Goal: Task Accomplishment & Management: Use online tool/utility

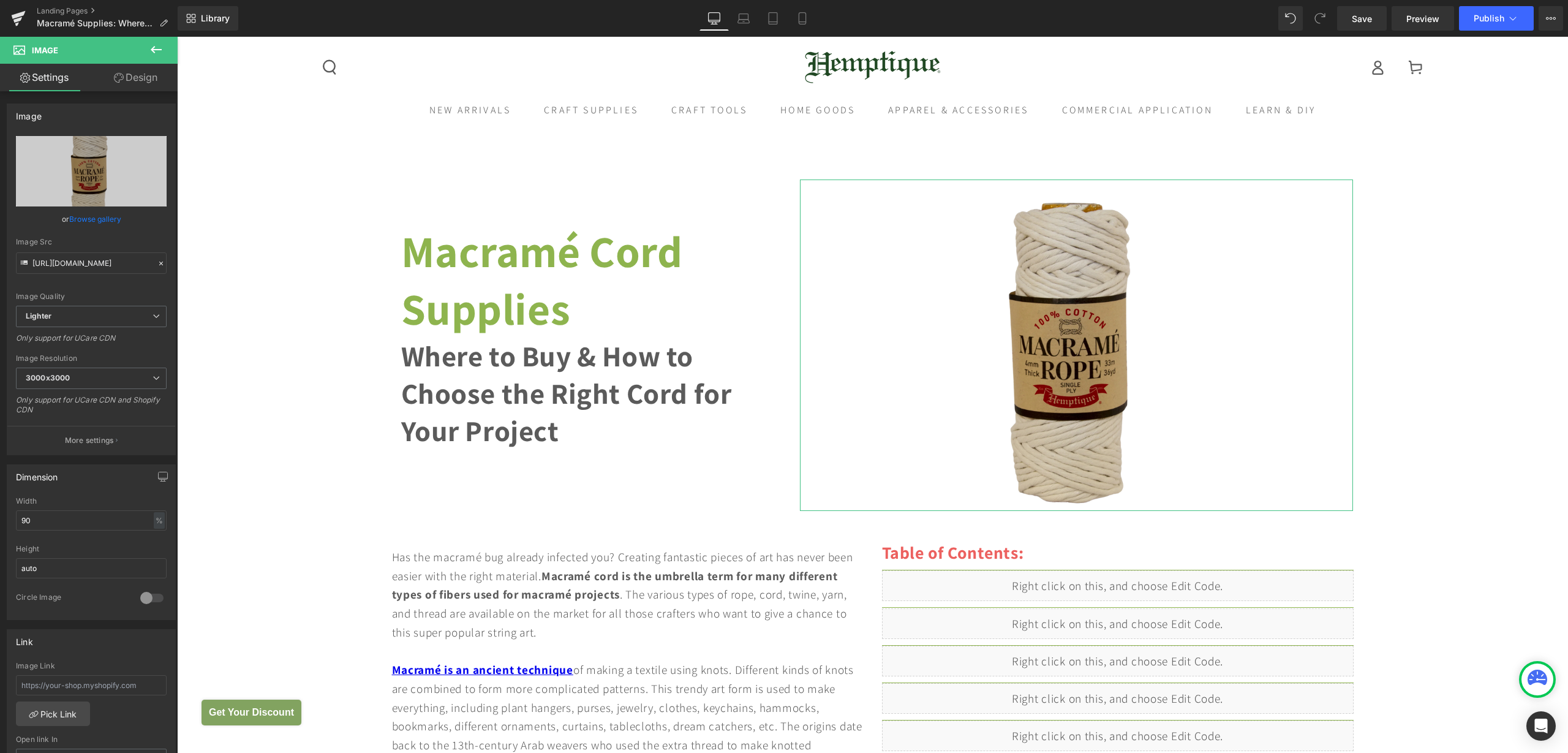
click at [76, 0] on div "Image You are previewing how the will restyle your page. You can not edit Eleme…" at bounding box center [784, 0] width 1568 height 0
click at [77, 267] on input "[URL][DOMAIN_NAME]" at bounding box center [91, 263] width 151 height 21
click at [103, 444] on p "More settings" at bounding box center [90, 440] width 49 height 11
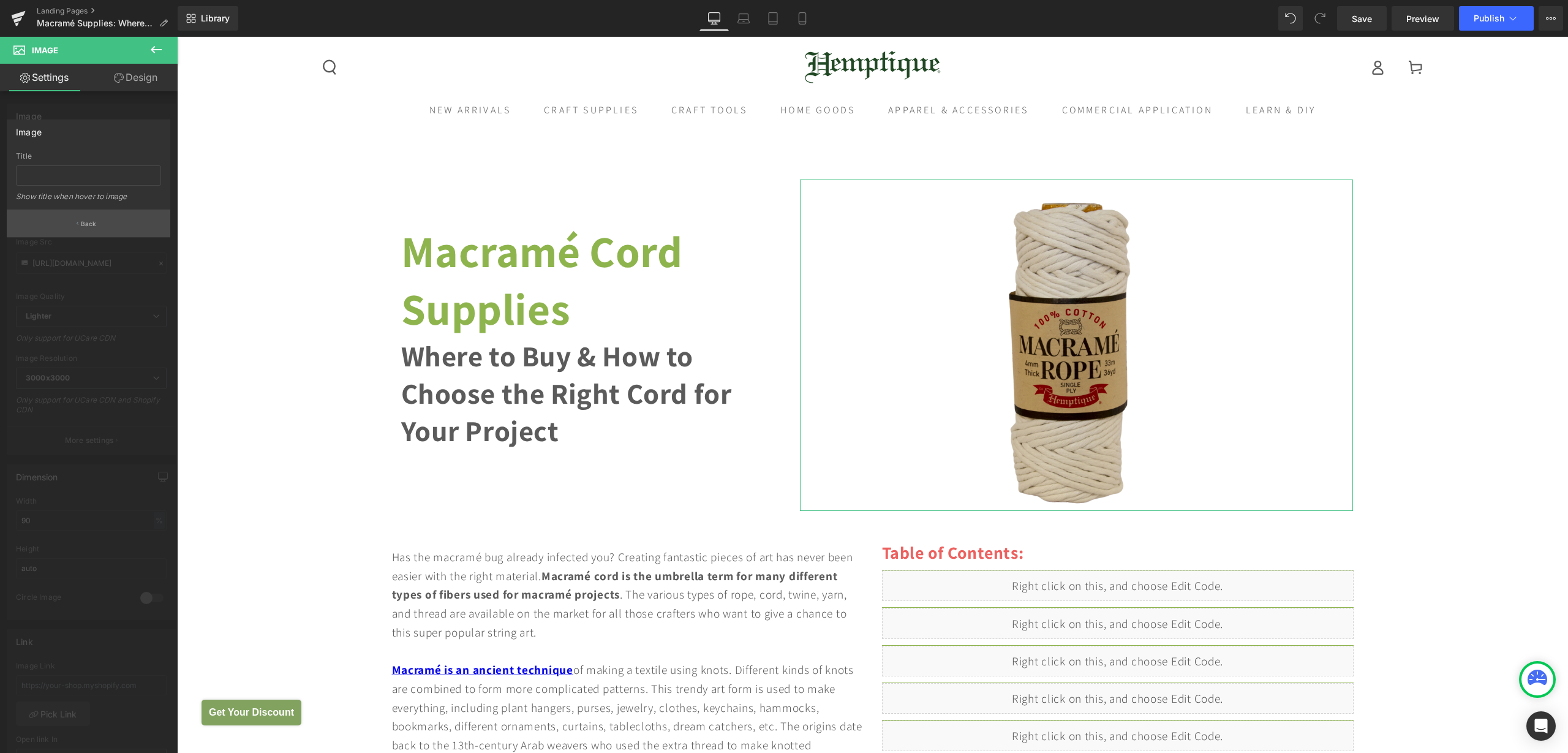
click at [84, 225] on p "Back" at bounding box center [89, 224] width 16 height 9
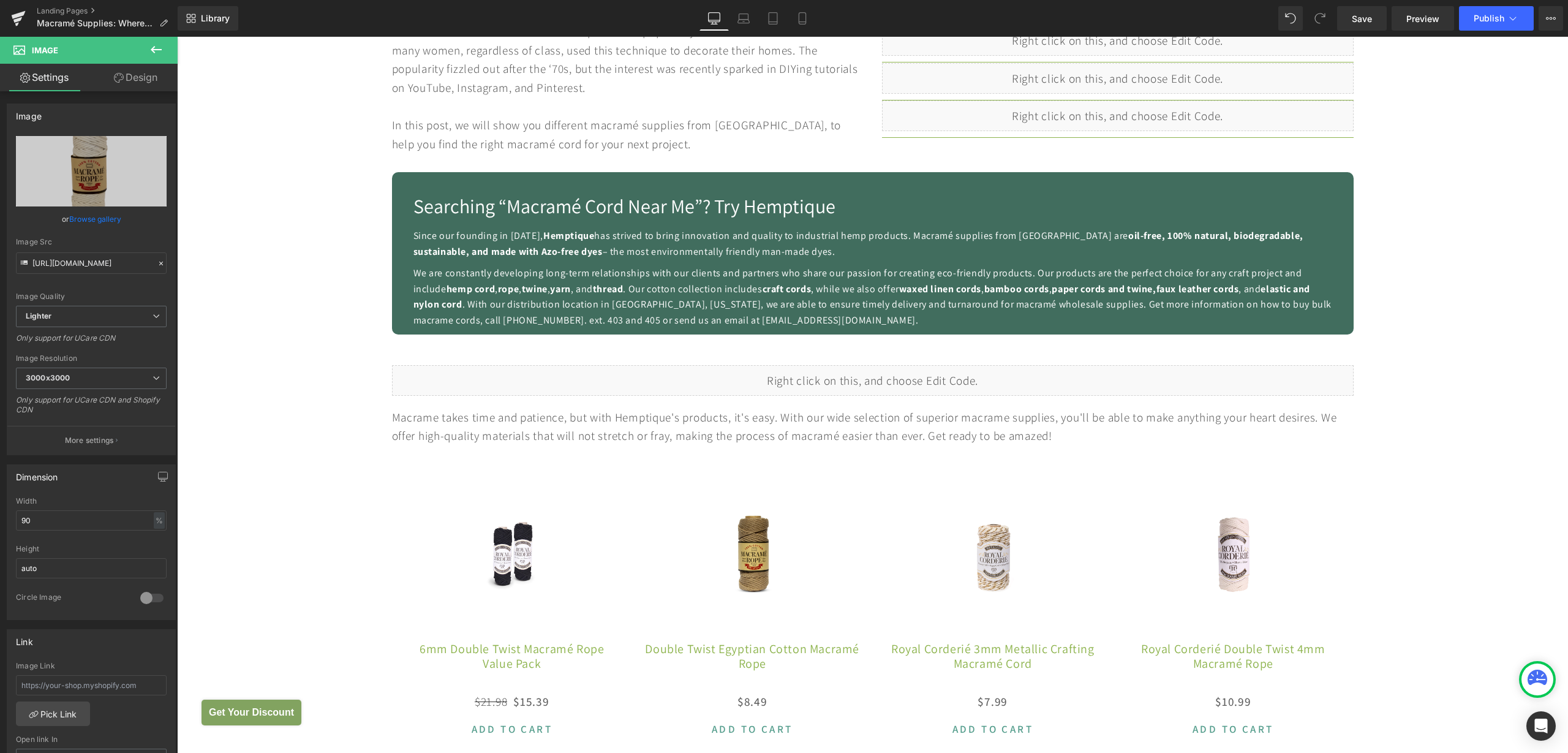
scroll to position [843, 0]
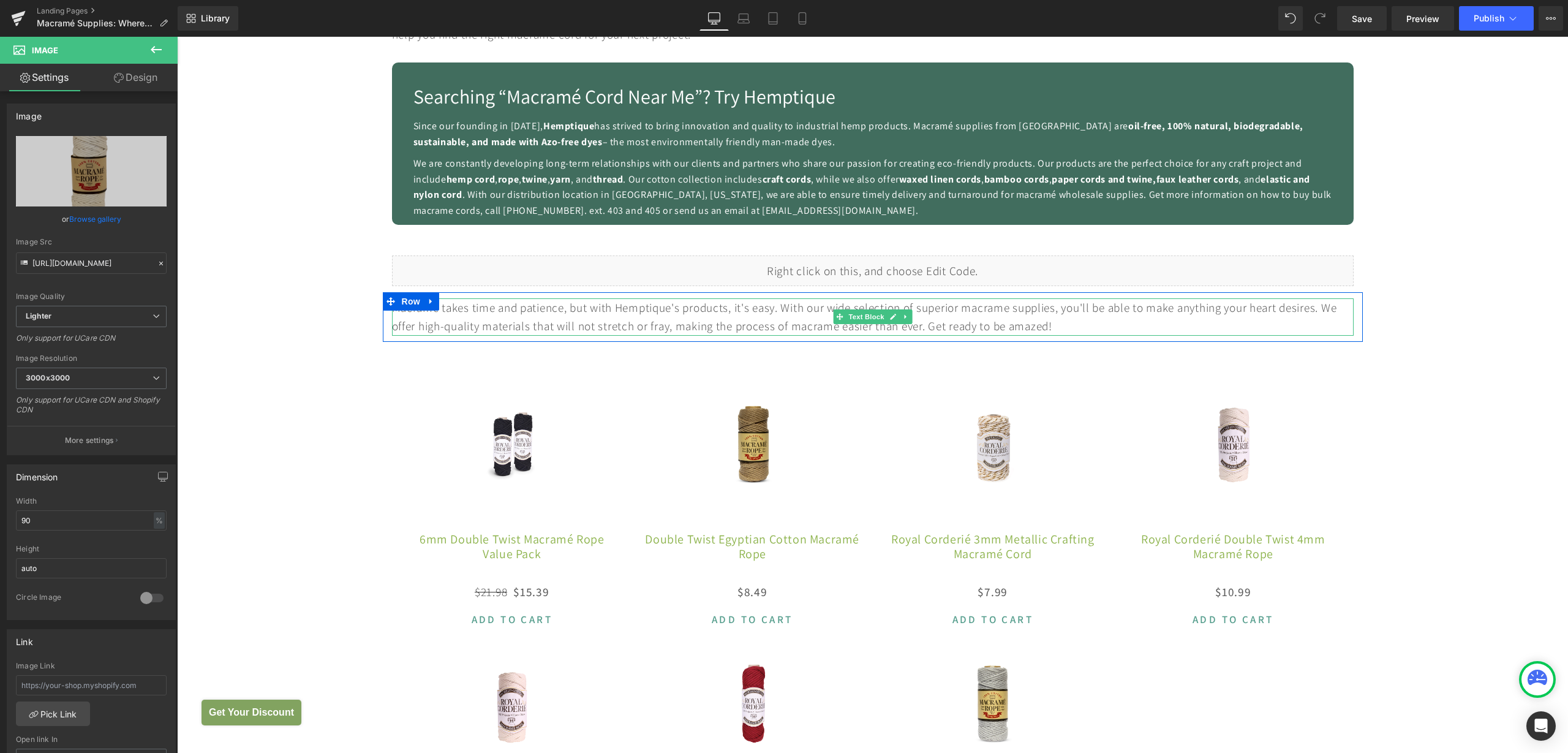
click at [1014, 305] on div "Macrame takes time and patience, but with Hemptique's products, it's easy. With…" at bounding box center [873, 317] width 962 height 37
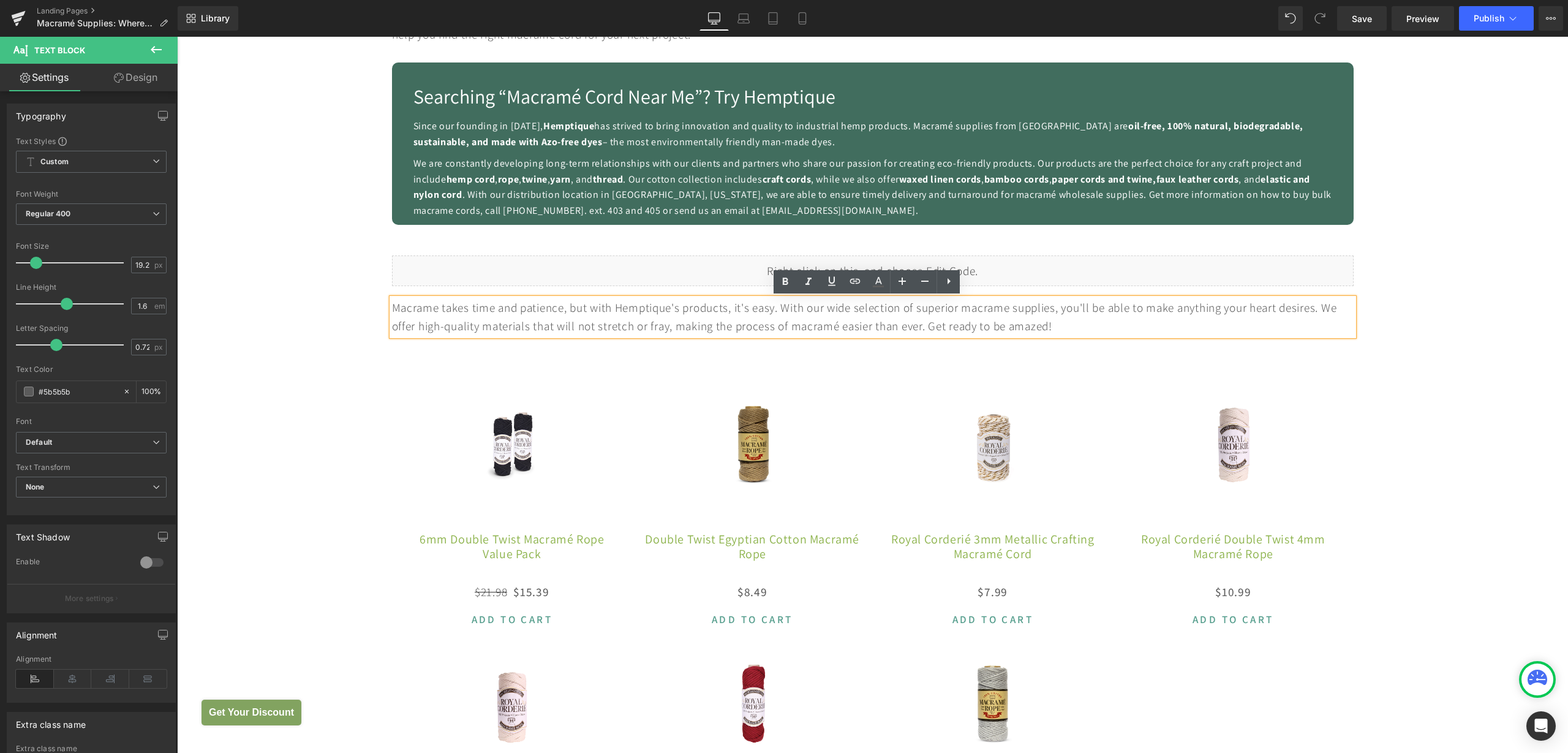
click at [1015, 308] on div "Macrame takes time and patience, but with Hemptique's products, it's easy. With…" at bounding box center [873, 317] width 962 height 37
drag, startPoint x: 963, startPoint y: 307, endPoint x: 1054, endPoint y: 306, distance: 91.0
click at [1054, 306] on div "Macrame takes time and patience, but with Hemptique's products, it's easy. With…" at bounding box center [873, 317] width 962 height 37
drag, startPoint x: 1014, startPoint y: 306, endPoint x: 1031, endPoint y: 317, distance: 20.2
click at [1016, 307] on div "Macrame takes time and patience, but with Hemptique's products, it's easy. With…" at bounding box center [873, 317] width 962 height 37
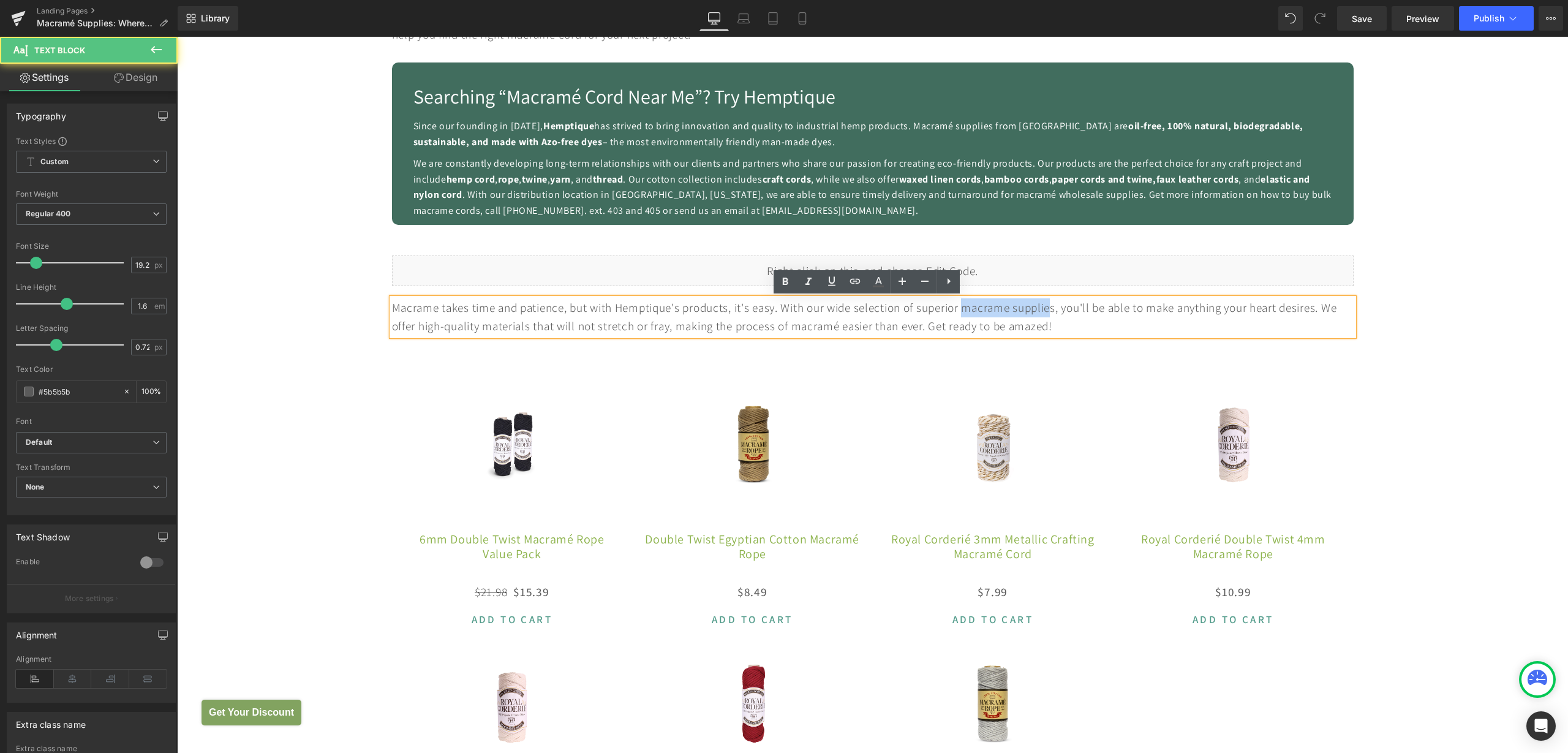
click at [1013, 308] on div "Macrame takes time and patience, but with Hemptique's products, it's easy. With…" at bounding box center [873, 317] width 962 height 37
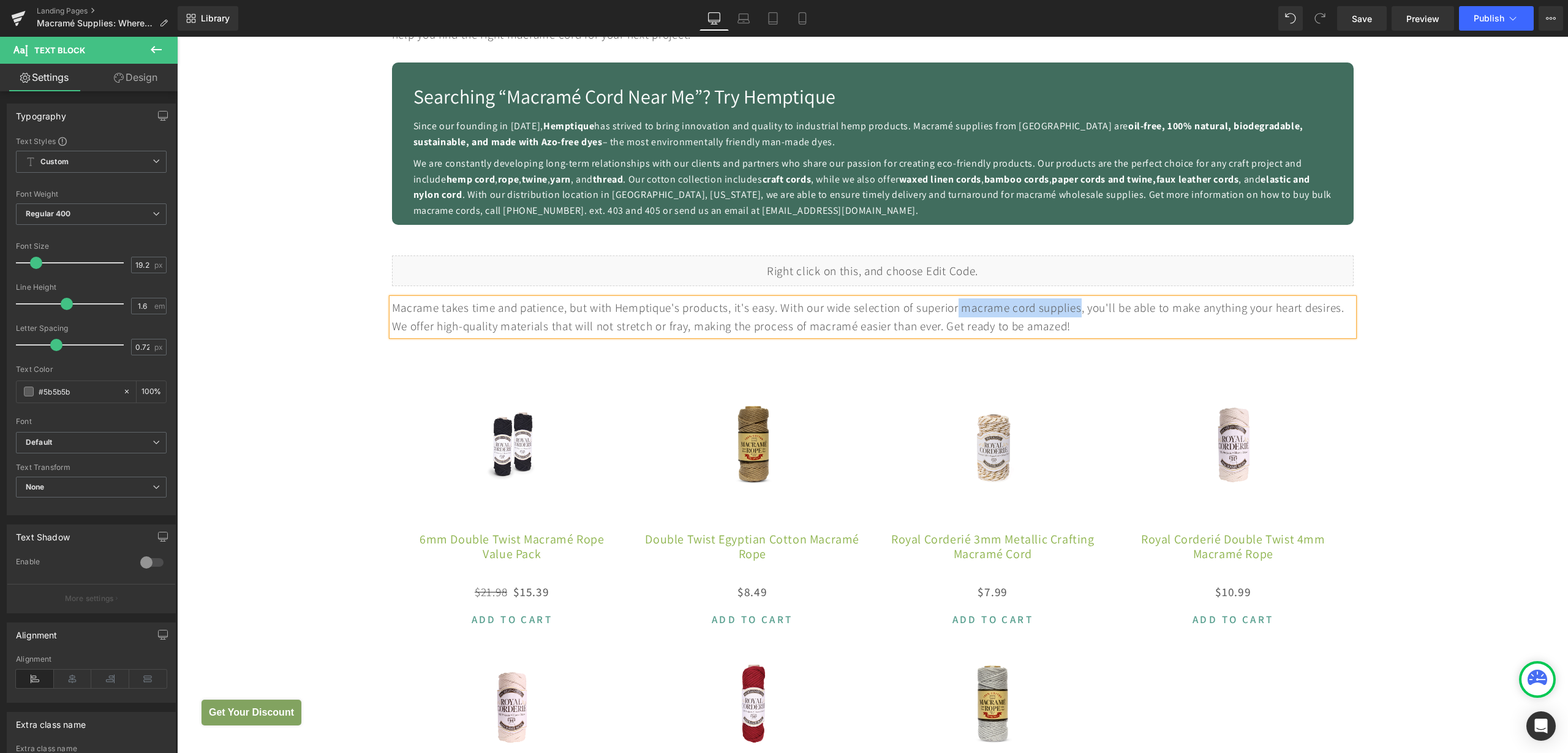
drag, startPoint x: 961, startPoint y: 307, endPoint x: 1084, endPoint y: 308, distance: 123.0
click at [1084, 308] on div "Macrame takes time and patience, but with Hemptique's products, it's easy. With…" at bounding box center [873, 317] width 962 height 37
click at [857, 283] on icon at bounding box center [856, 281] width 11 height 5
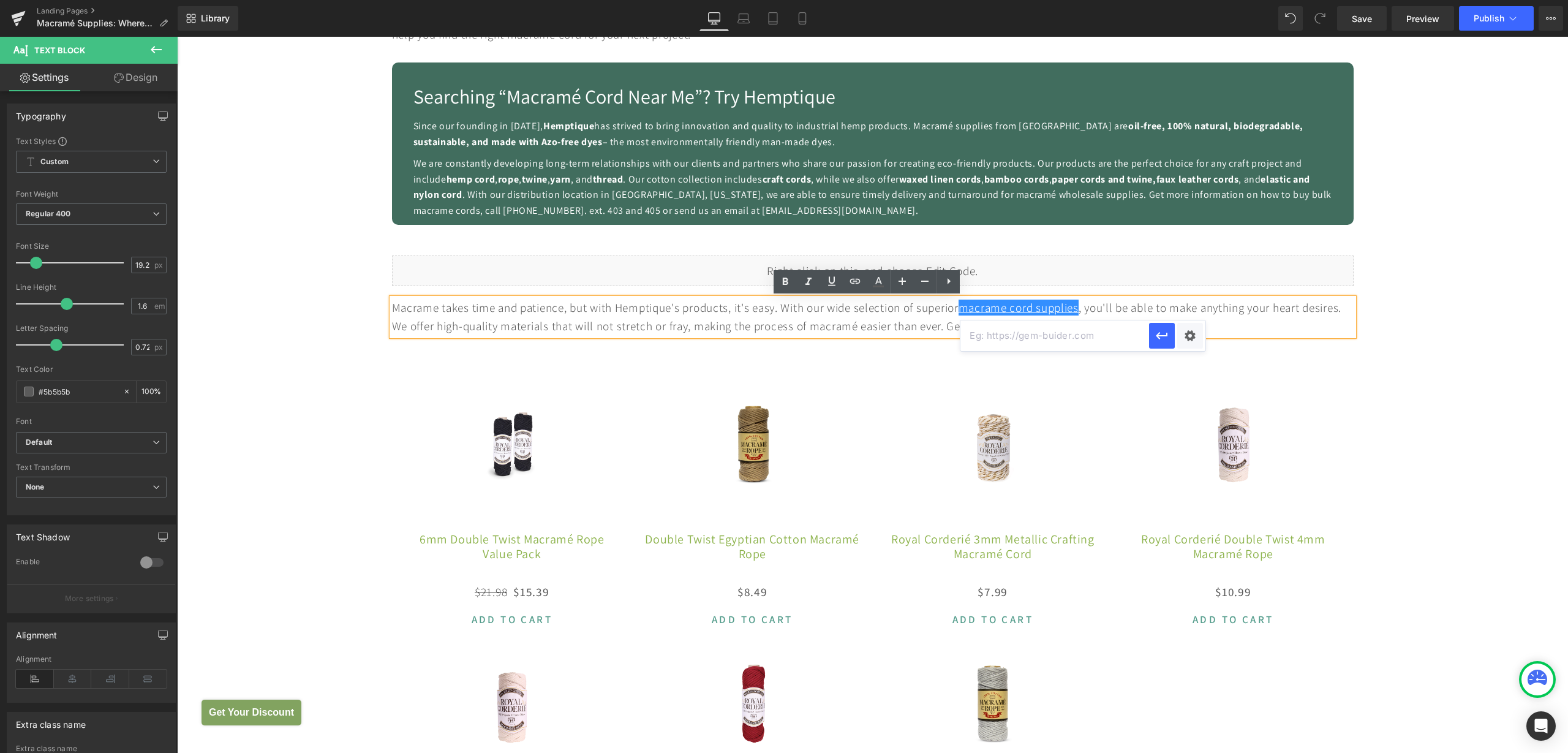
click at [1080, 342] on input "text" at bounding box center [1054, 336] width 189 height 30
paste input "[URL][DOMAIN_NAME]"
type input "[URL][DOMAIN_NAME]"
click at [1156, 336] on icon "button" at bounding box center [1161, 336] width 14 height 14
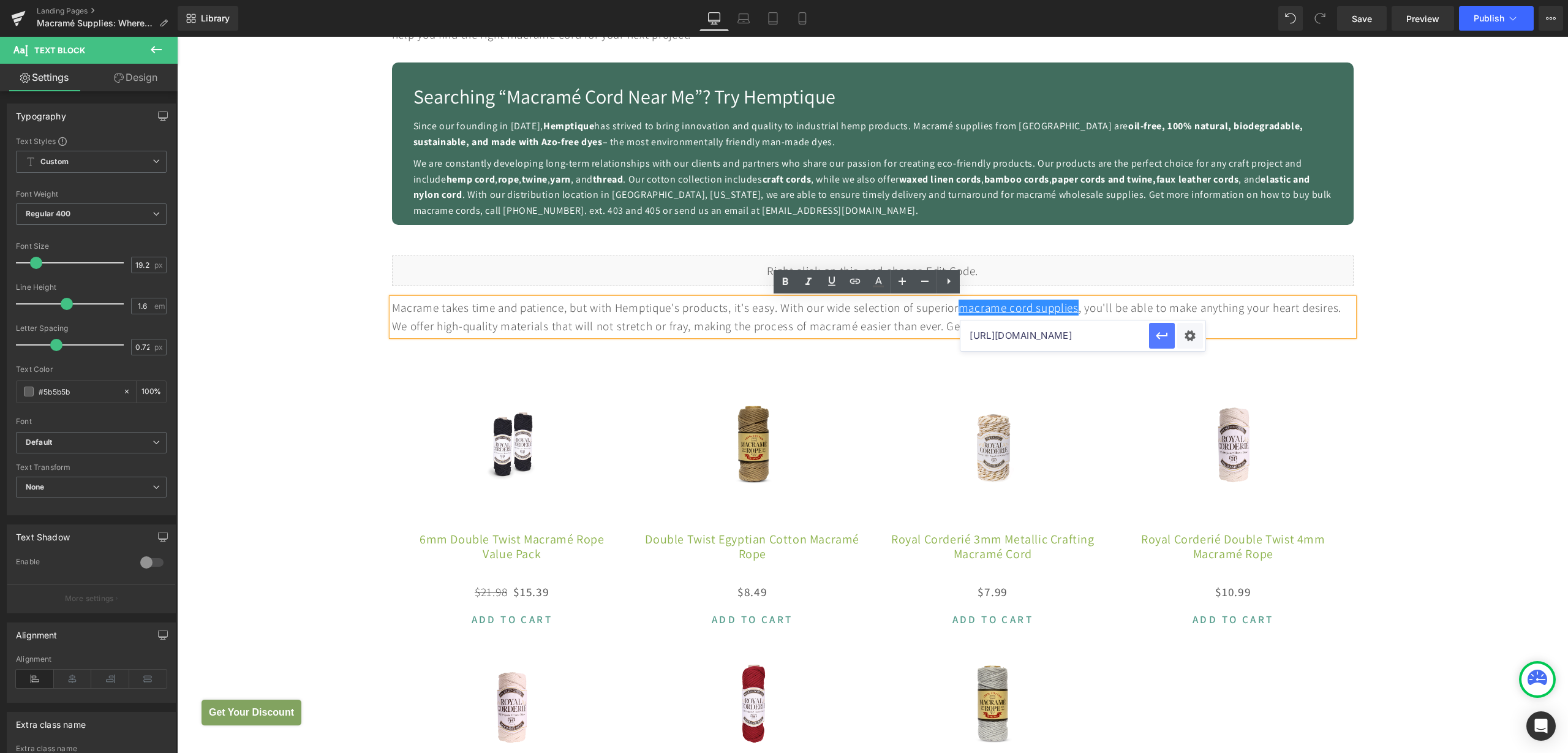
scroll to position [0, 0]
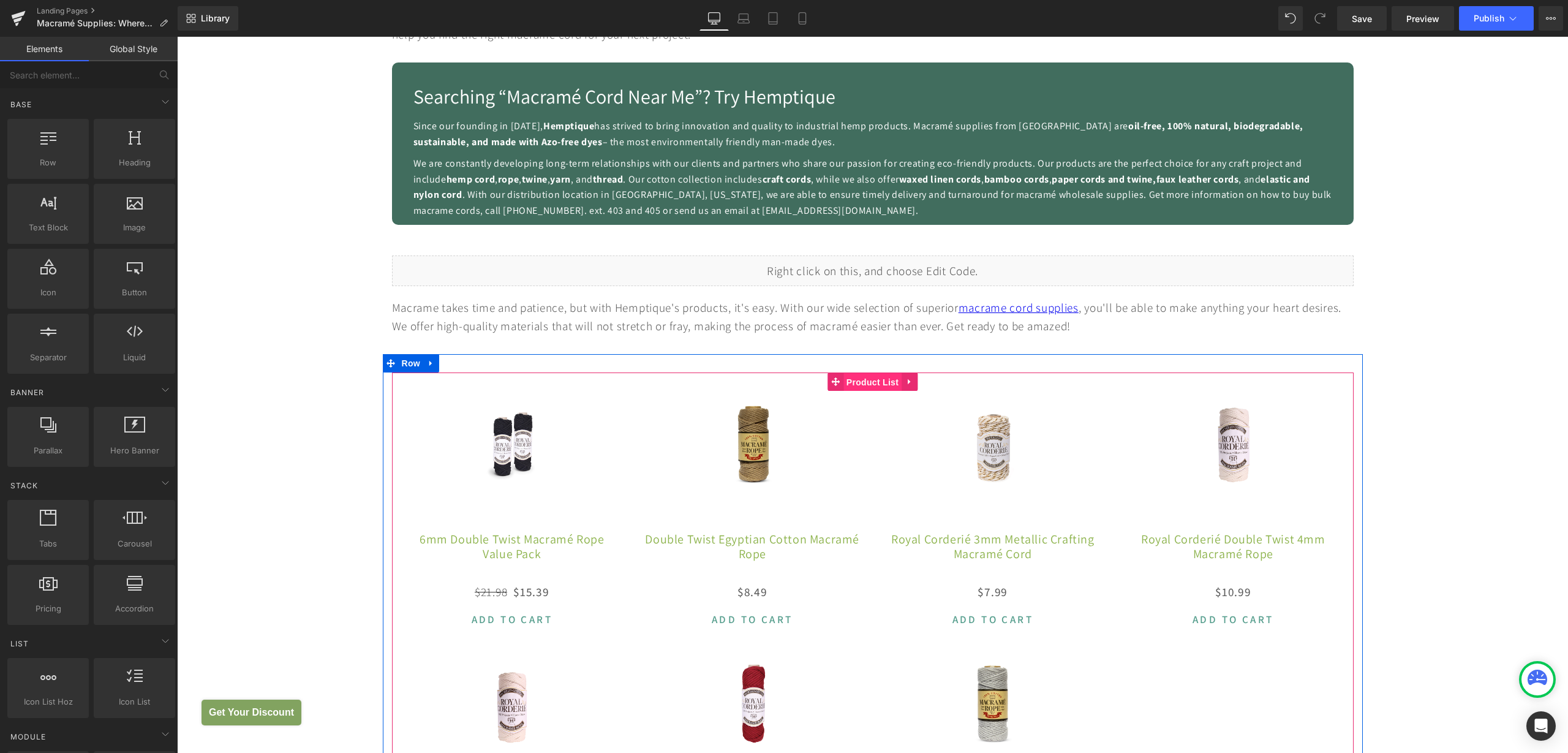
click at [867, 380] on span "Product List" at bounding box center [872, 383] width 58 height 18
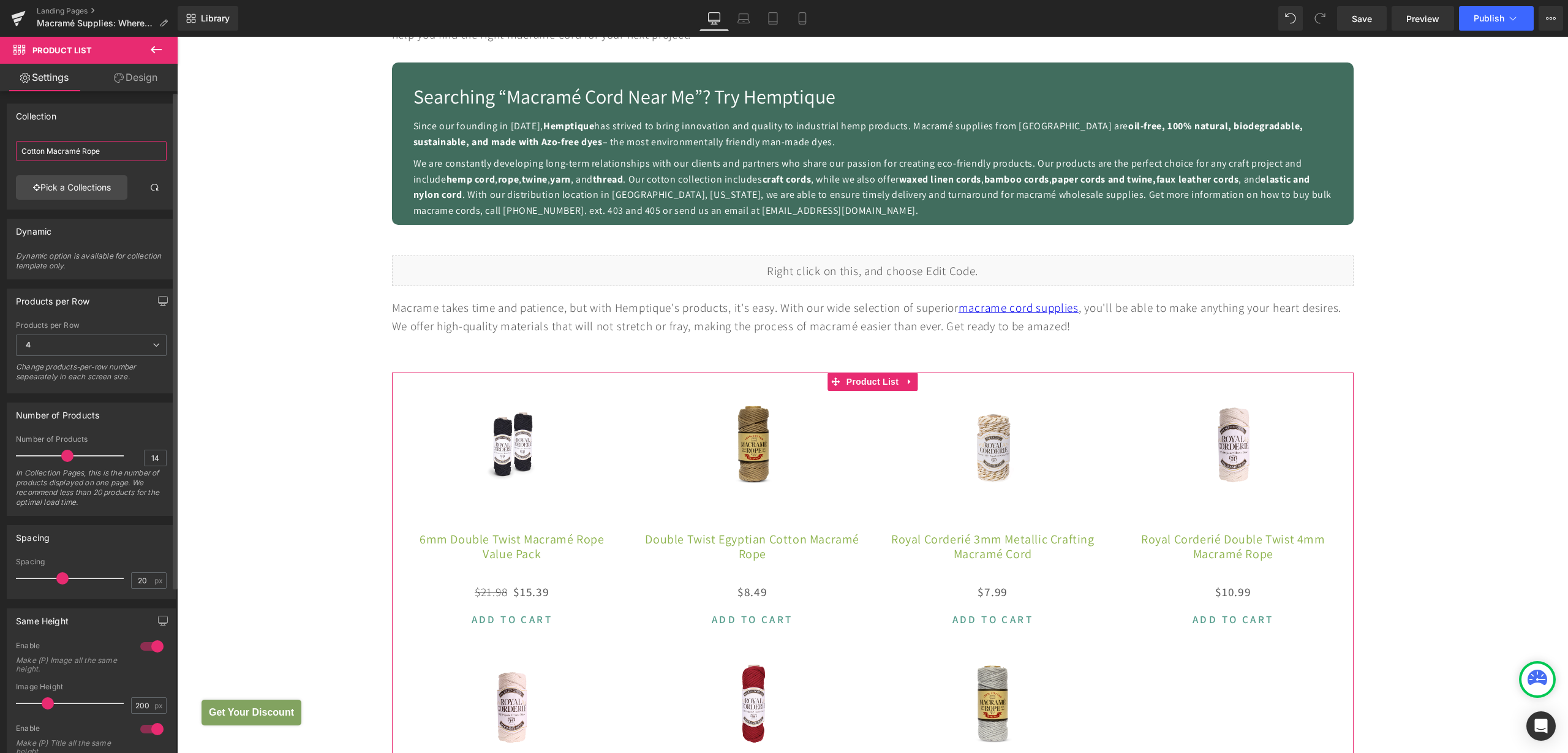
click at [110, 152] on input "Cotton Macramé Rope" at bounding box center [91, 151] width 151 height 20
drag, startPoint x: 110, startPoint y: 153, endPoint x: 0, endPoint y: 152, distance: 110.0
click at [0, 152] on div "Collection Cotton Macramé Rope Cotton Macramé Rope Pick a Collections" at bounding box center [91, 152] width 183 height 115
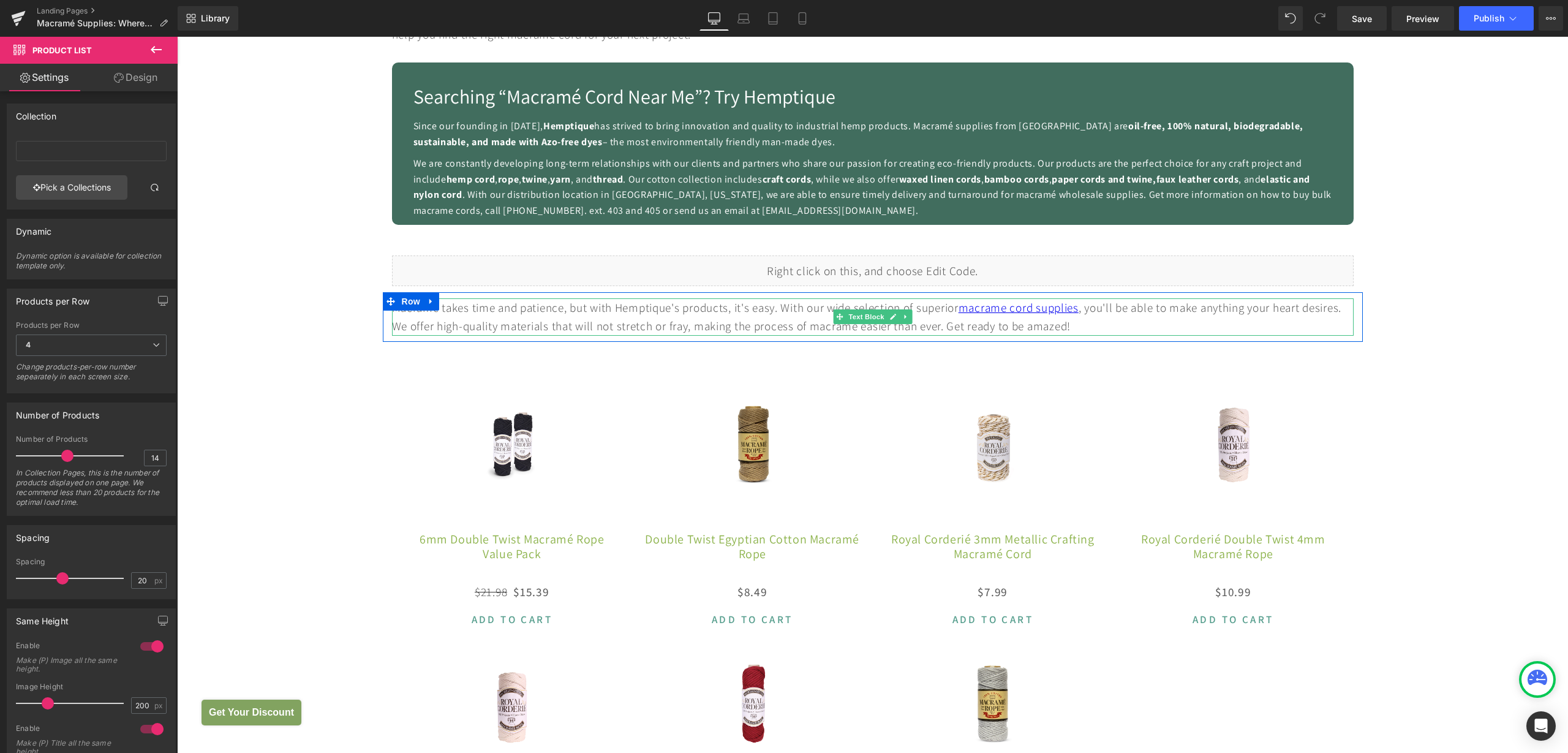
click at [656, 304] on div "Macrame takes time and patience, but with Hemptique's products, it's easy. With…" at bounding box center [873, 317] width 962 height 37
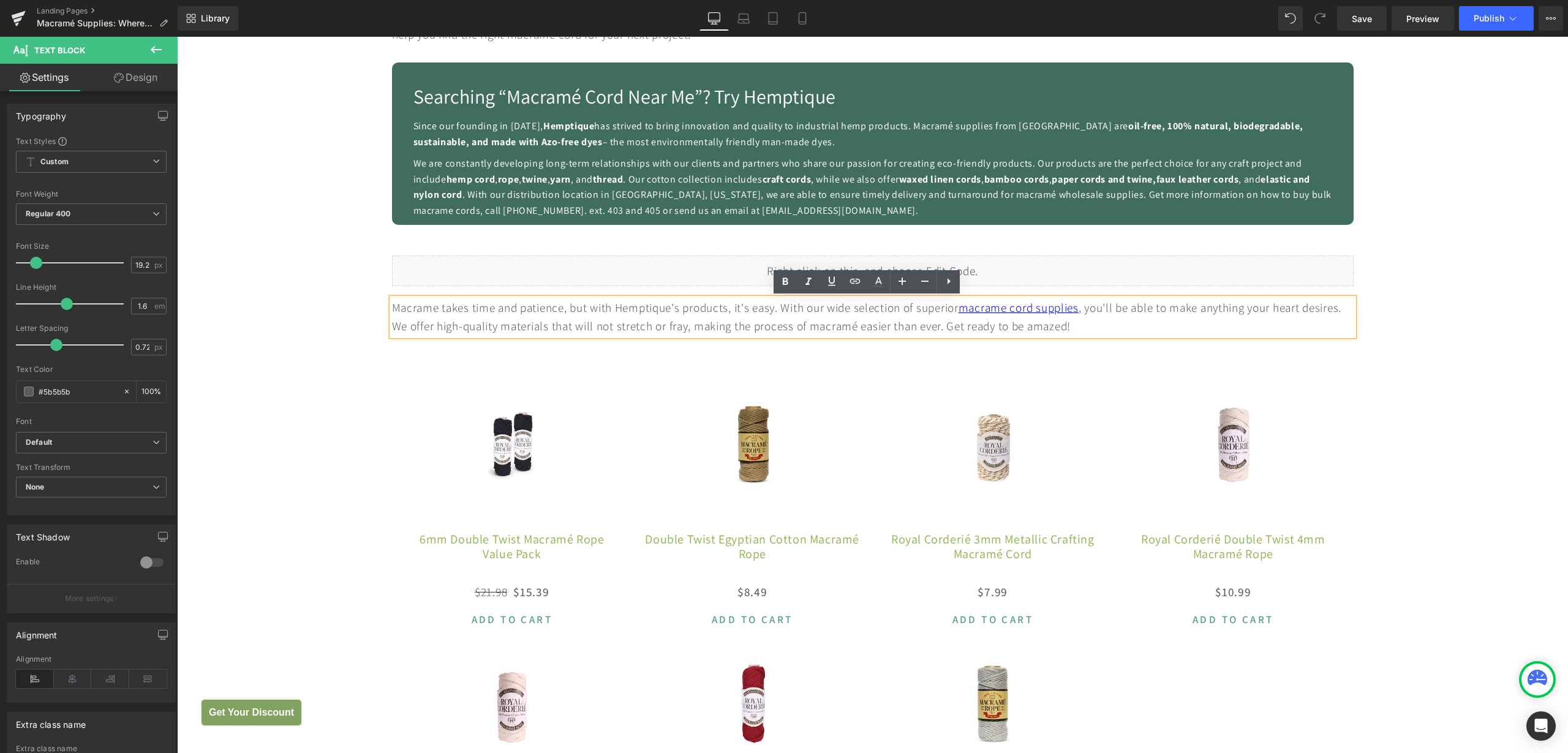
click at [674, 310] on div "Macrame takes time and patience, but with Hemptique's products, it's easy. With…" at bounding box center [873, 317] width 962 height 37
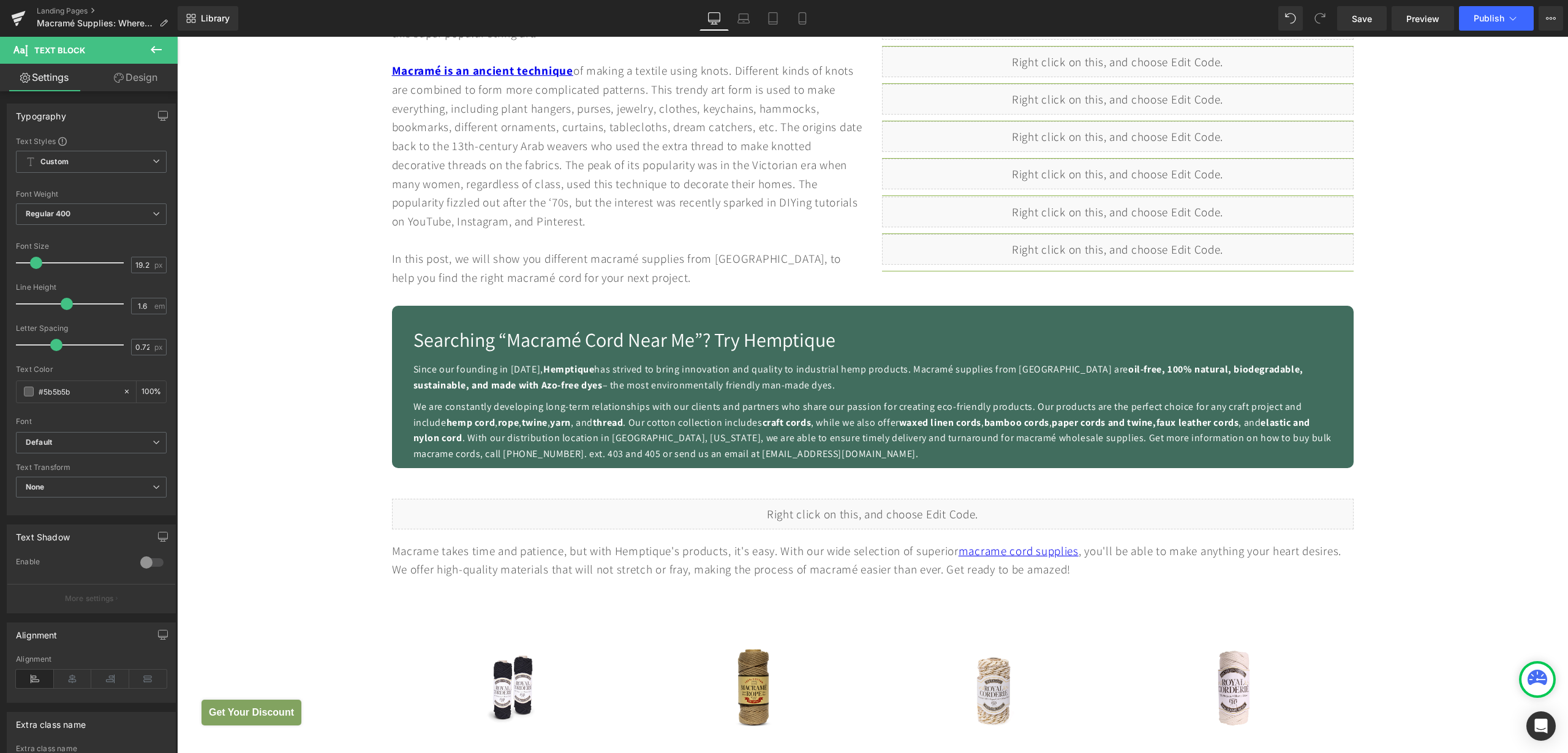
scroll to position [996, 0]
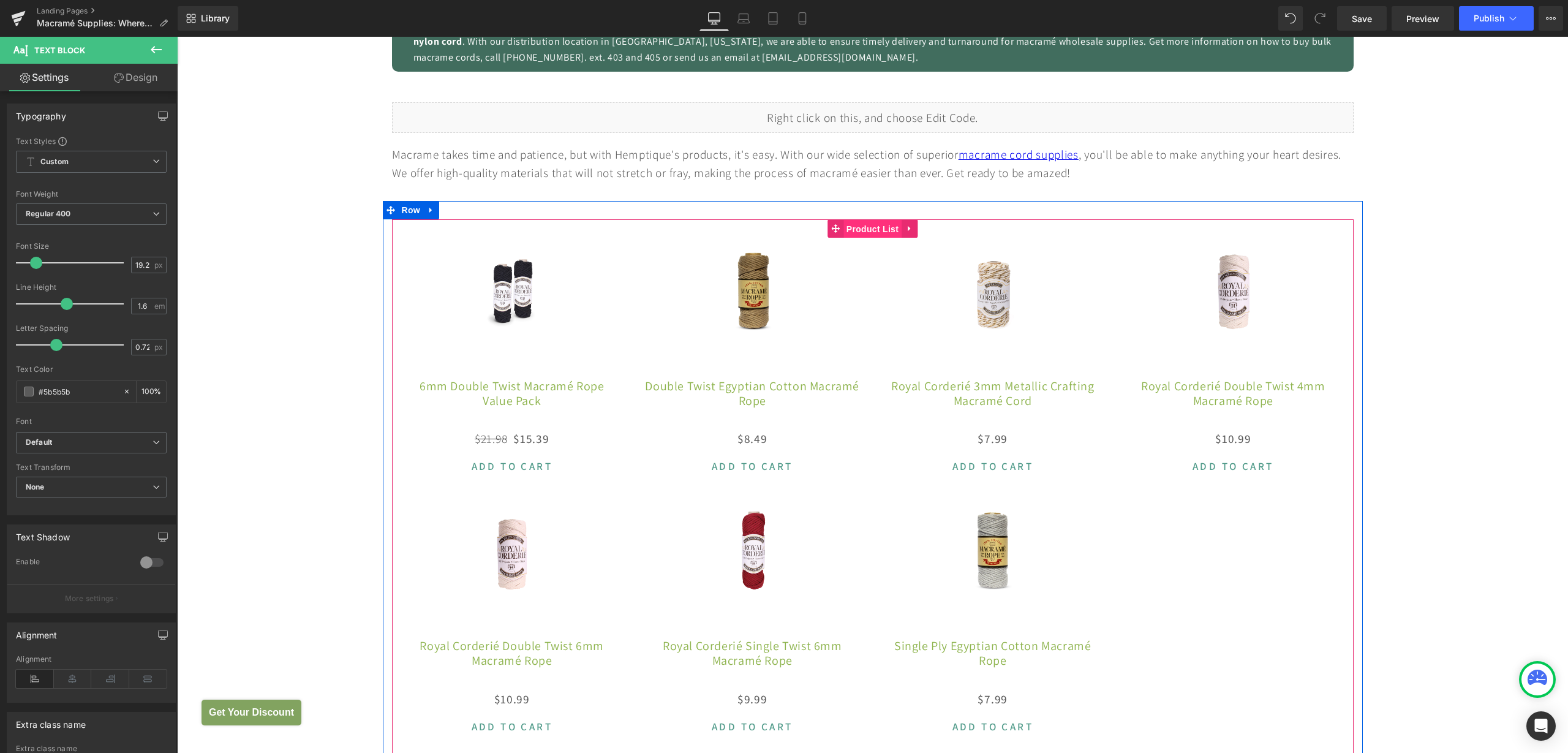
click at [853, 225] on span "Product List" at bounding box center [872, 229] width 58 height 18
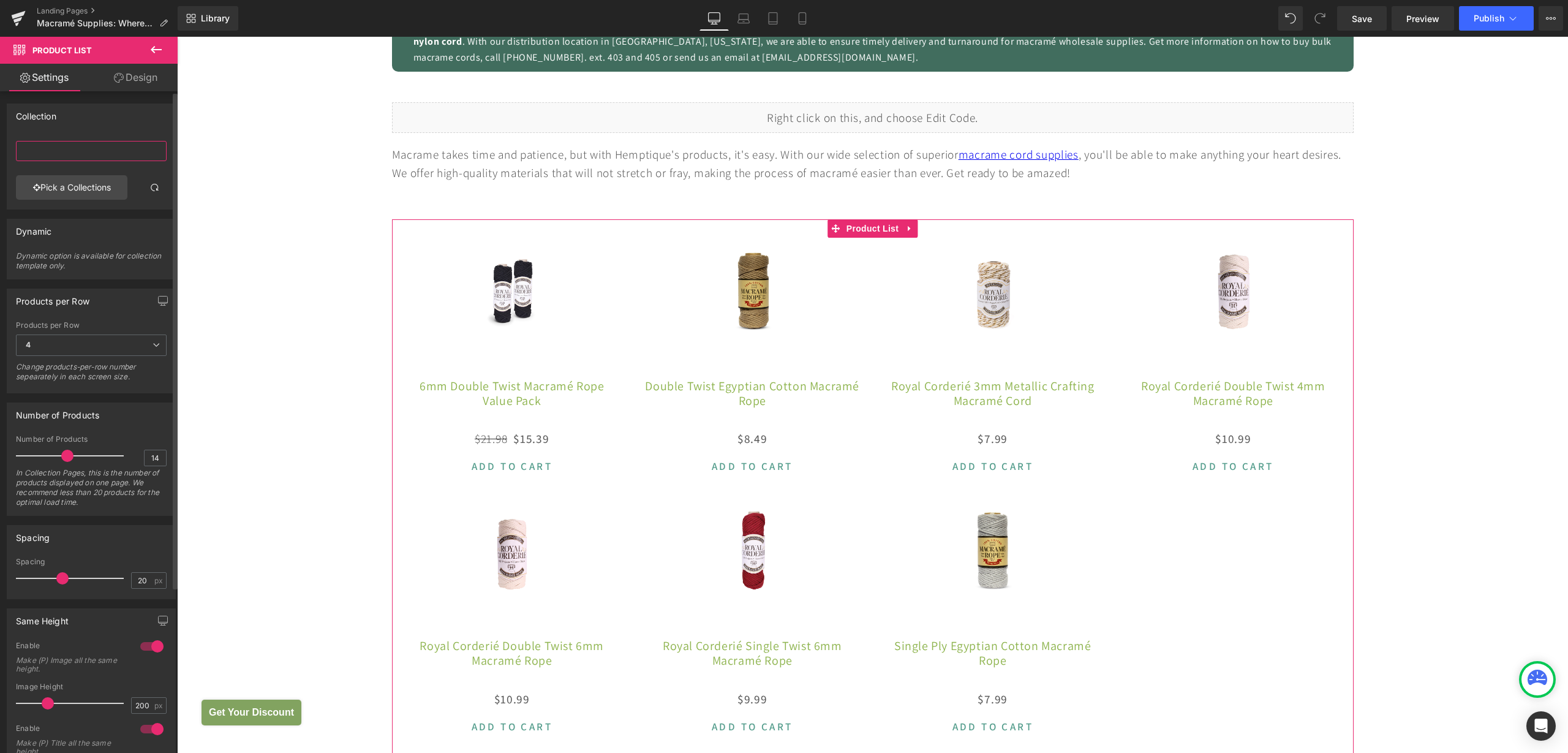
click at [42, 153] on input "text" at bounding box center [91, 151] width 151 height 20
click at [56, 187] on link "Pick a Collections" at bounding box center [71, 187] width 112 height 24
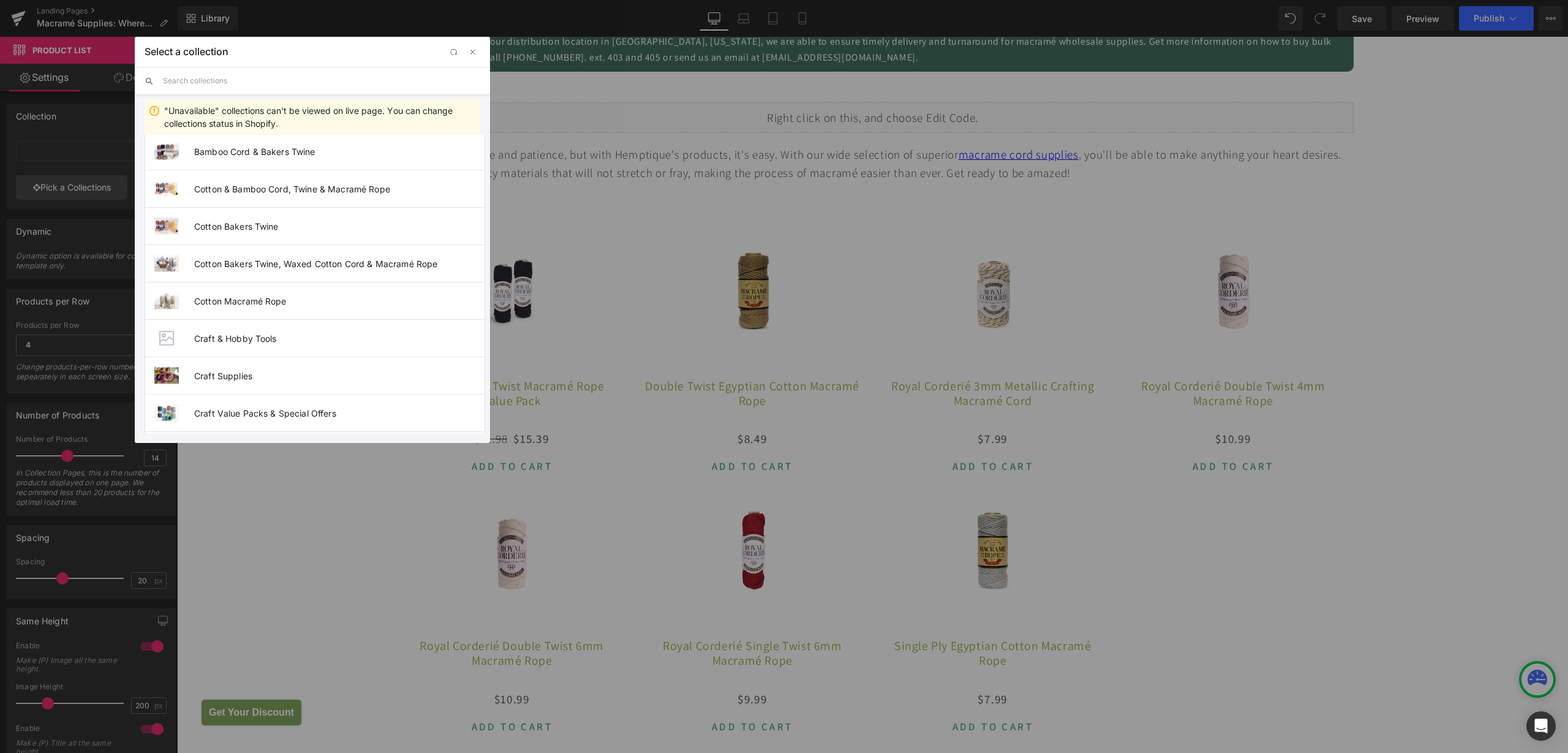
scroll to position [460, 0]
click at [280, 336] on span "DIY Craft Kits & Finished Jewelry" at bounding box center [339, 335] width 291 height 11
type input "DIY Craft Kits & Finished Jewelry"
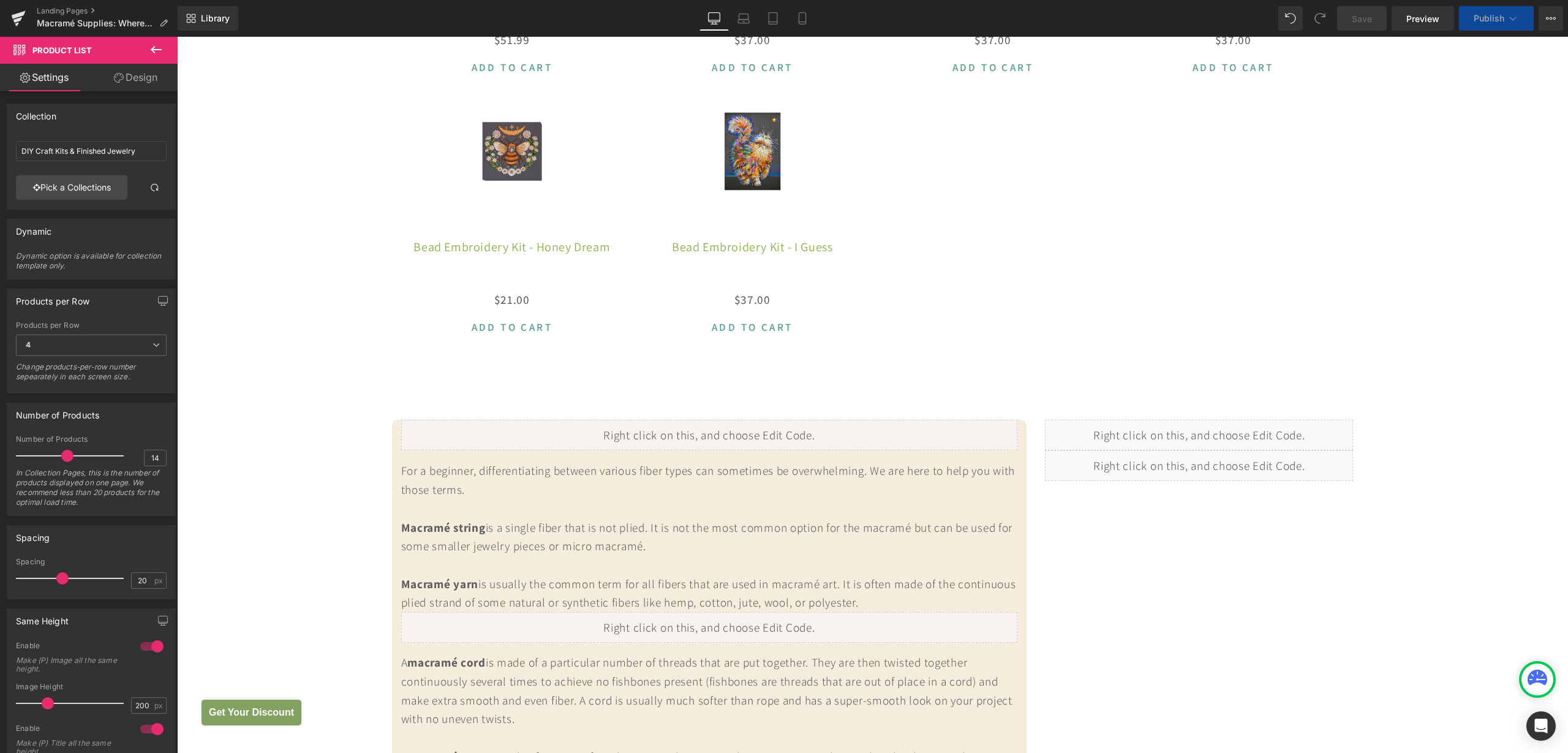
scroll to position [1609, 0]
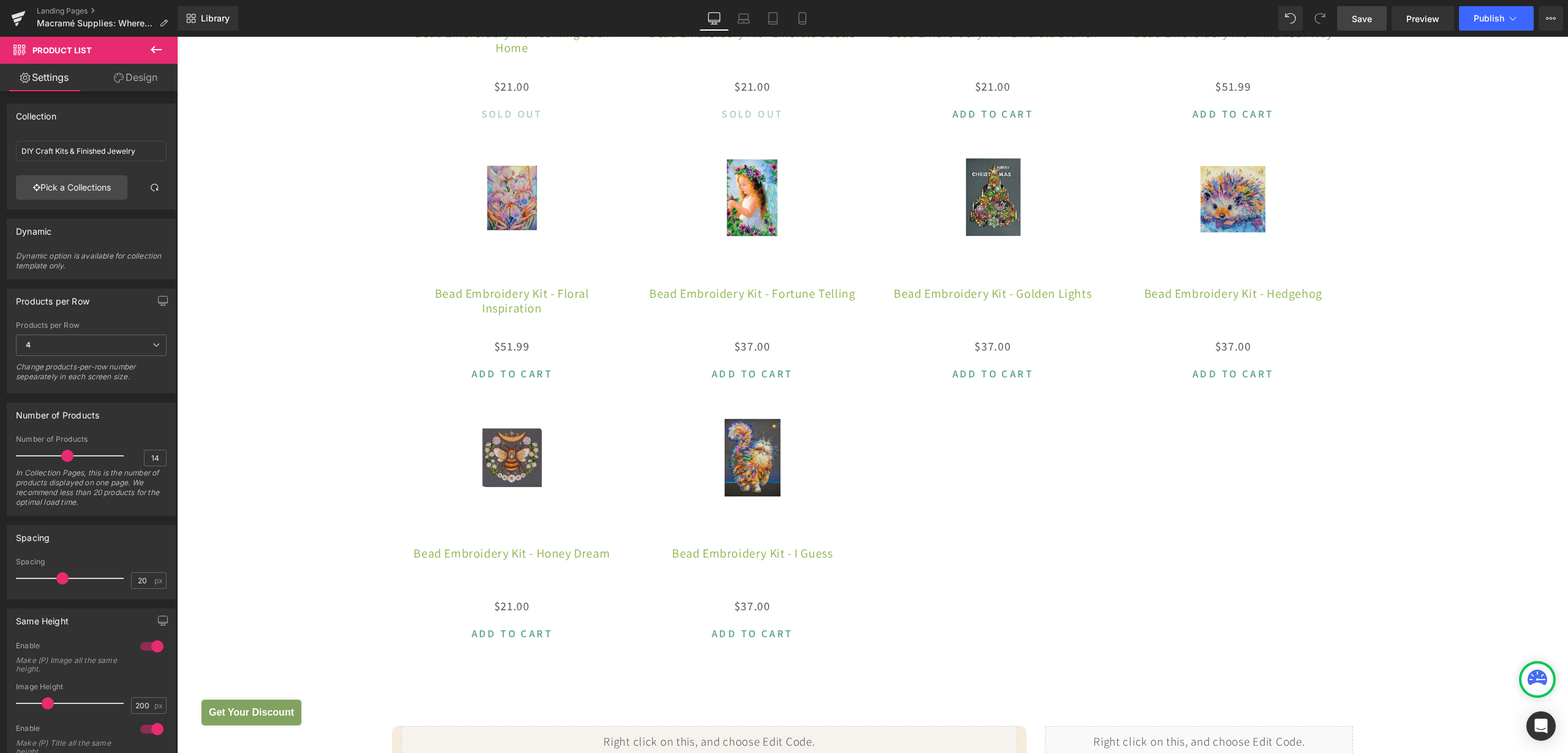
click at [1353, 27] on link "Save" at bounding box center [1362, 18] width 49 height 24
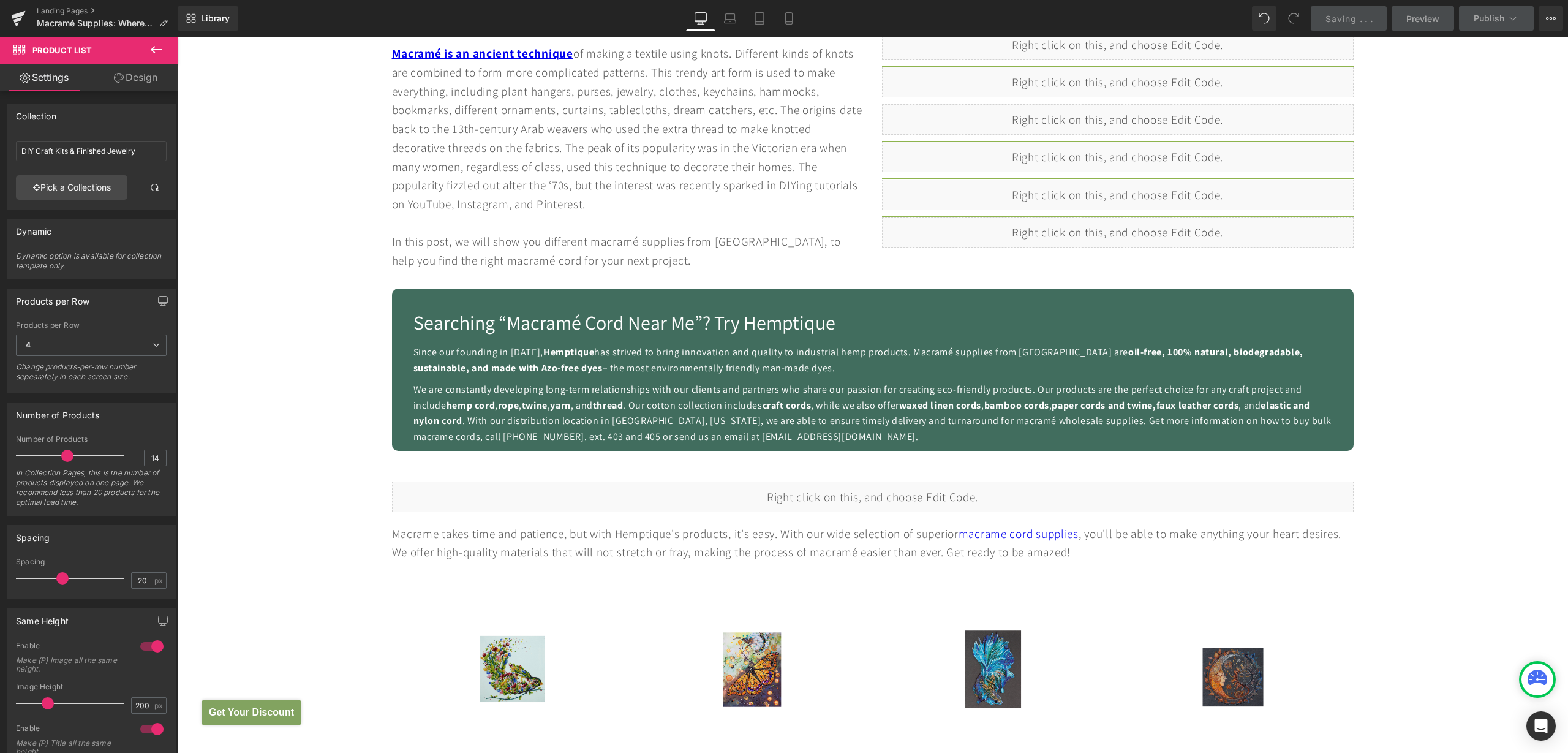
scroll to position [613, 0]
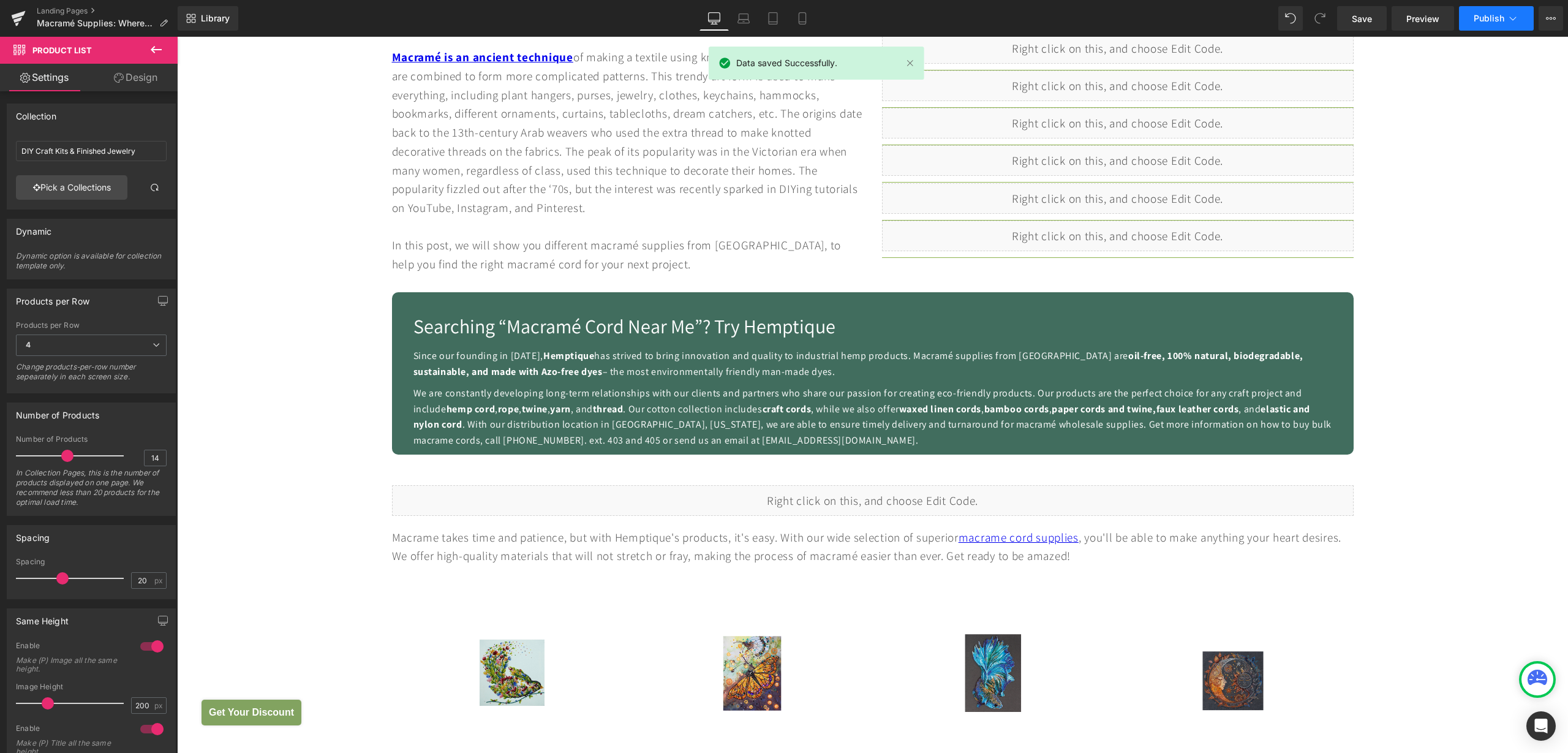
click at [1490, 17] on span "Publish" at bounding box center [1489, 18] width 30 height 10
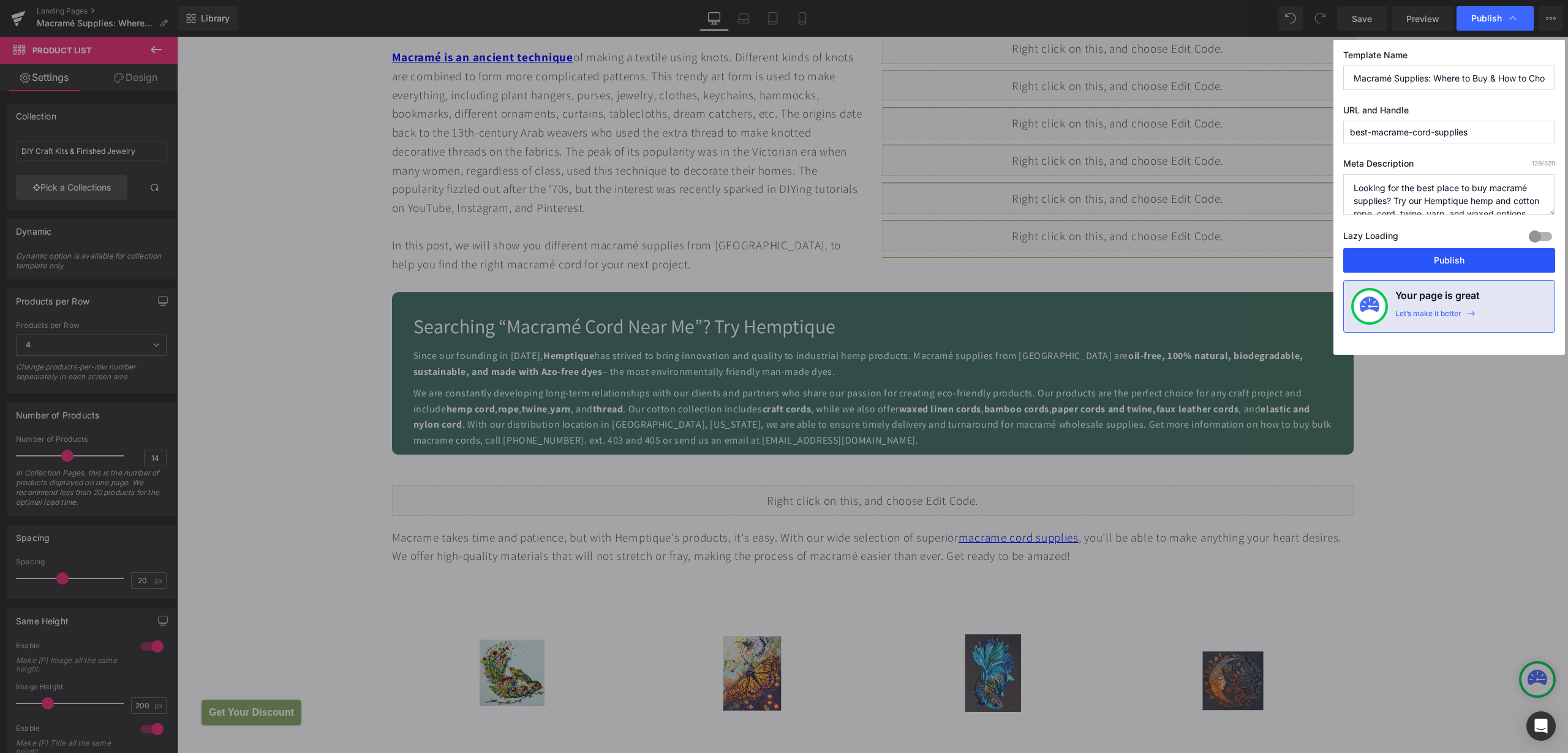
drag, startPoint x: 1437, startPoint y: 263, endPoint x: 1261, endPoint y: 227, distance: 179.6
click at [1436, 263] on button "Publish" at bounding box center [1449, 260] width 212 height 24
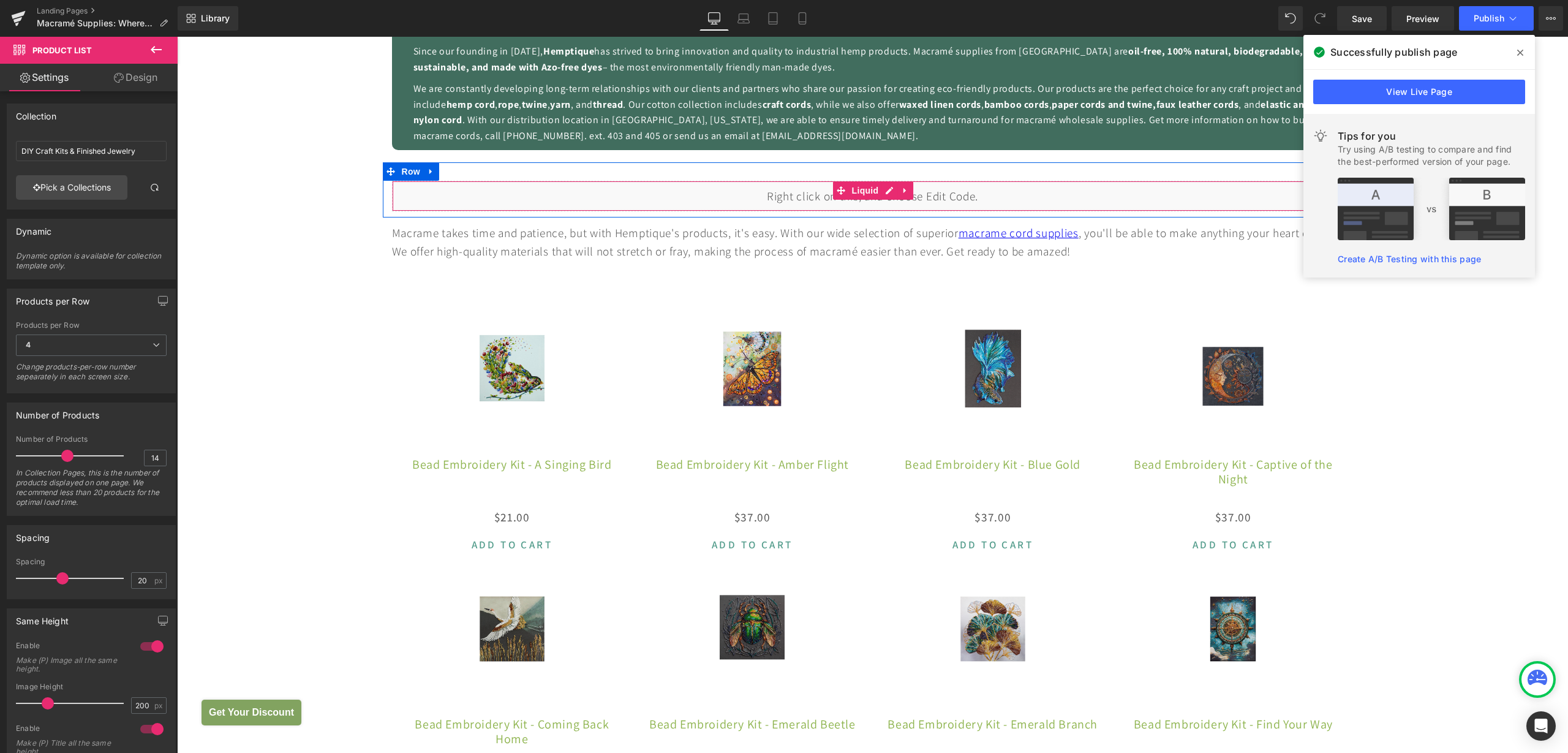
scroll to position [919, 0]
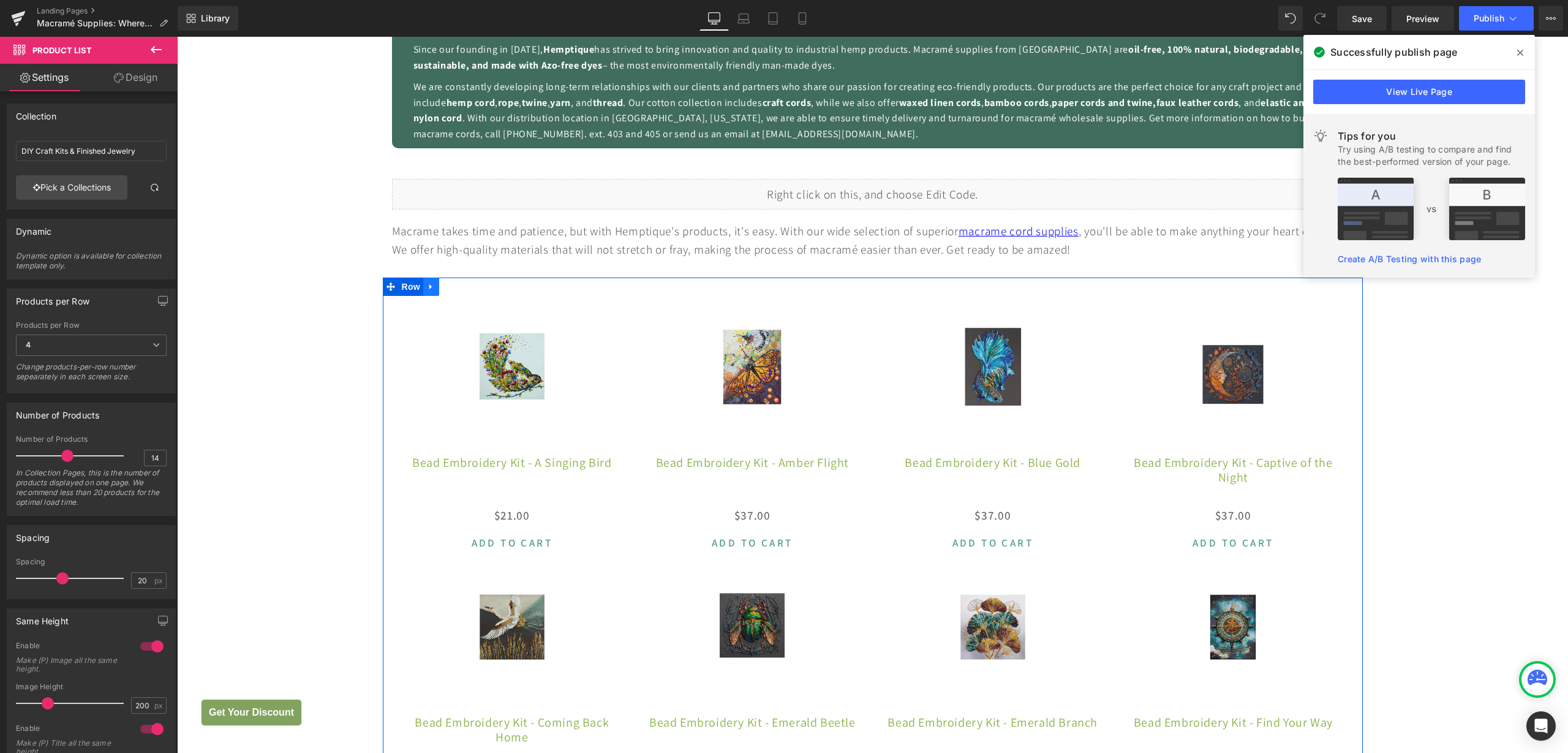
click at [427, 293] on link at bounding box center [431, 287] width 16 height 18
click at [459, 285] on icon at bounding box center [463, 286] width 8 height 8
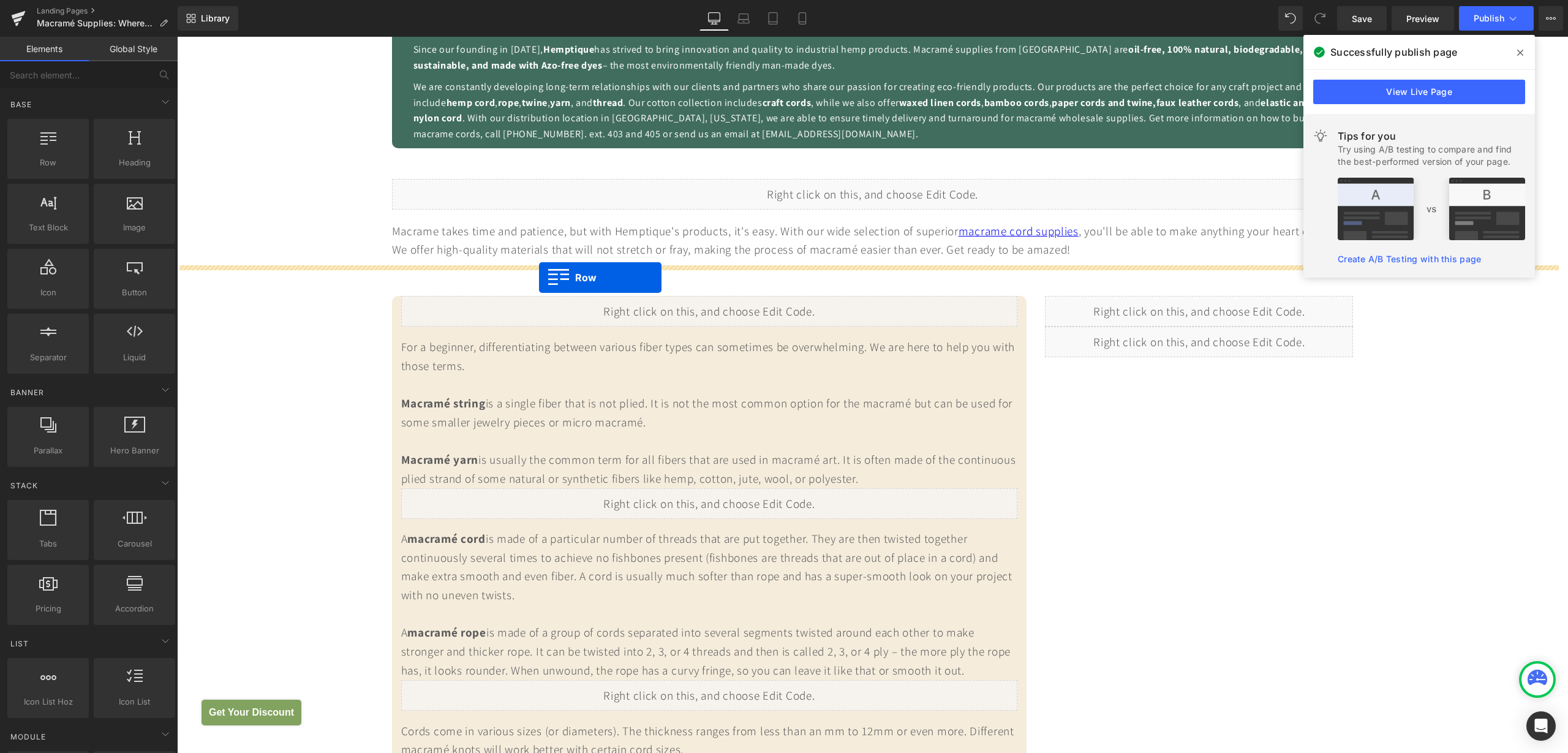
drag, startPoint x: 225, startPoint y: 194, endPoint x: 539, endPoint y: 278, distance: 325.0
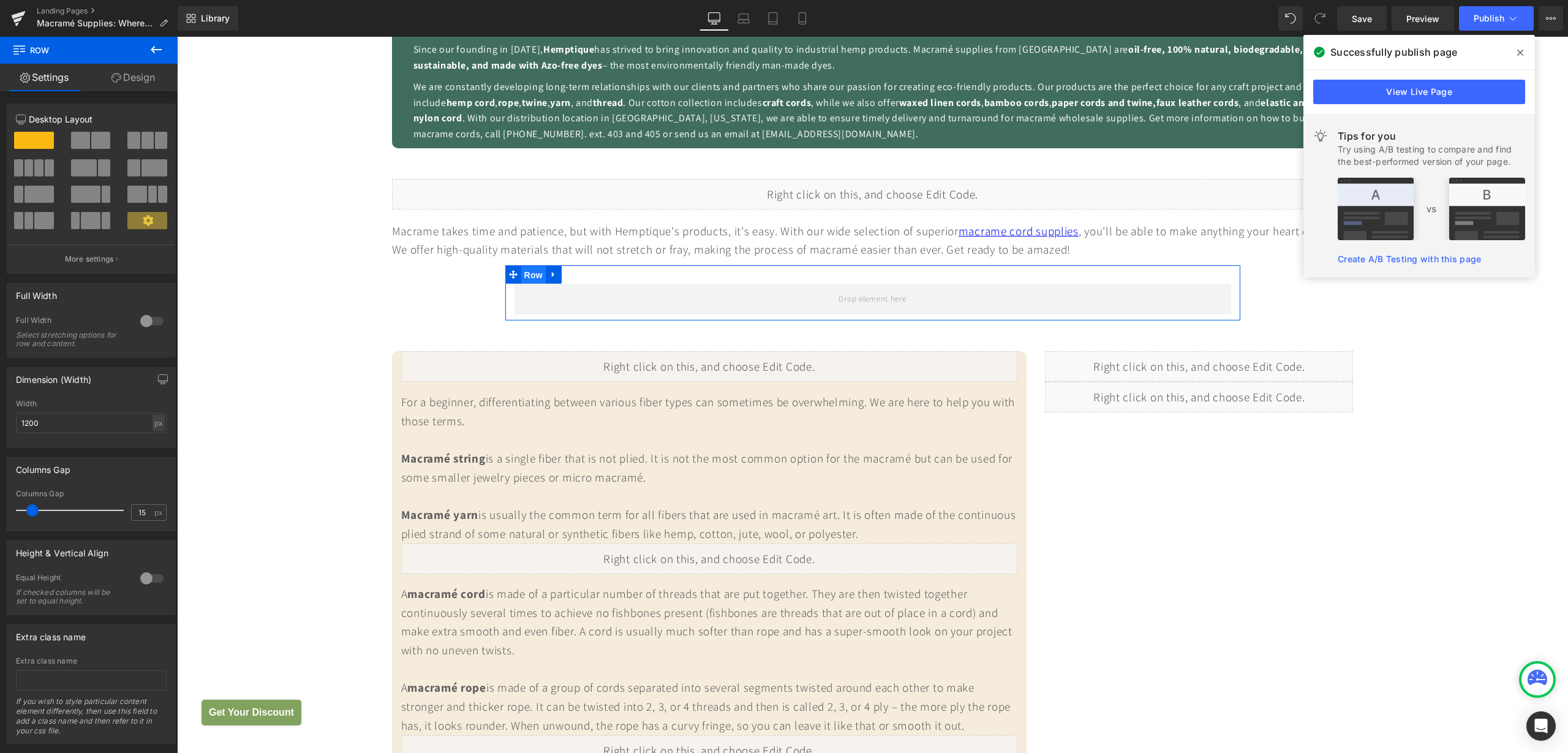
click at [521, 279] on span "Row" at bounding box center [533, 275] width 24 height 18
drag, startPoint x: 48, startPoint y: 421, endPoint x: 14, endPoint y: 423, distance: 34.1
click at [14, 423] on div "1200px Width 1200 px % px" at bounding box center [91, 423] width 168 height 48
type input "1600"
click at [410, 279] on span "Row" at bounding box center [411, 275] width 24 height 18
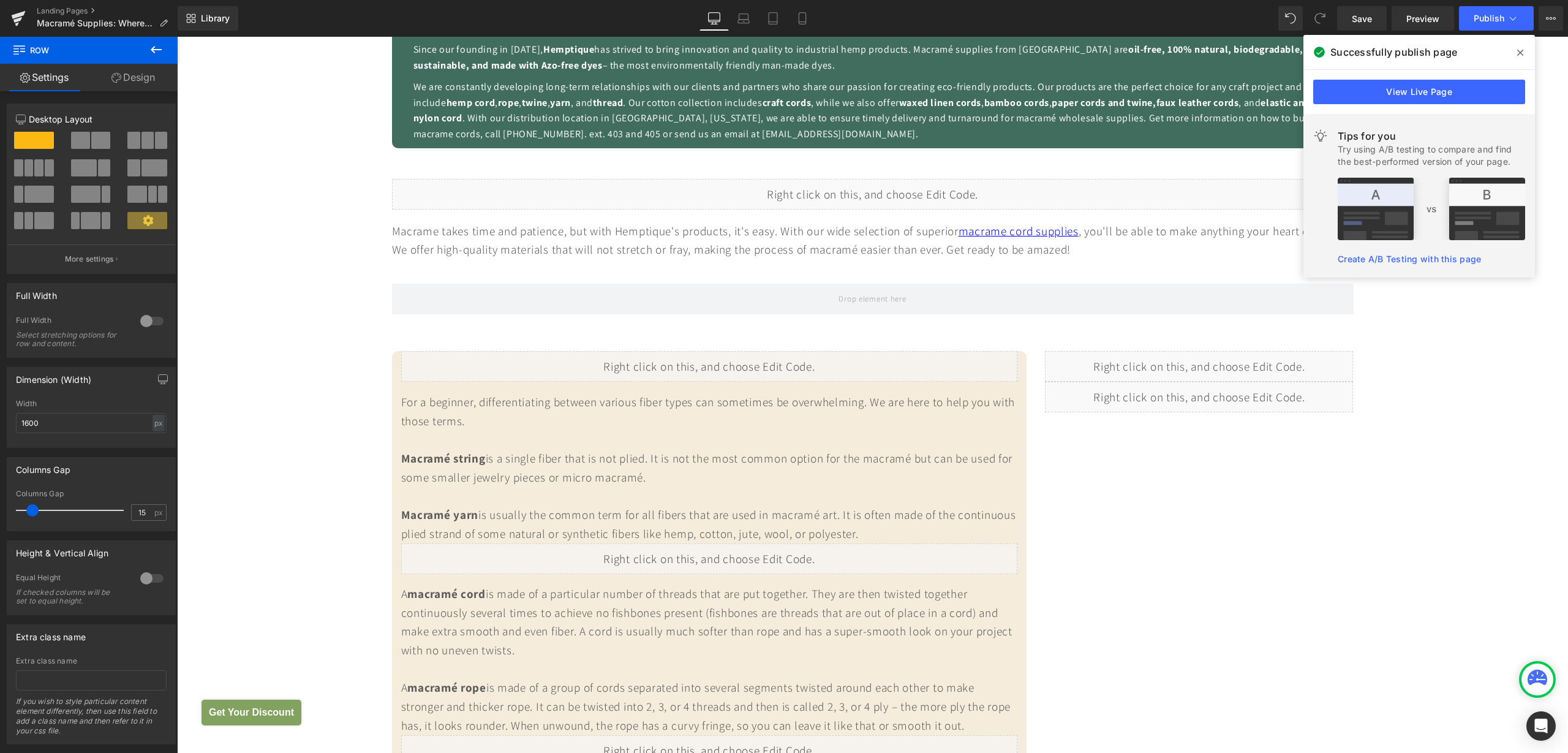
click at [155, 45] on icon at bounding box center [156, 49] width 14 height 14
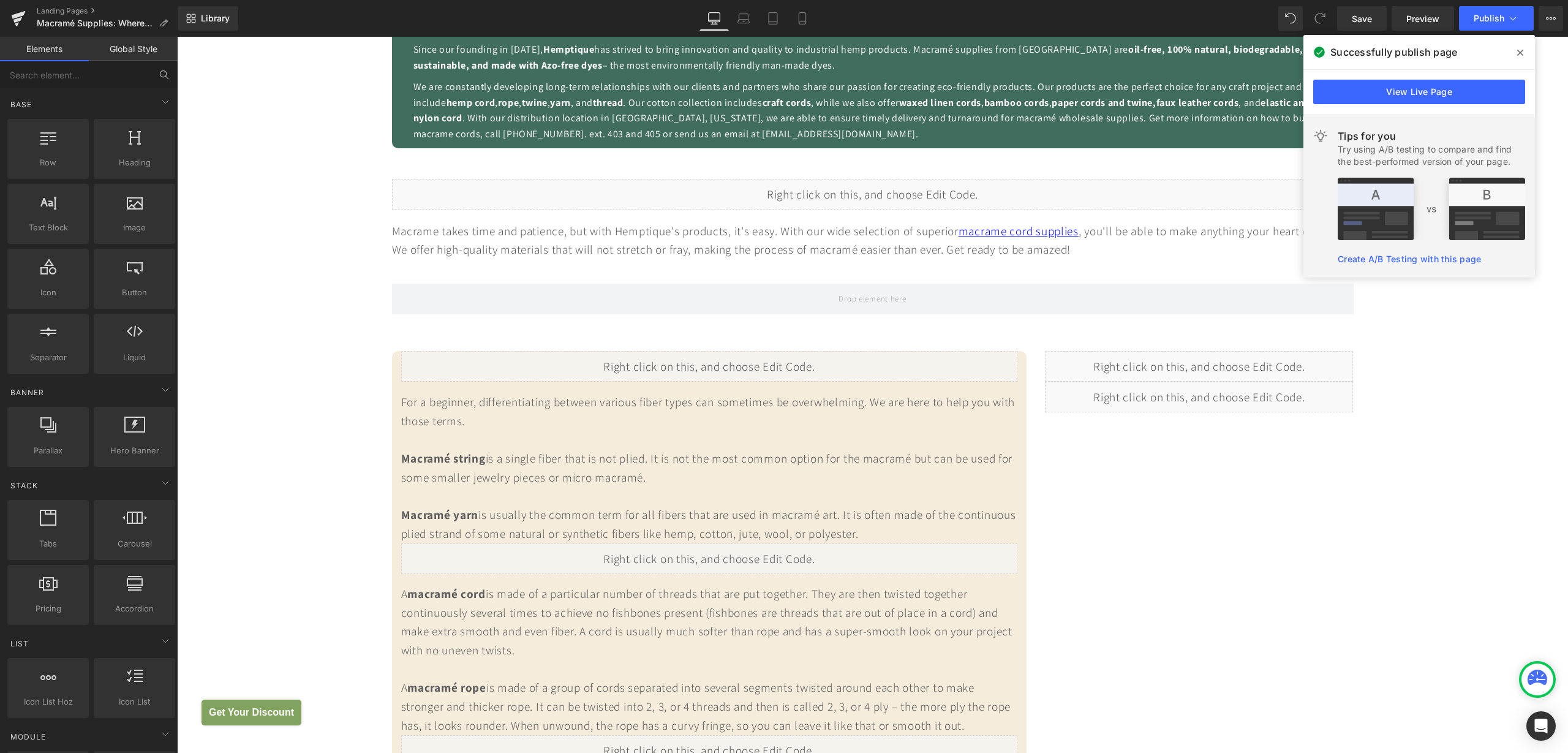
click at [164, 74] on icon at bounding box center [164, 74] width 11 height 11
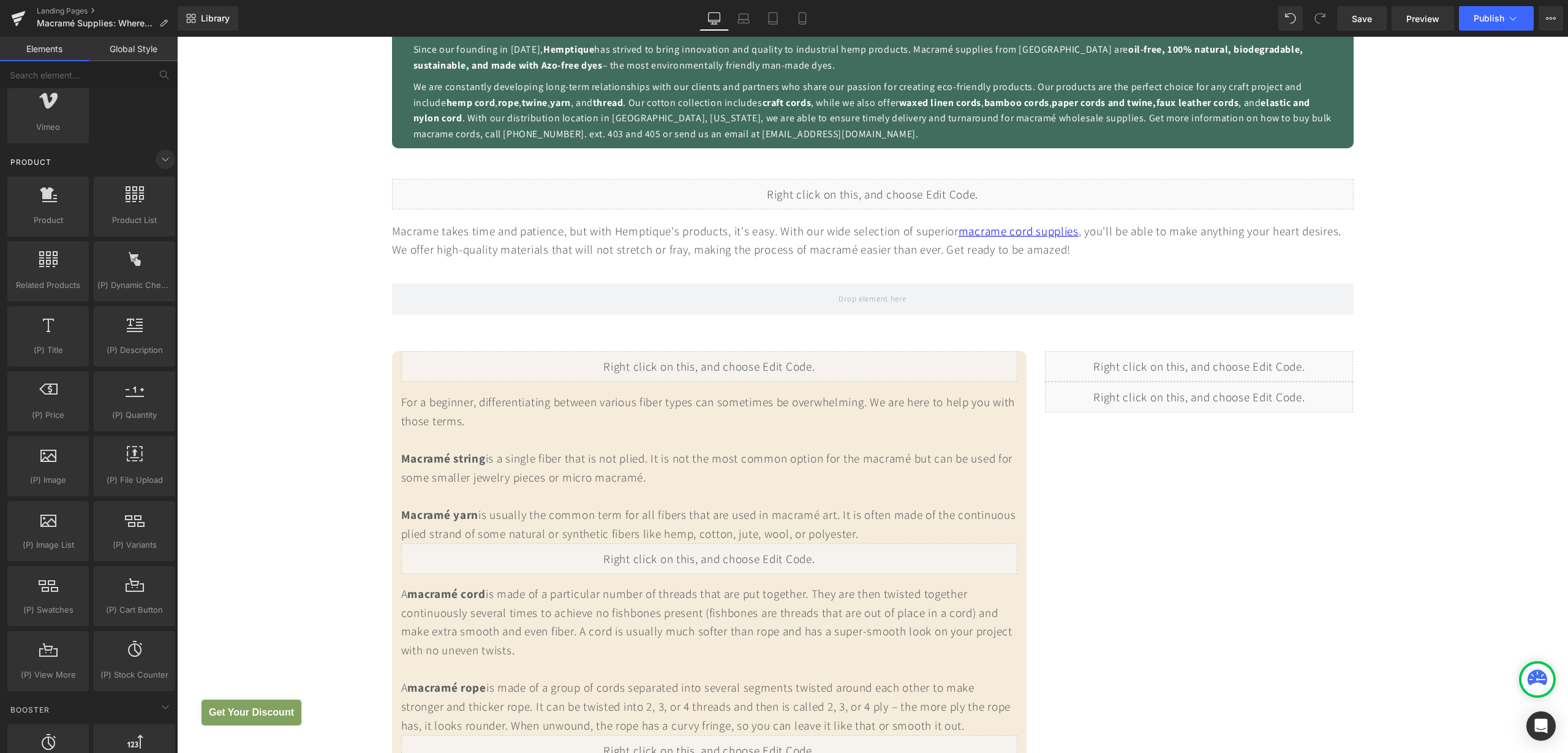
click at [158, 159] on icon at bounding box center [165, 159] width 14 height 14
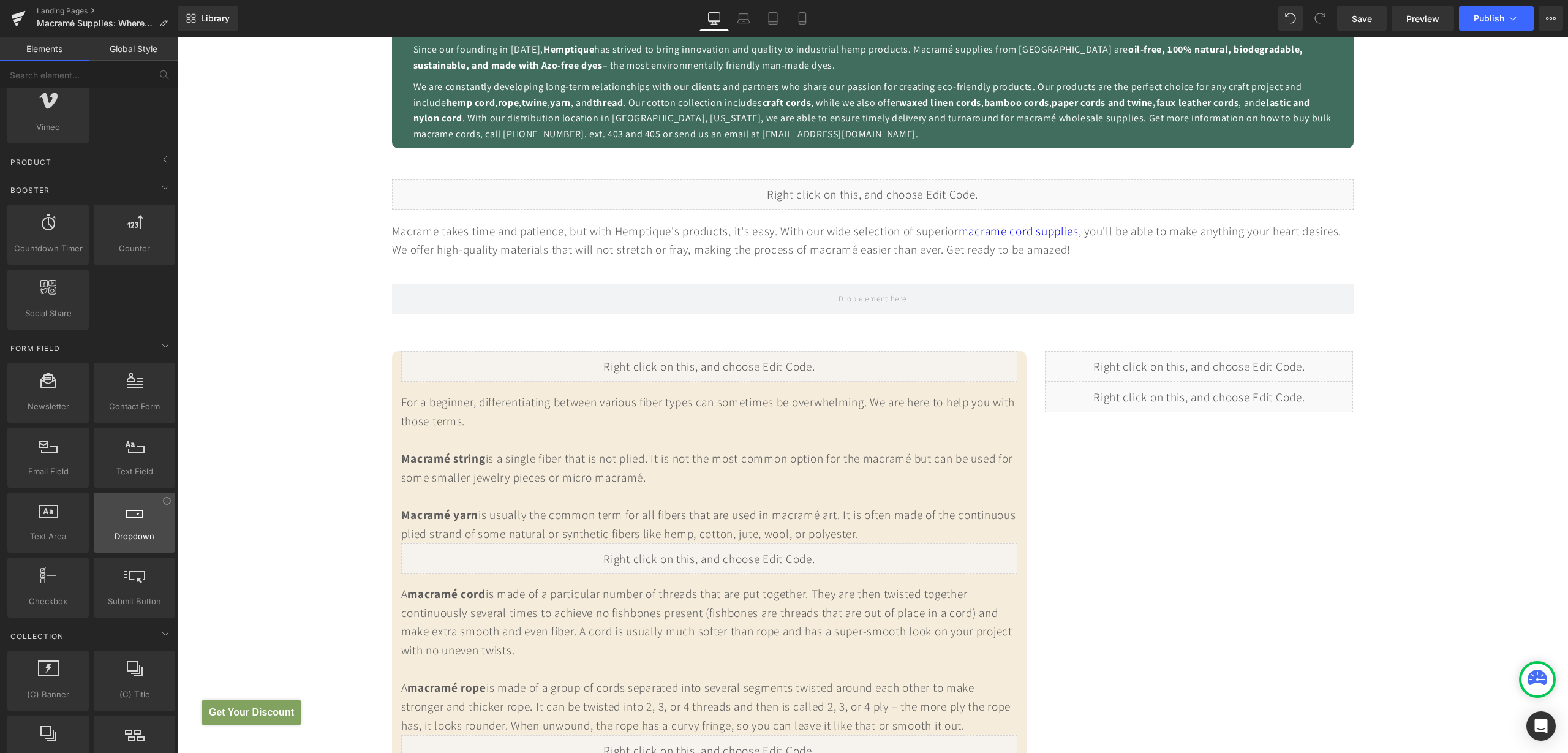
scroll to position [766, 0]
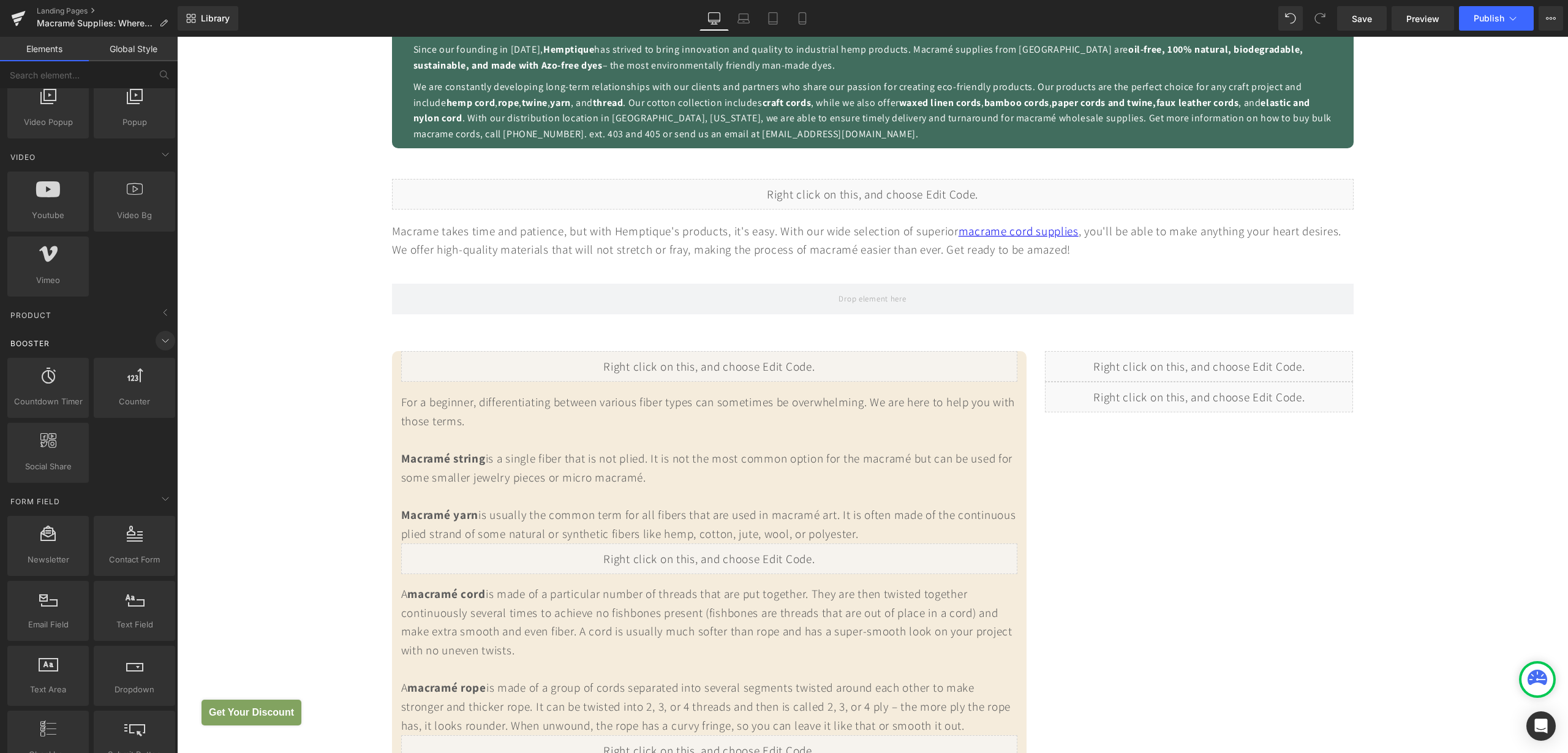
click at [161, 342] on icon at bounding box center [165, 340] width 14 height 14
click at [158, 370] on icon at bounding box center [165, 368] width 14 height 14
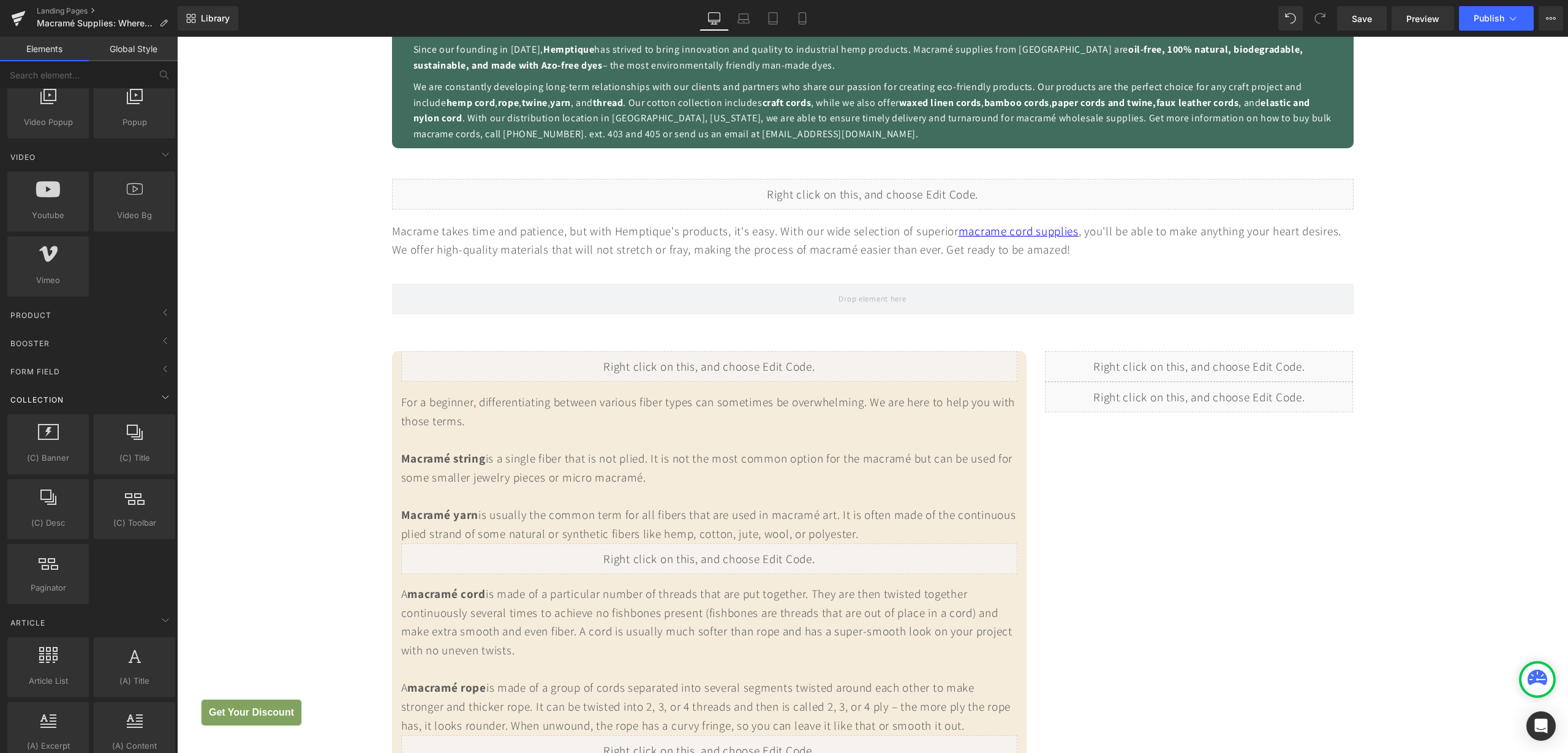
click at [160, 409] on div "Collection" at bounding box center [91, 399] width 173 height 24
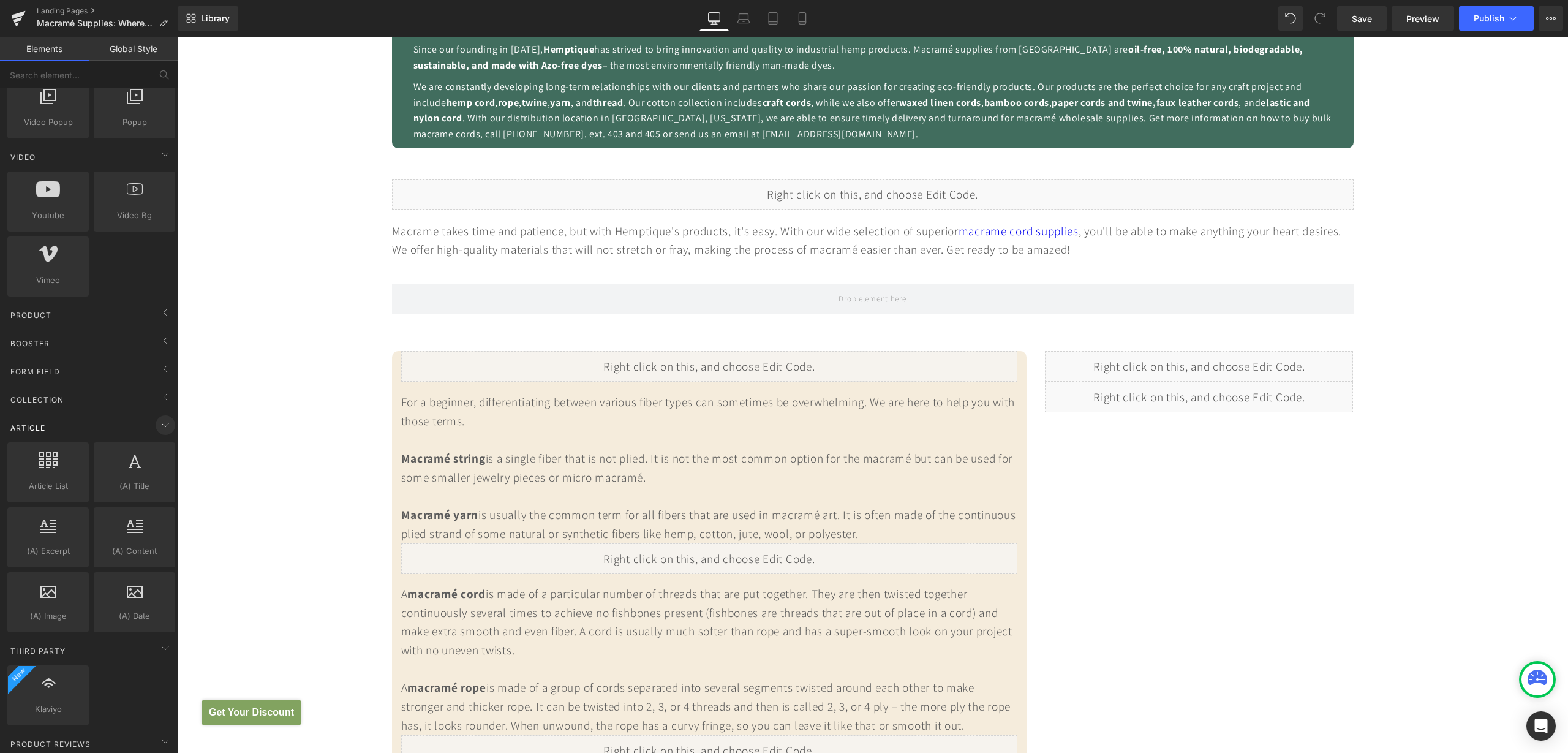
click at [161, 427] on icon at bounding box center [165, 425] width 14 height 14
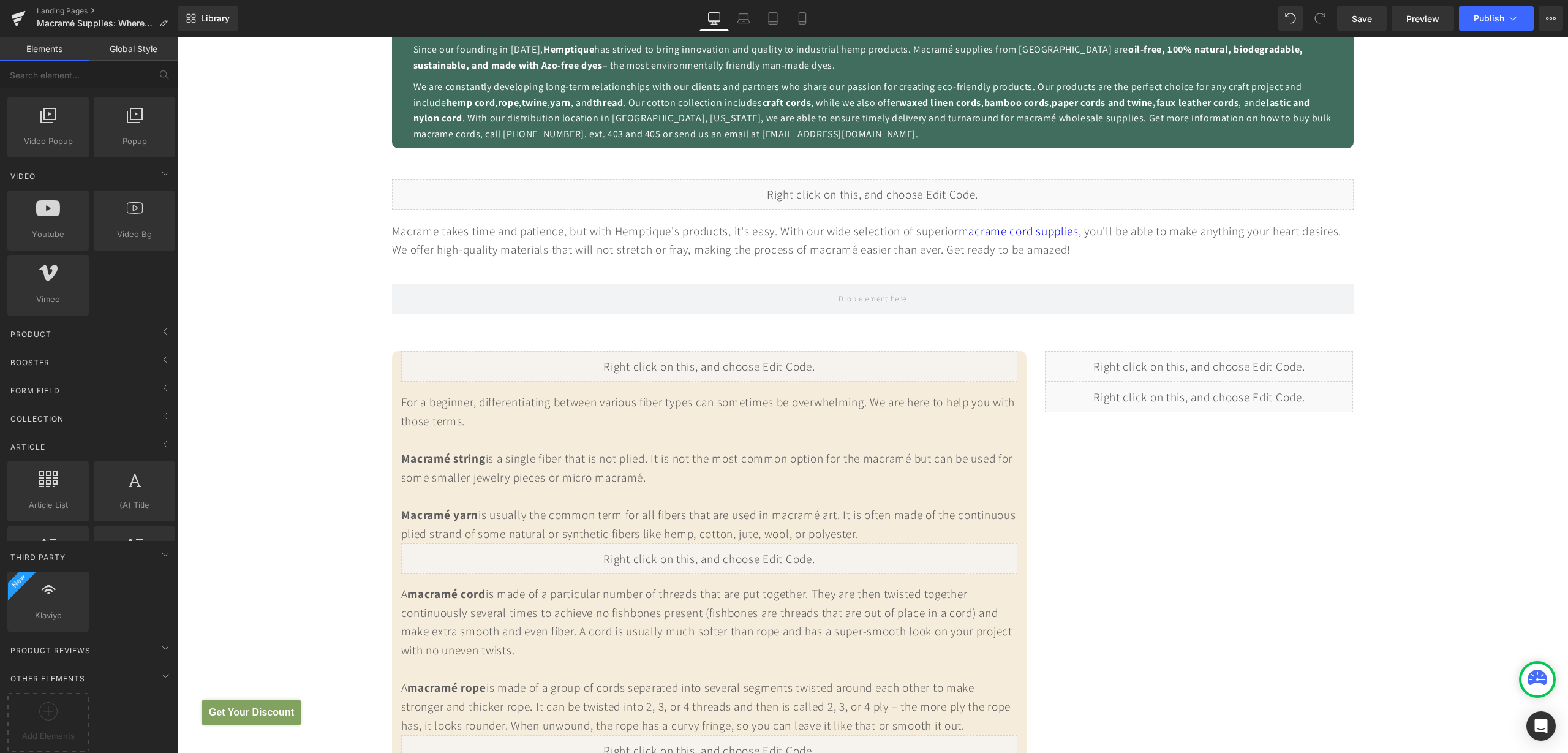
scroll to position [676, 0]
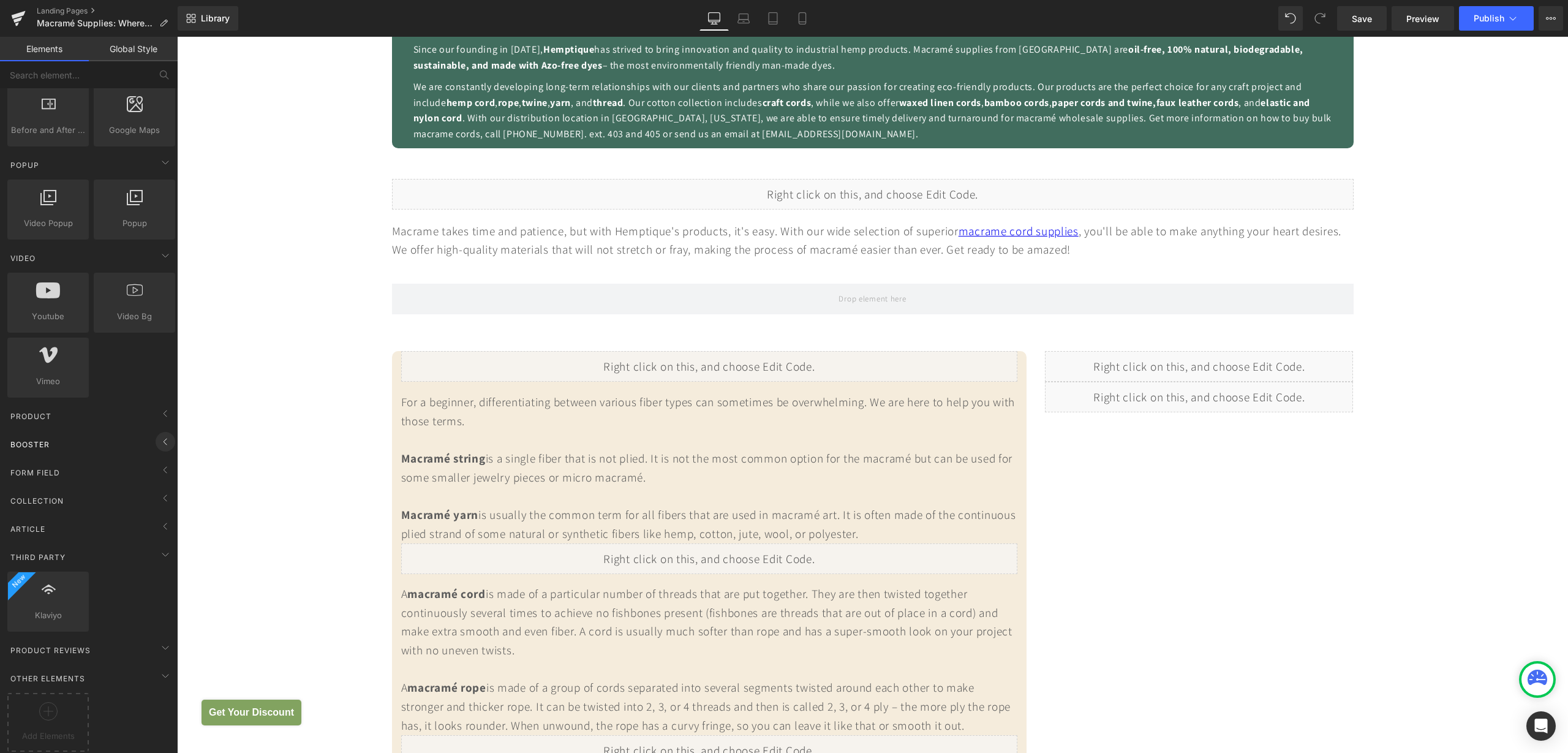
click at [159, 434] on icon at bounding box center [165, 441] width 14 height 14
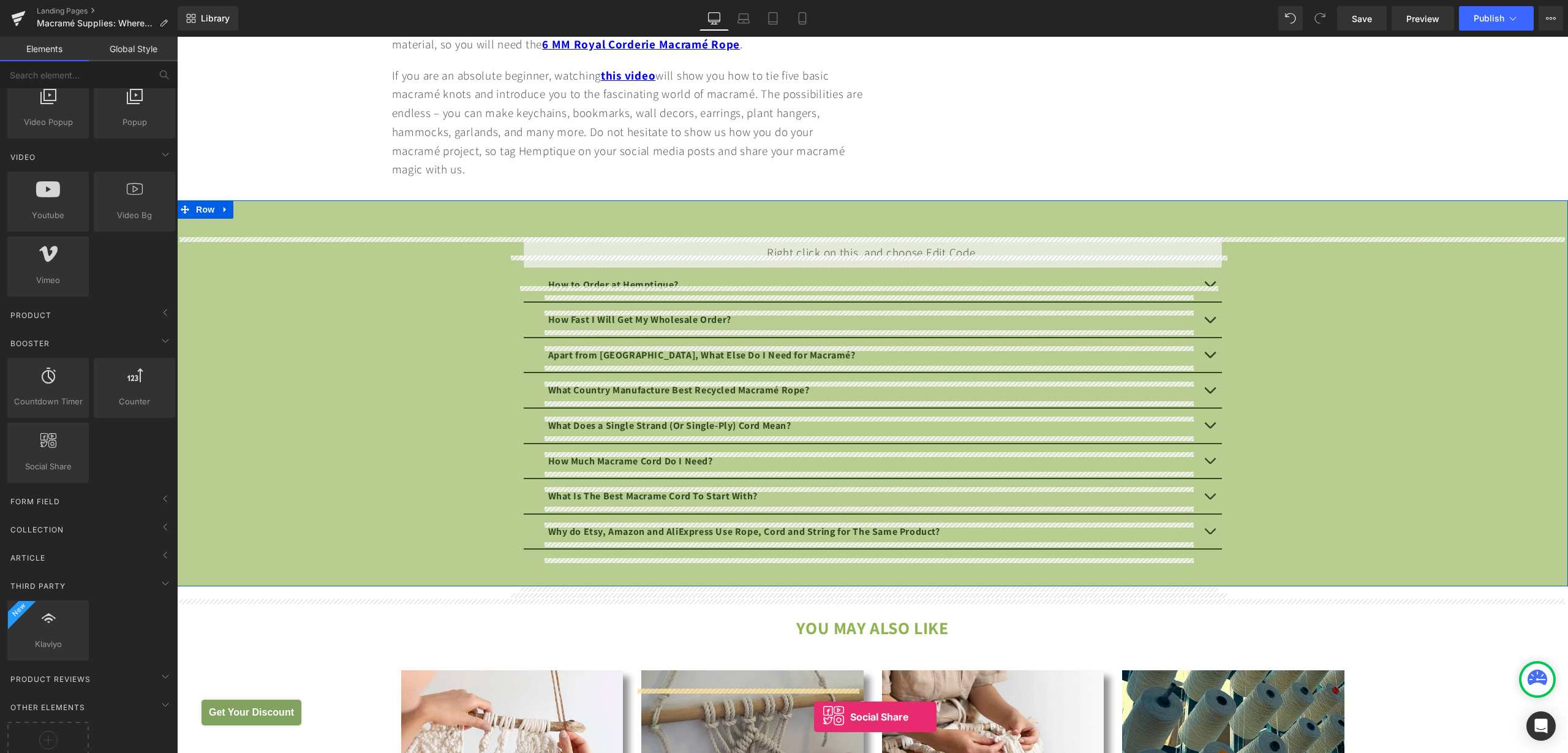
scroll to position [3953, 0]
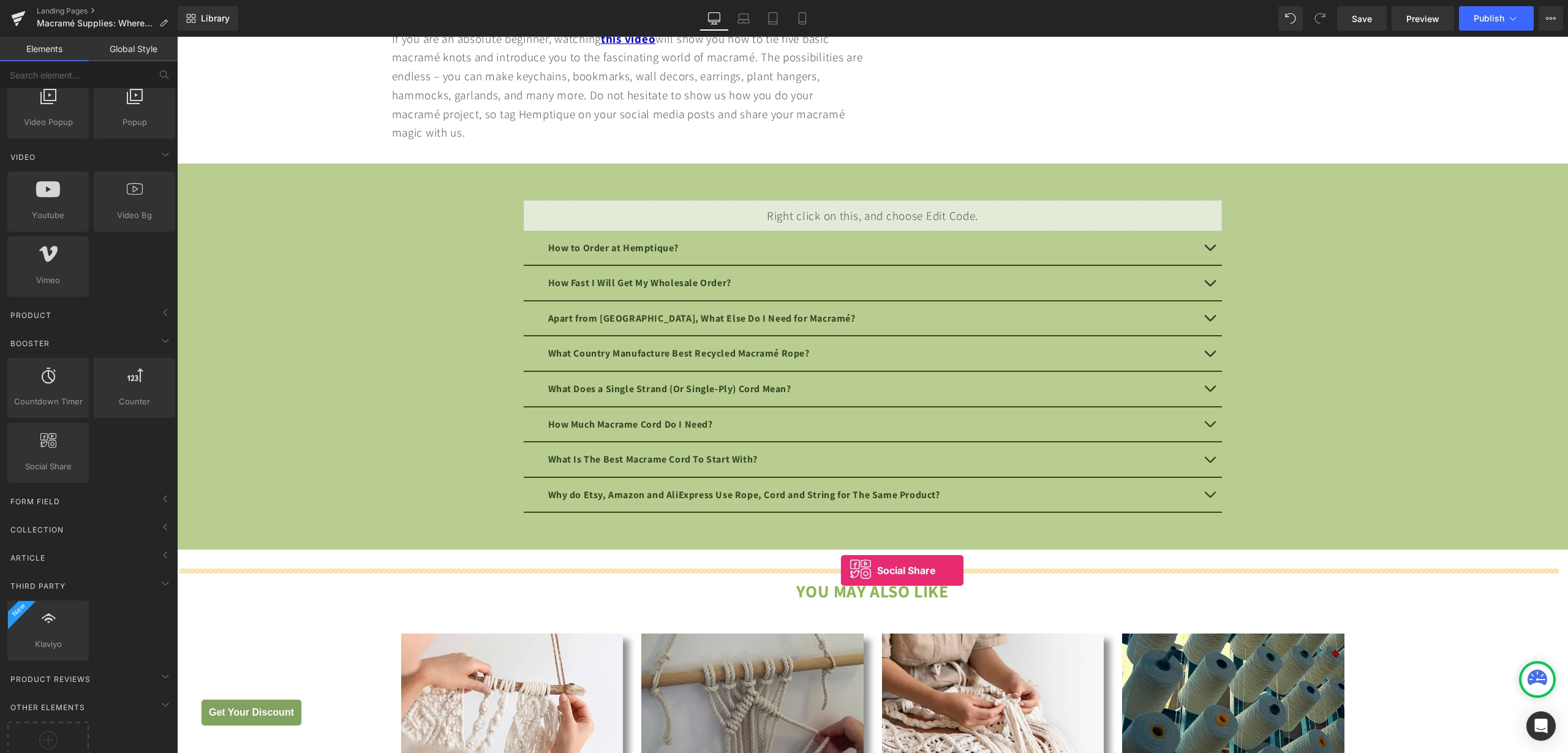
drag, startPoint x: 225, startPoint y: 499, endPoint x: 841, endPoint y: 571, distance: 620.2
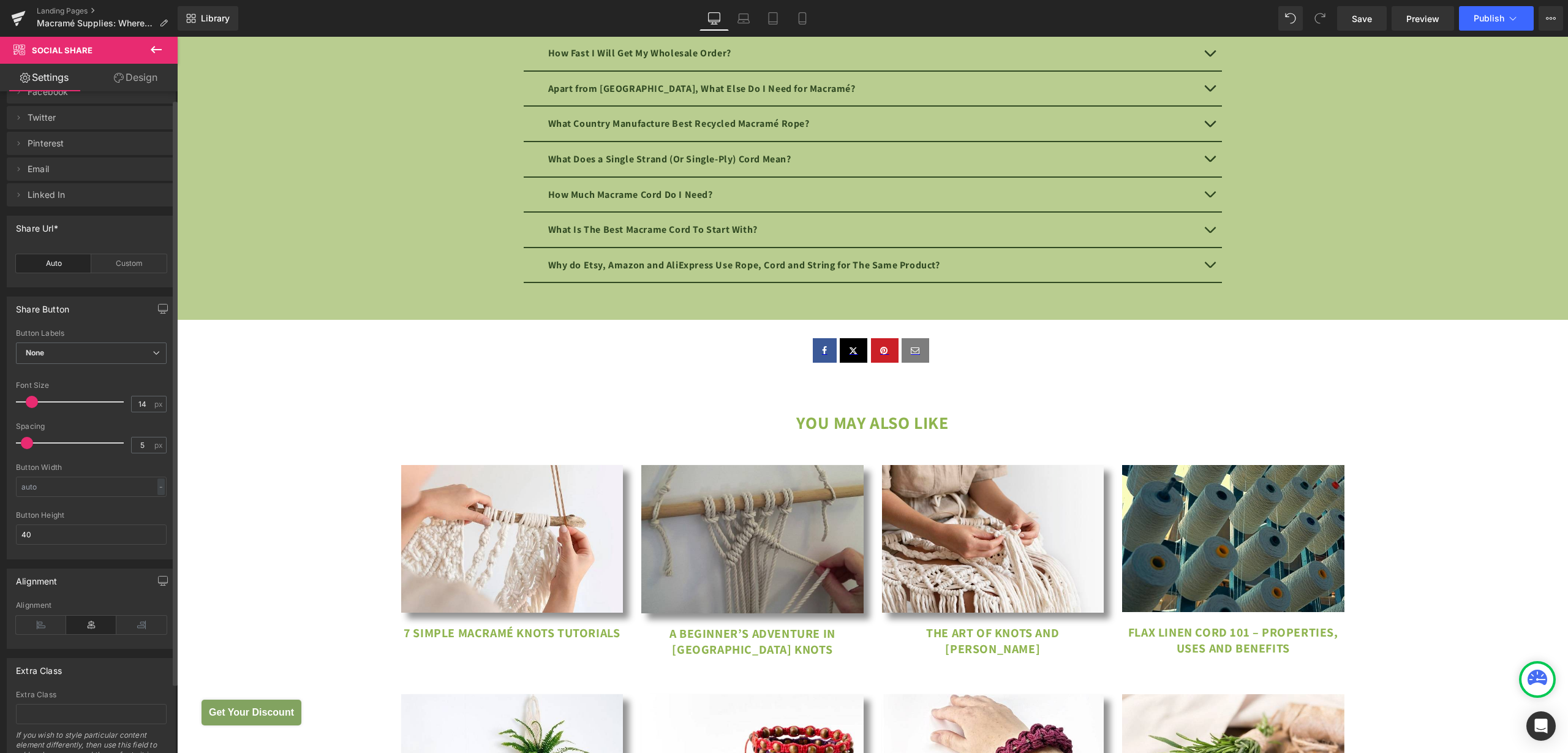
scroll to position [0, 0]
click at [20, 225] on icon at bounding box center [18, 221] width 10 height 10
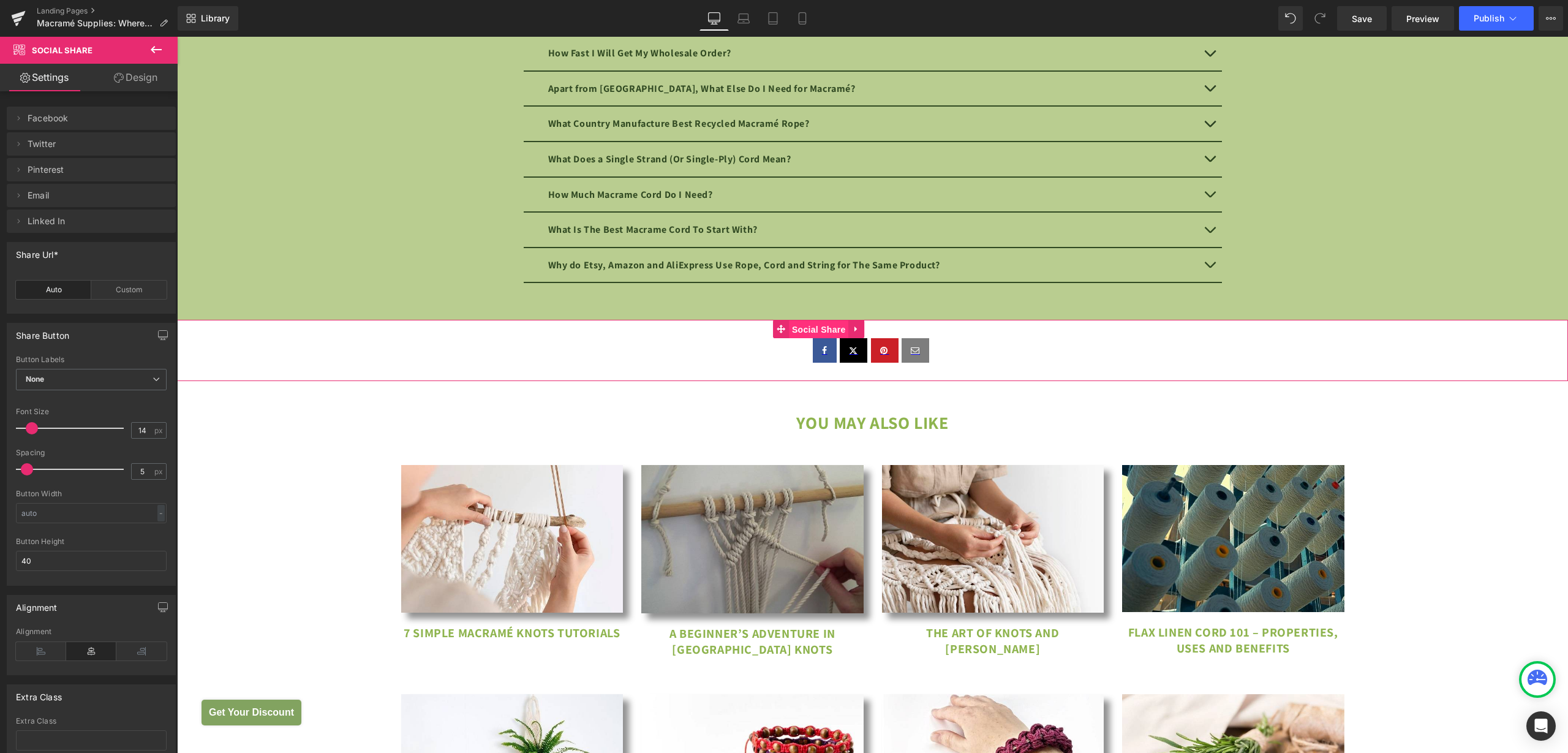
click at [818, 339] on span "Social Share" at bounding box center [819, 329] width 60 height 18
click at [153, 52] on icon at bounding box center [156, 49] width 14 height 14
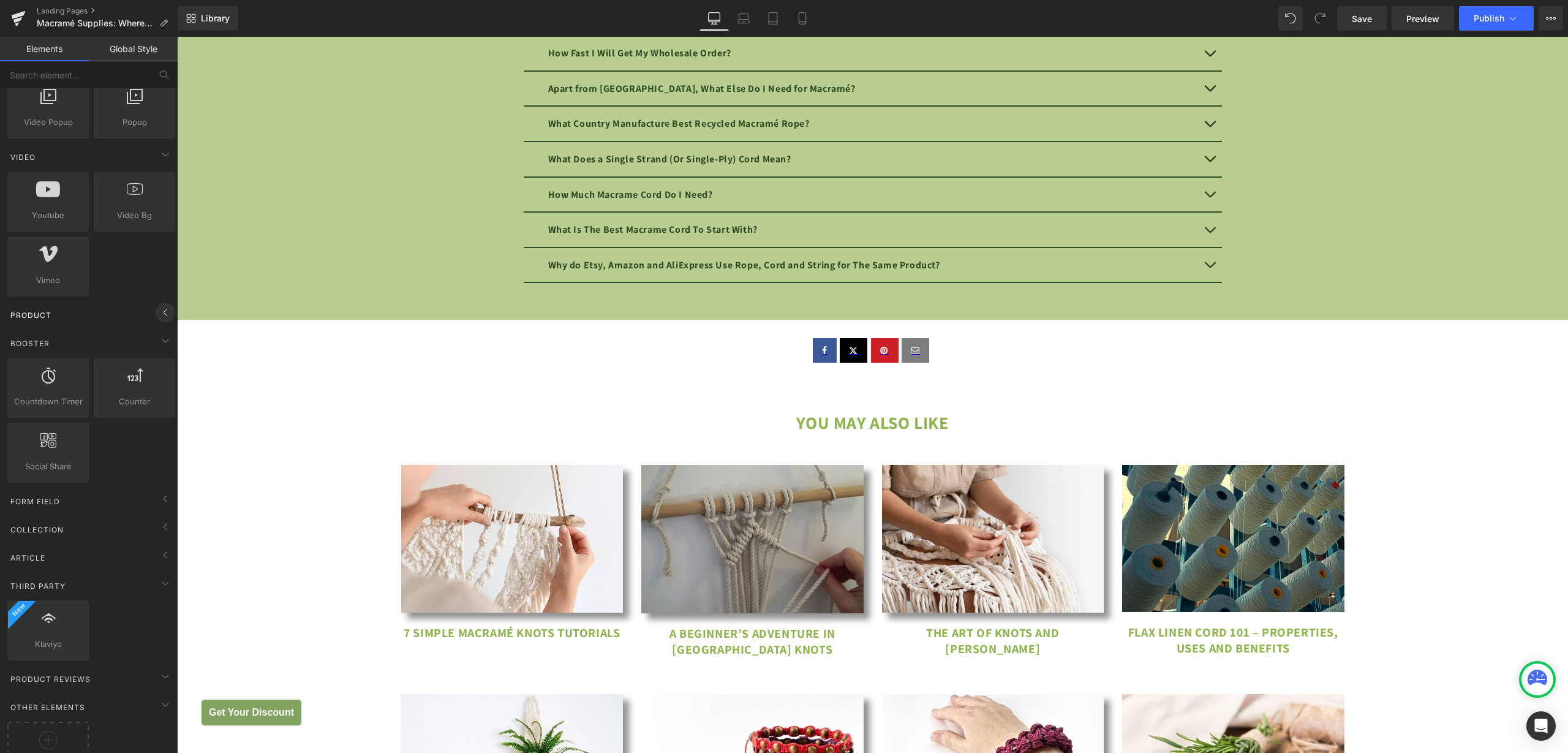
click at [161, 318] on icon at bounding box center [165, 312] width 14 height 14
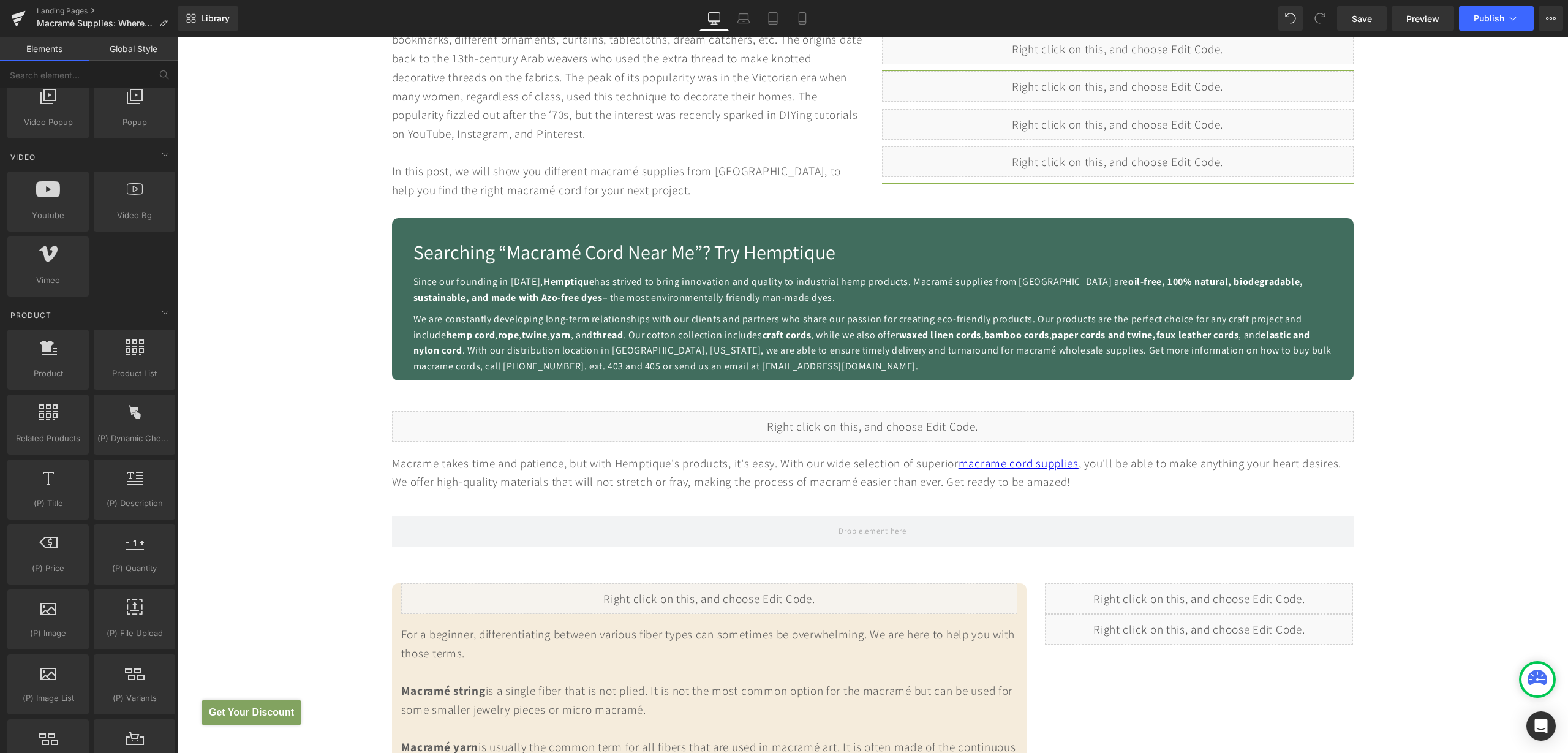
scroll to position [659, 0]
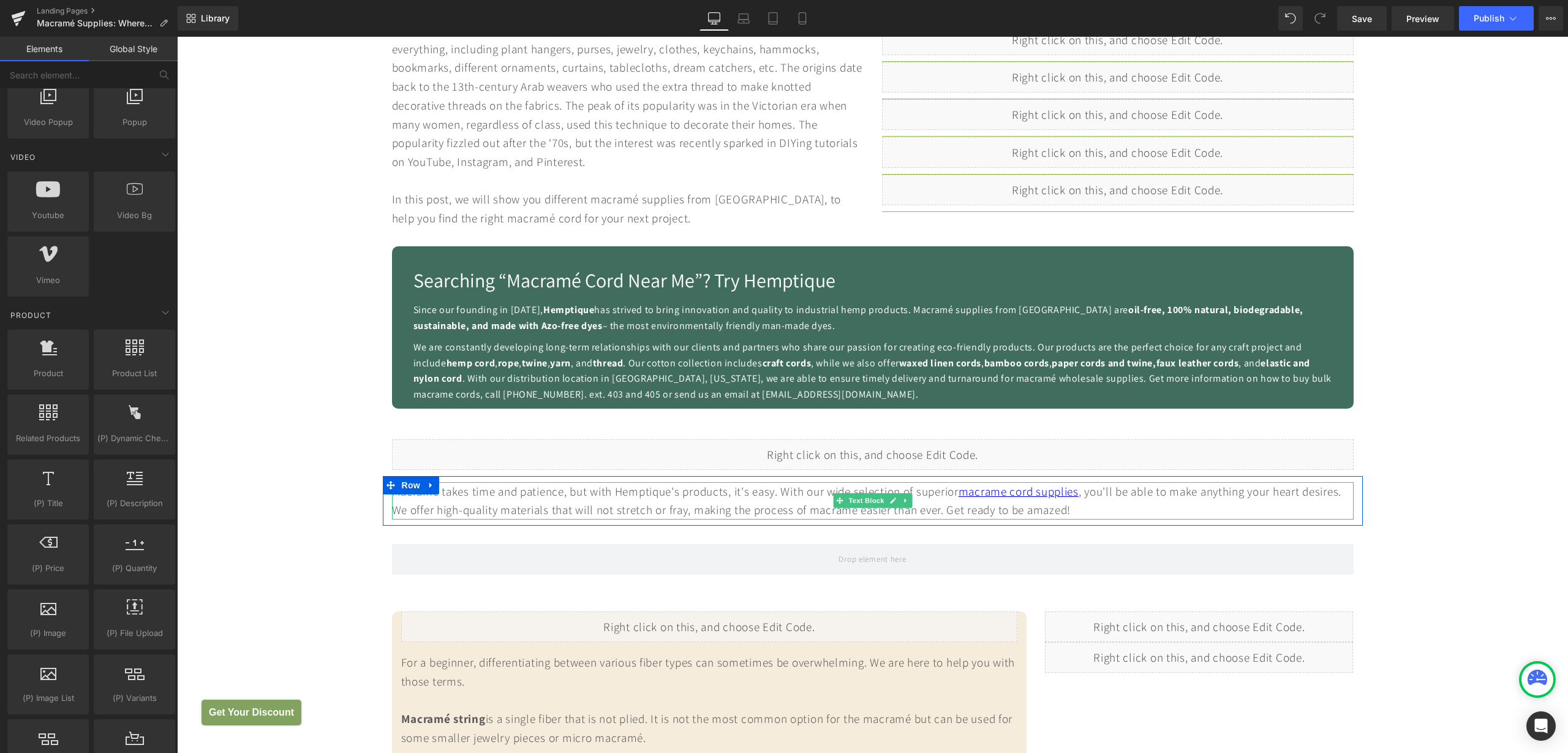
click at [671, 489] on div "Macrame takes time and patience, but with Hemptique's products, it's easy. With…" at bounding box center [873, 500] width 962 height 37
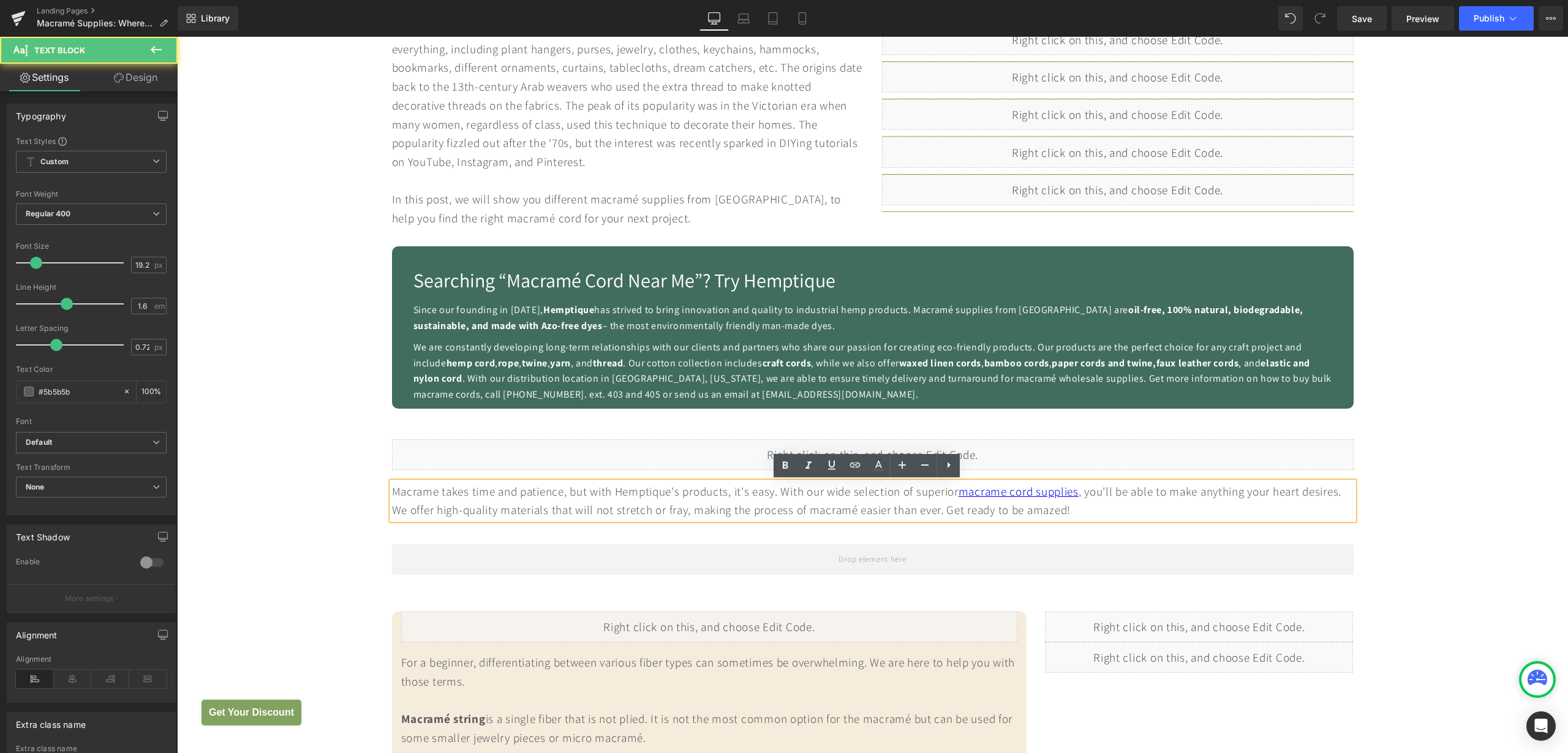
click at [642, 496] on div "Macrame takes time and patience, but with Hemptique's products, it's easy. With…" at bounding box center [873, 500] width 962 height 37
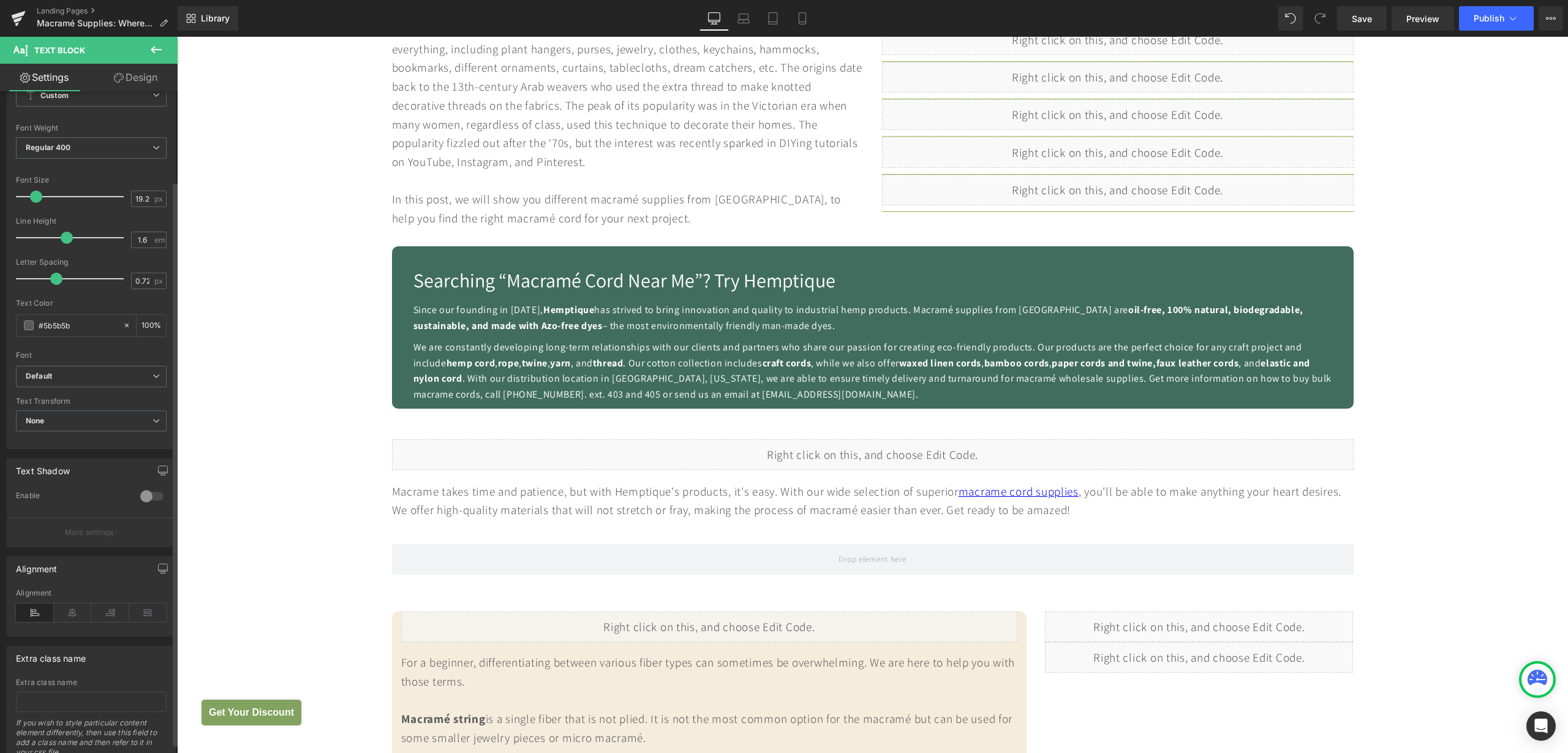
scroll to position [0, 0]
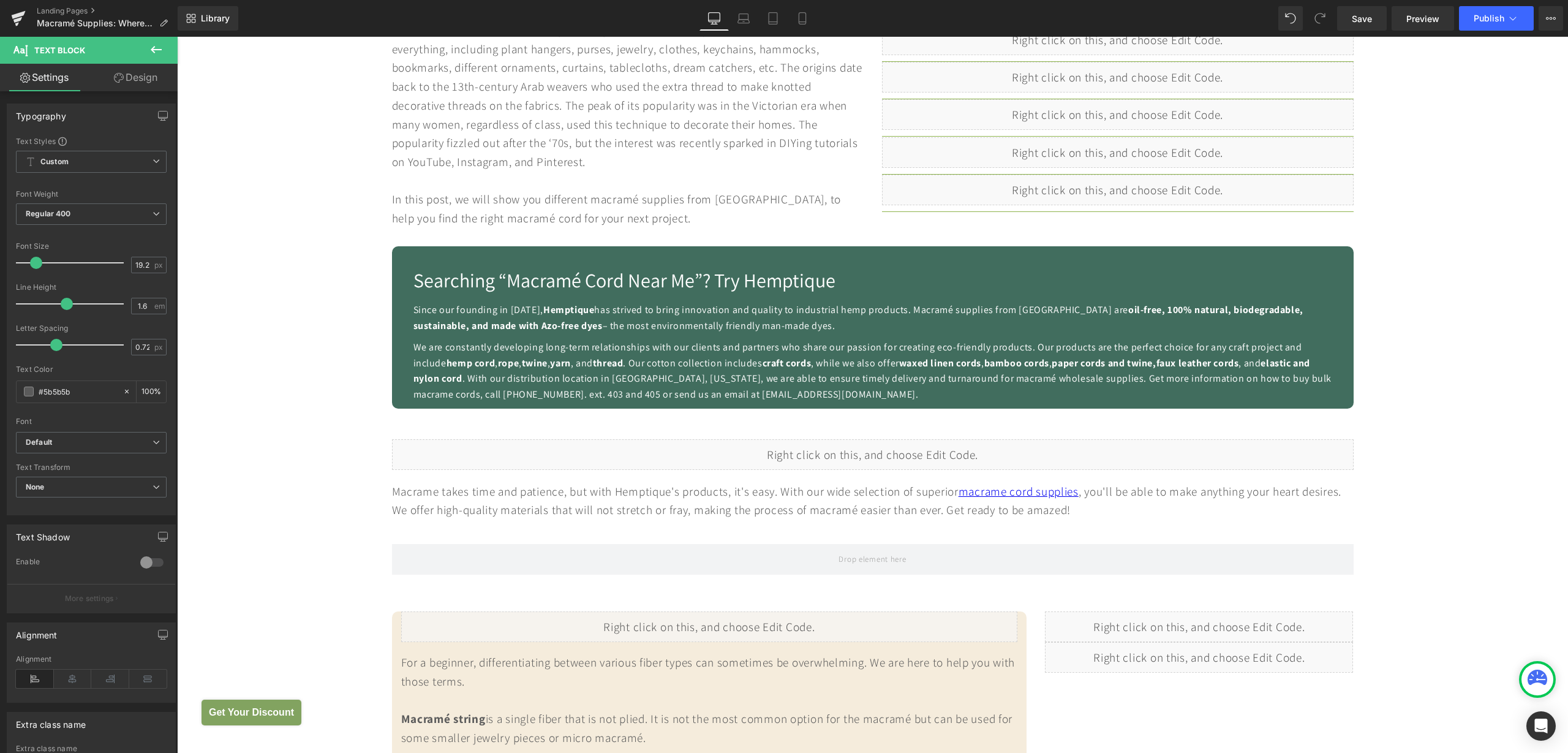
click at [155, 49] on icon at bounding box center [156, 50] width 11 height 8
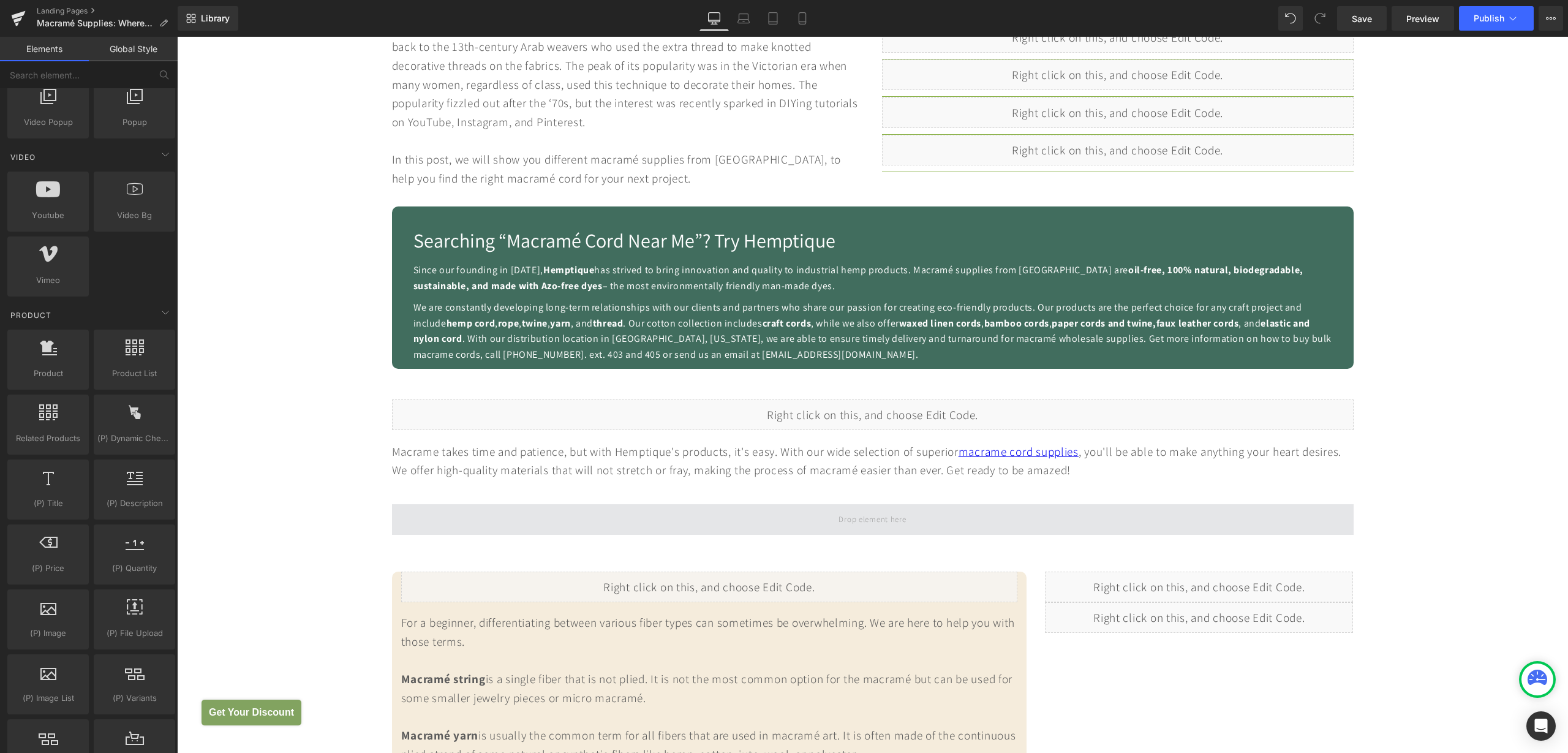
scroll to position [736, 0]
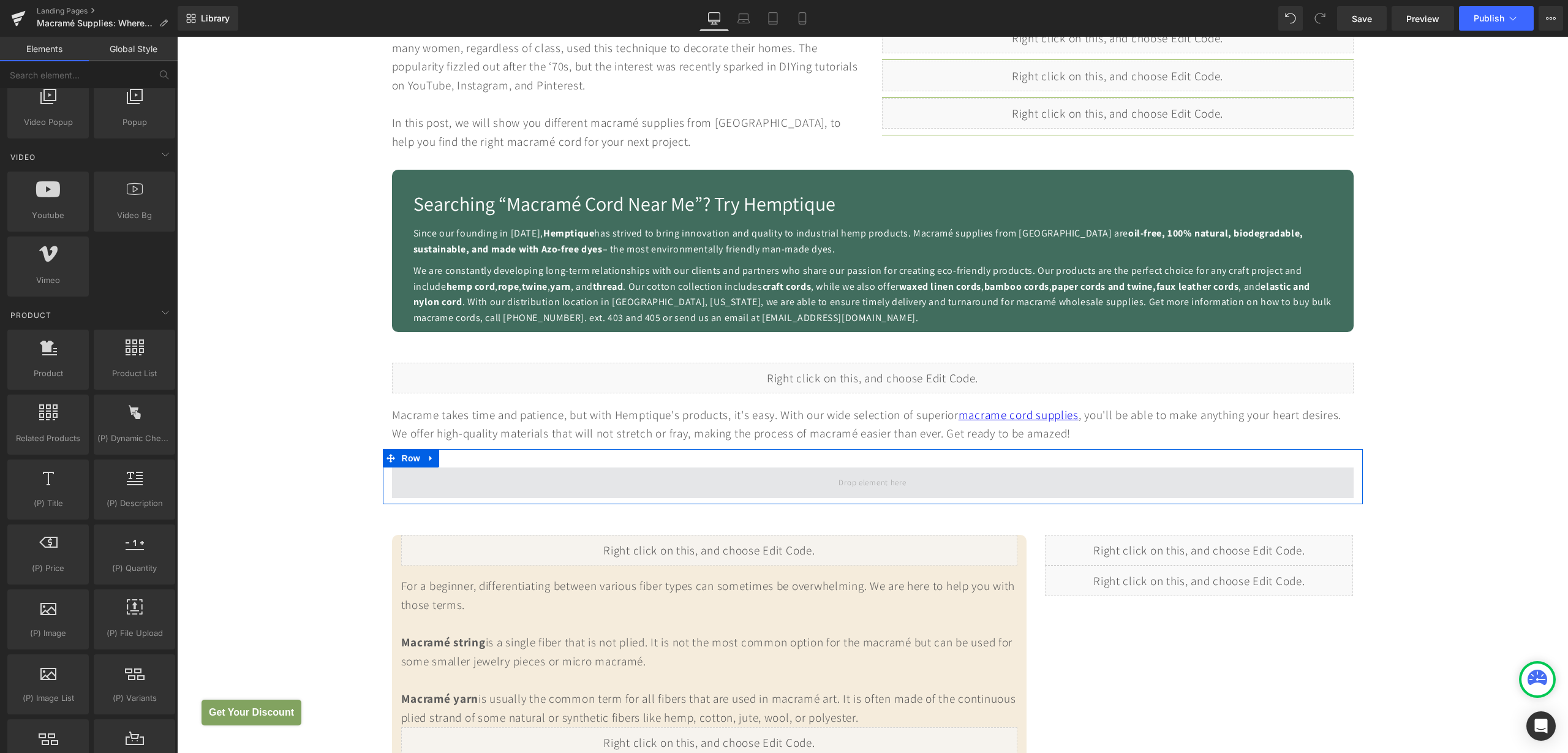
click at [835, 488] on span at bounding box center [872, 483] width 76 height 20
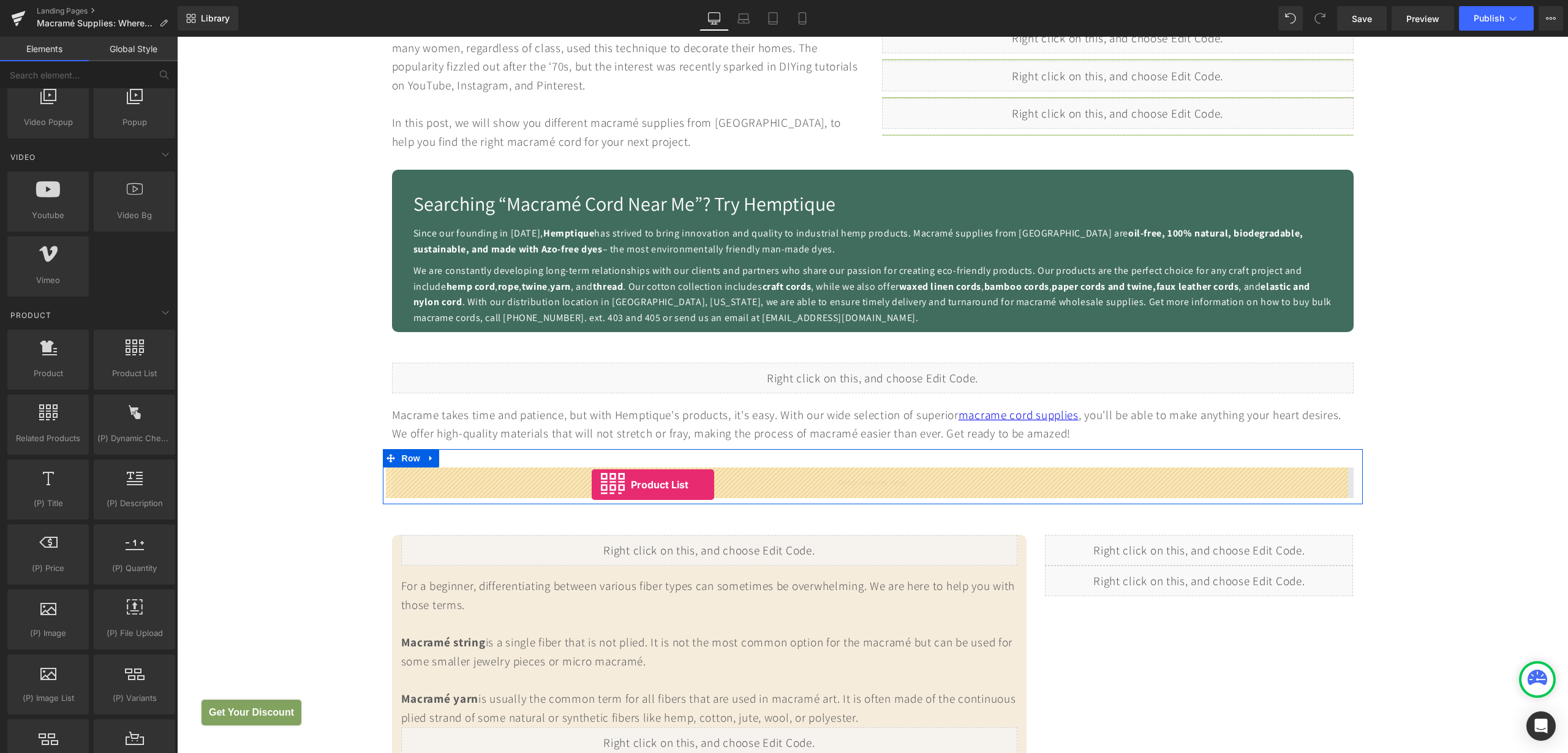
drag, startPoint x: 339, startPoint y: 399, endPoint x: 592, endPoint y: 485, distance: 267.2
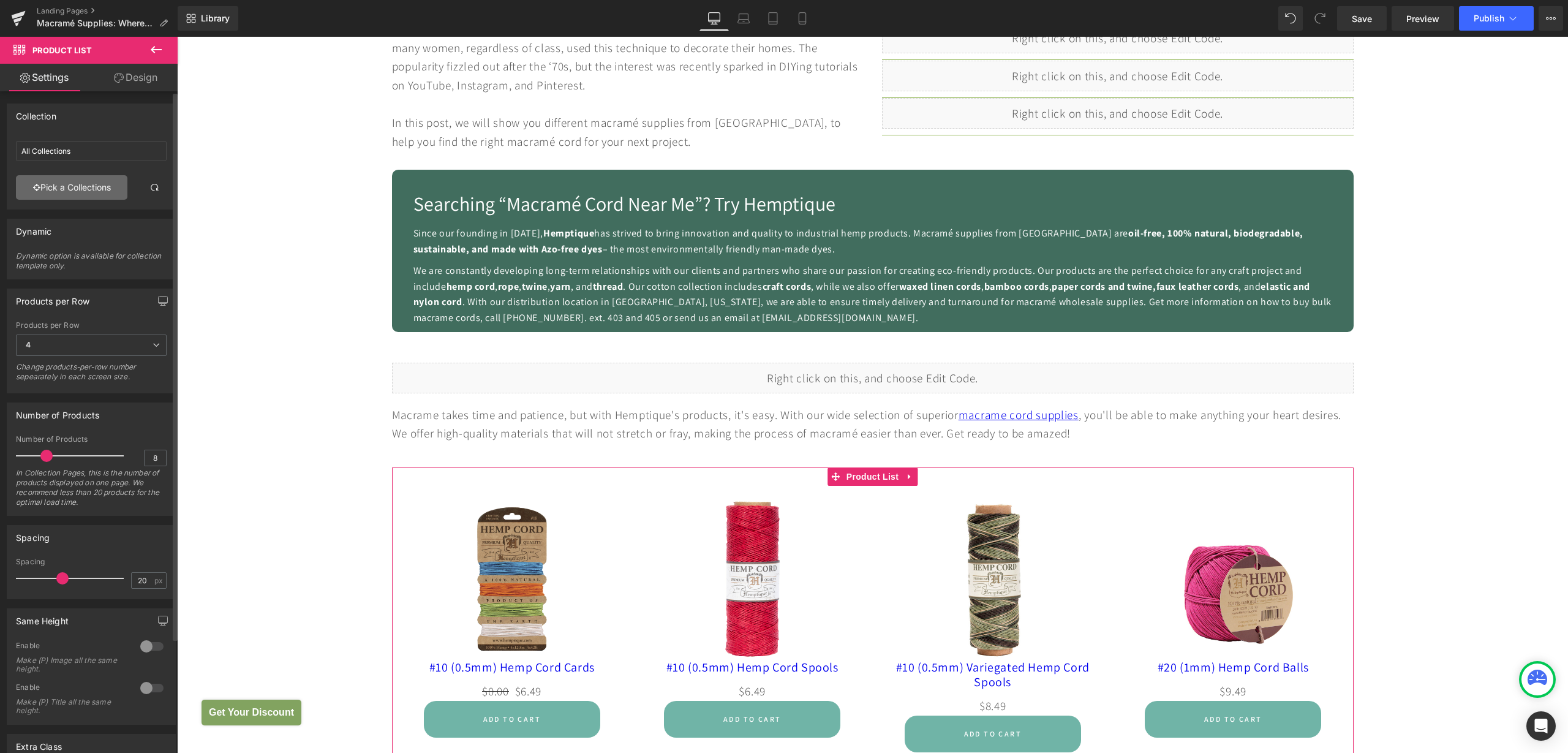
click at [74, 191] on link "Pick a Collections" at bounding box center [71, 187] width 112 height 24
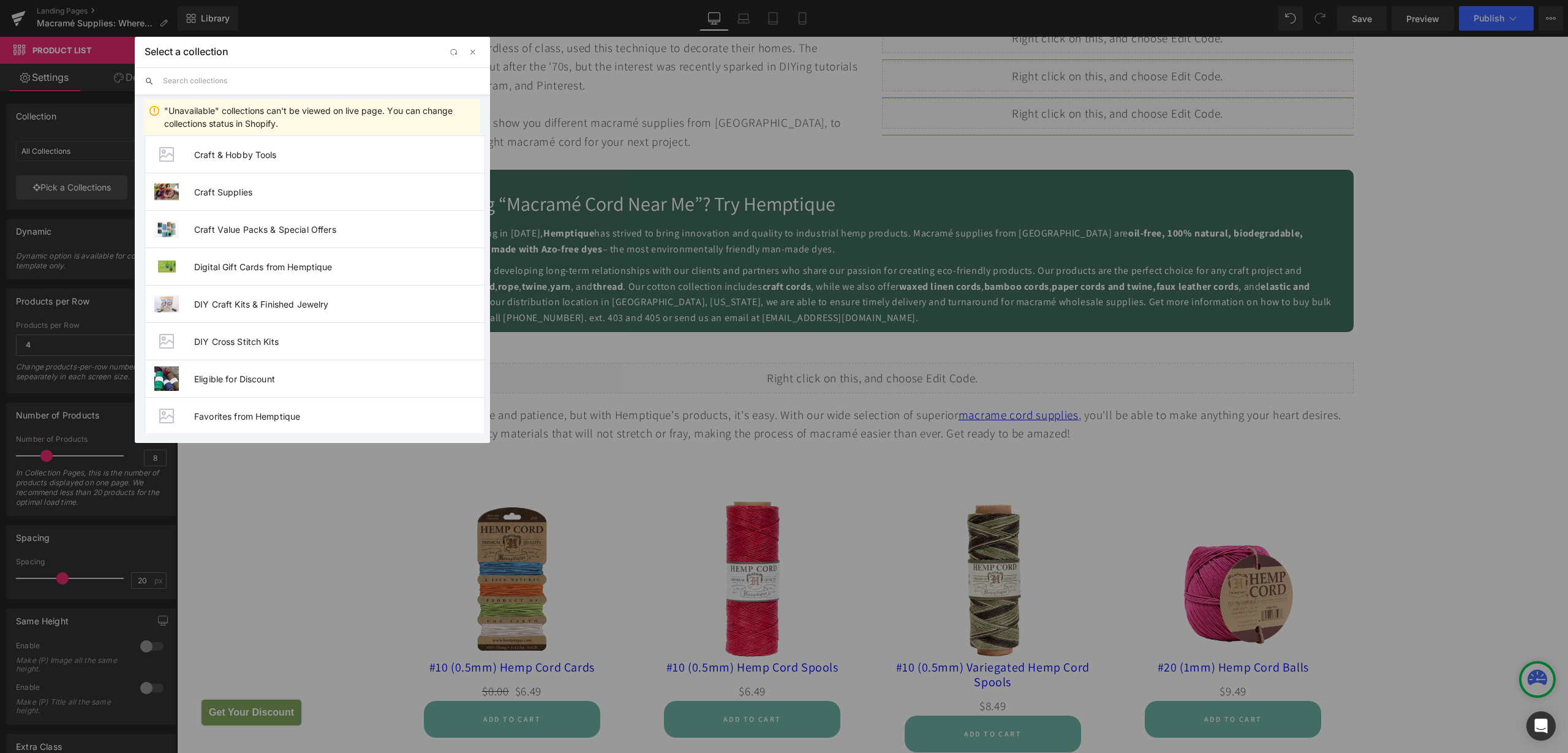
scroll to position [351, 0]
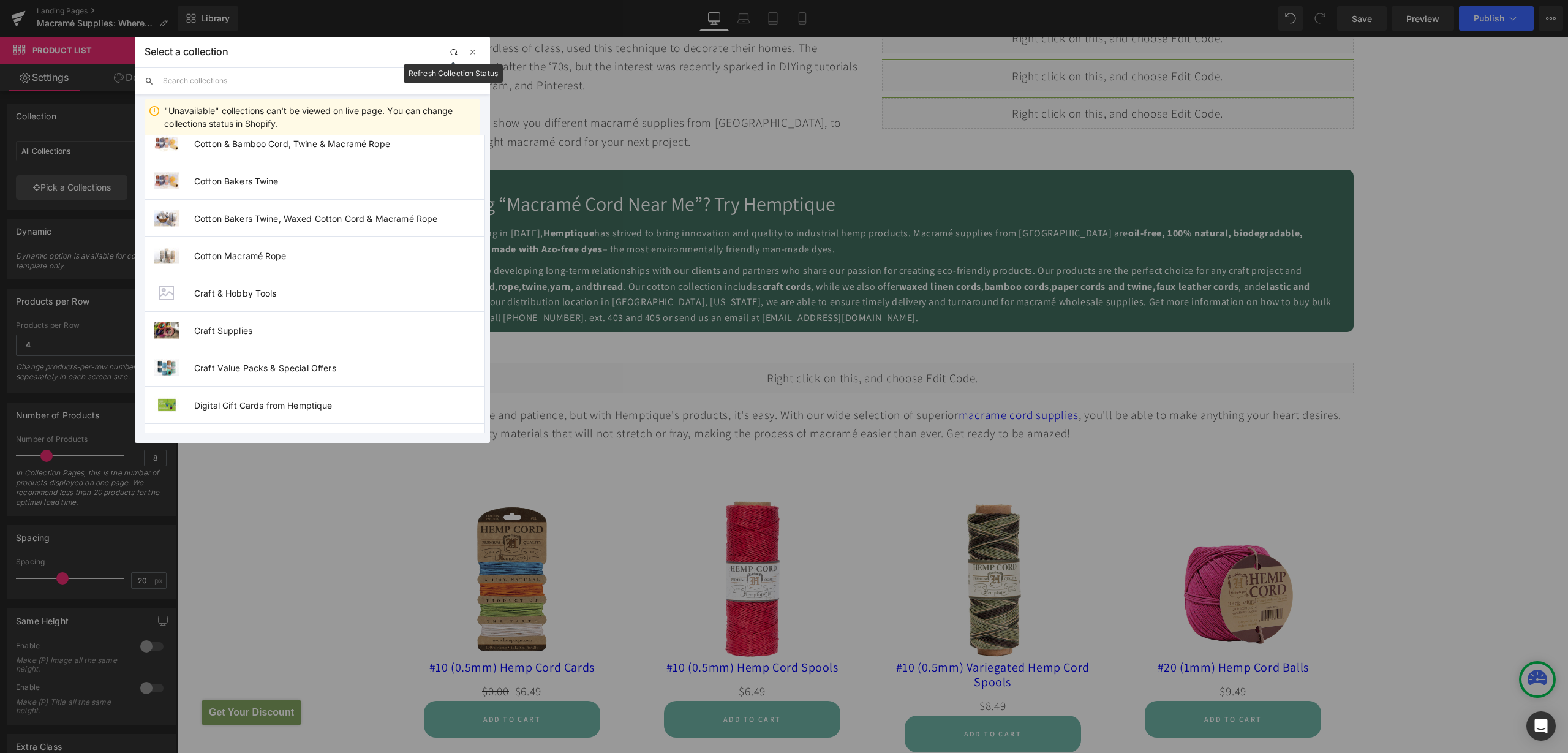
click at [454, 52] on span "button" at bounding box center [453, 52] width 10 height 10
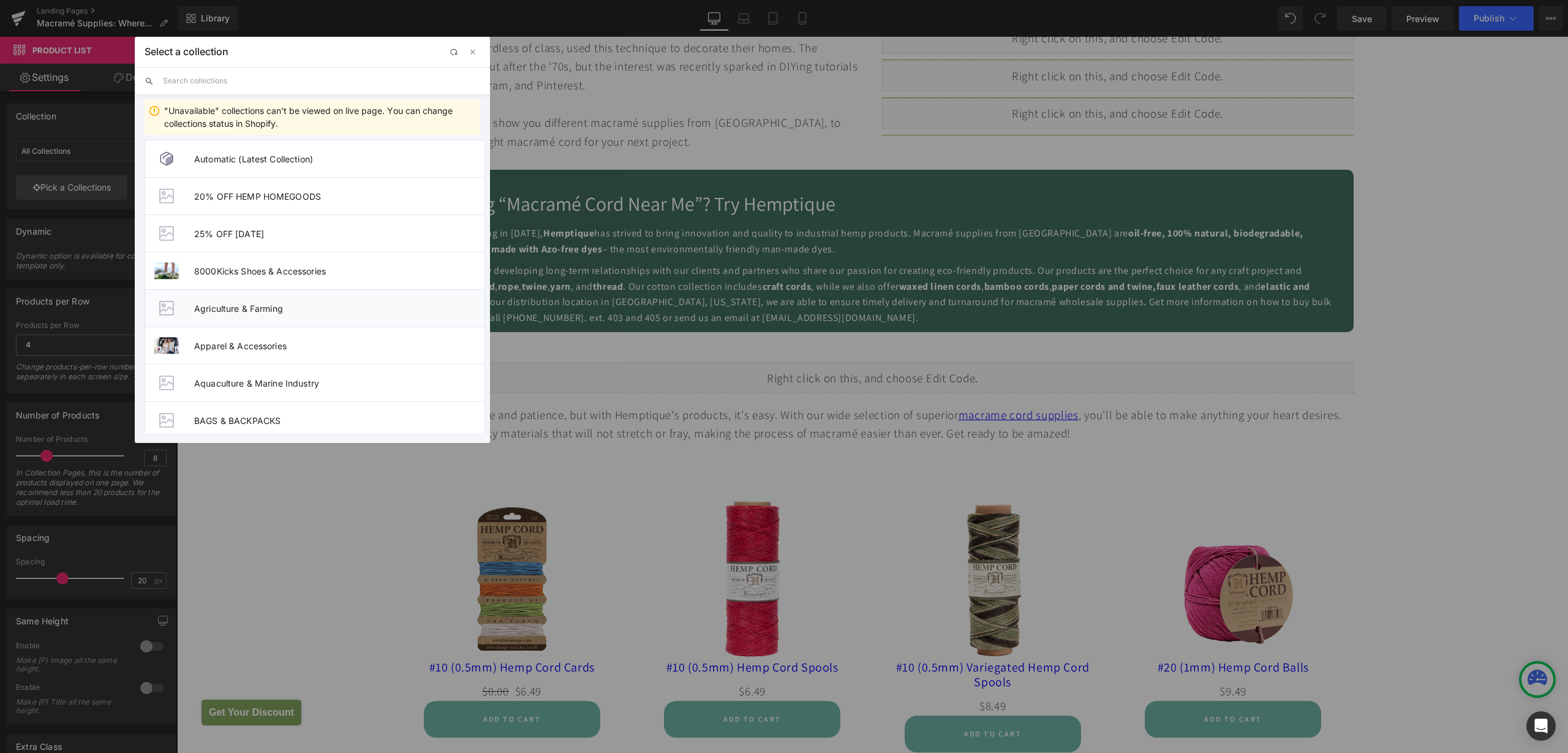
scroll to position [77, 0]
click at [454, 55] on span "button" at bounding box center [453, 52] width 10 height 10
click at [255, 78] on input "text" at bounding box center [322, 81] width 317 height 27
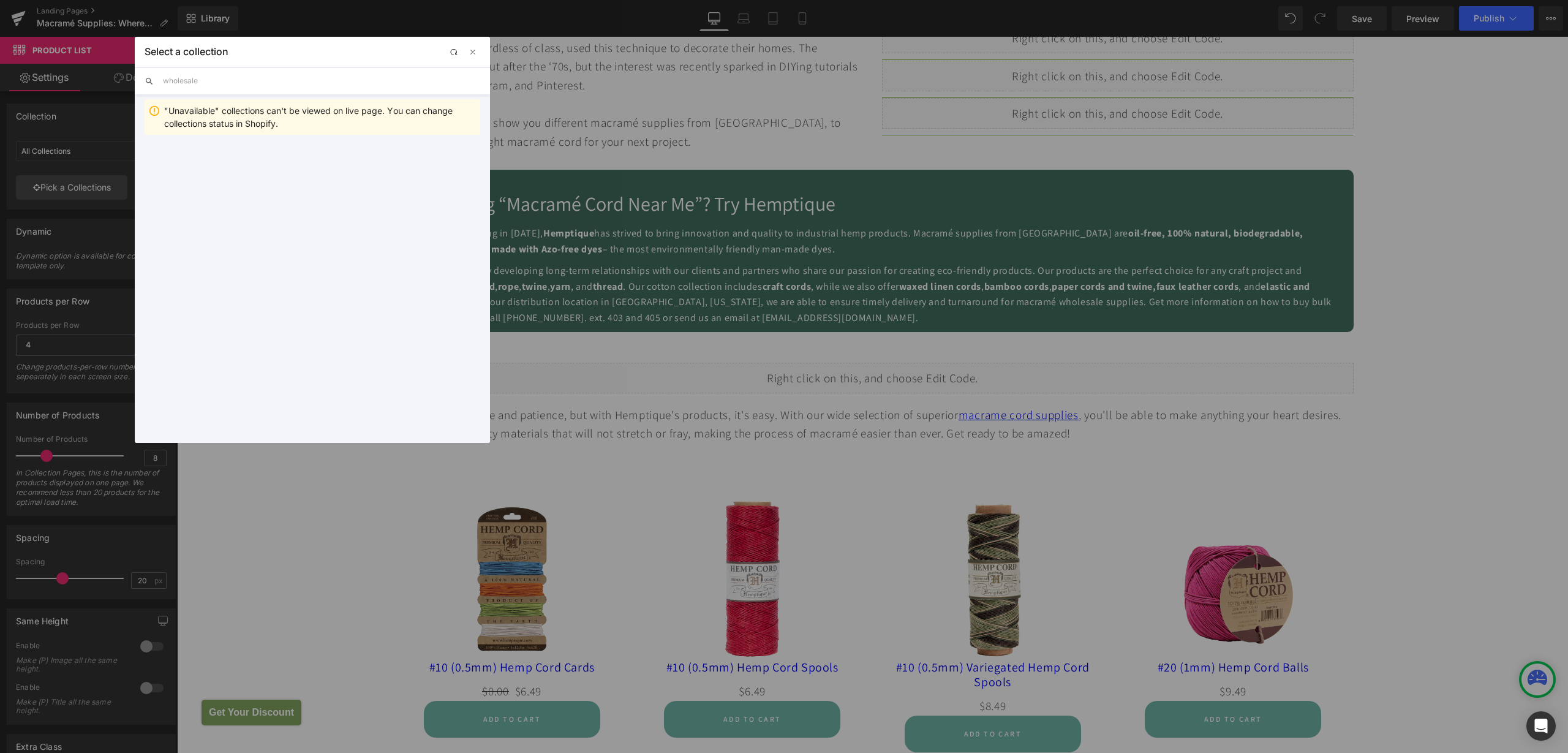
type input "wholesale"
drag, startPoint x: 280, startPoint y: 167, endPoint x: 103, endPoint y: 131, distance: 180.6
click at [280, 167] on li "Wholesale Macrame Supplies" at bounding box center [313, 159] width 335 height 38
type input "Wholesale Macrame Supplies"
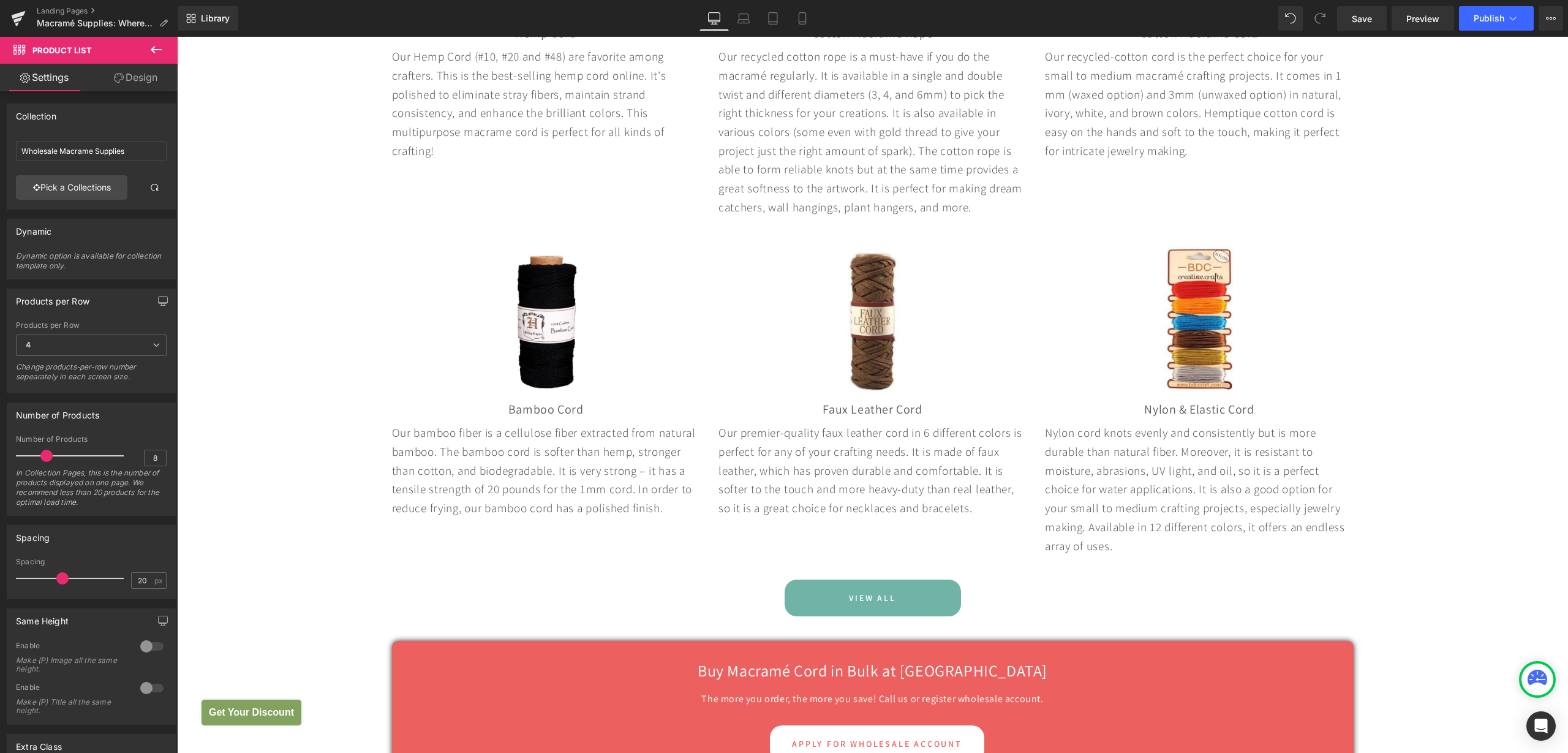
scroll to position [3570, 0]
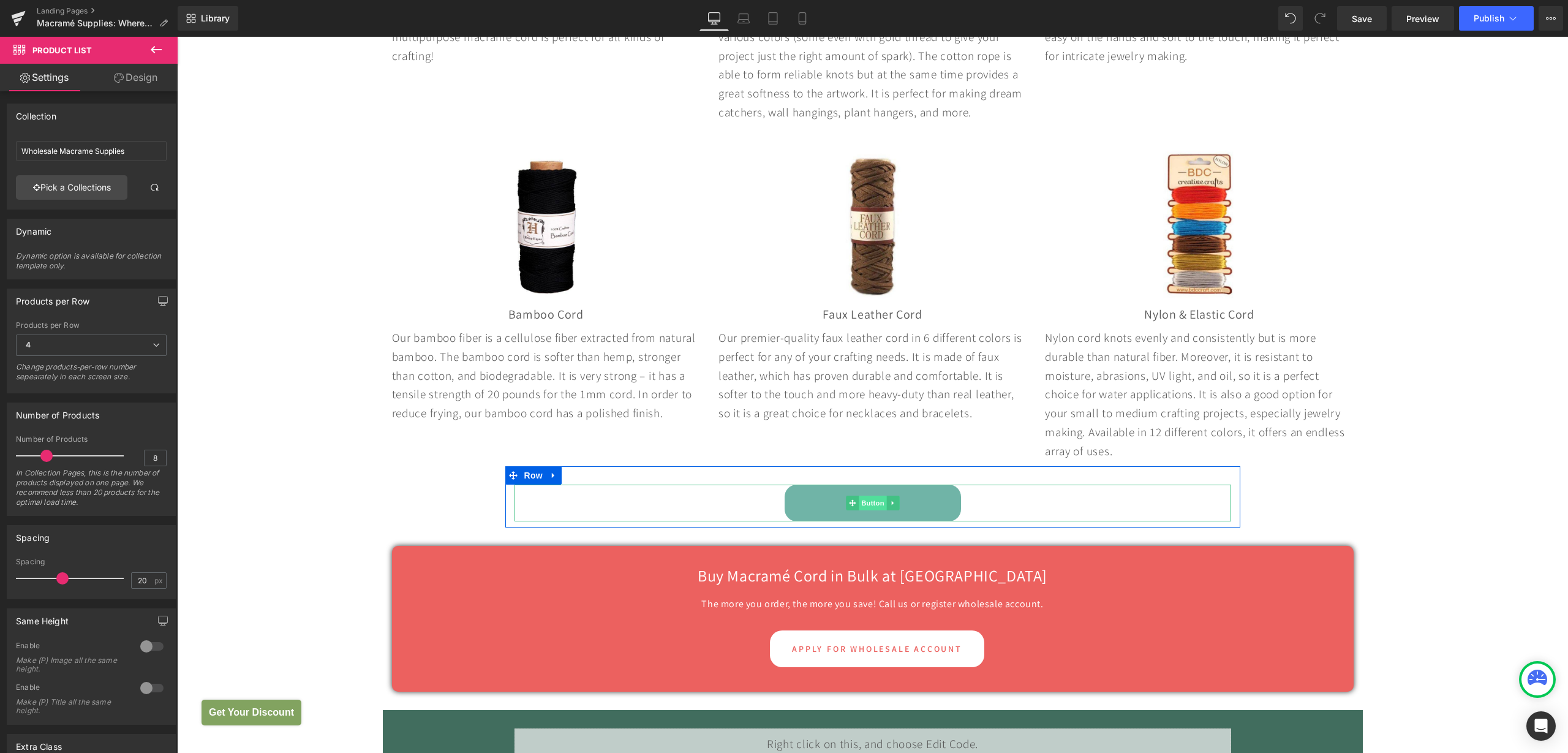
click at [860, 511] on span "Button" at bounding box center [872, 503] width 28 height 14
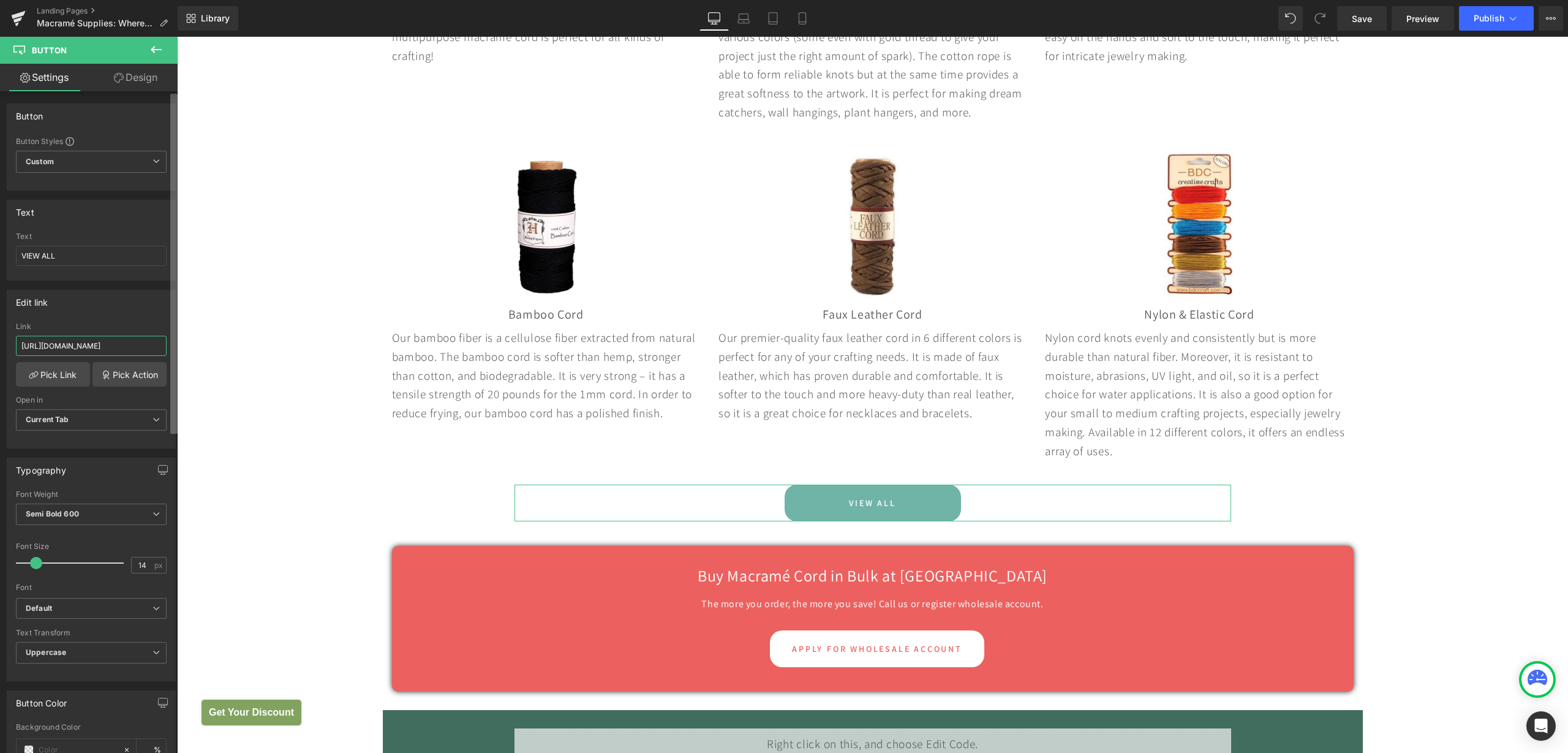
scroll to position [0, 52]
drag, startPoint x: 100, startPoint y: 348, endPoint x: 175, endPoint y: 345, distance: 75.1
click at [175, 345] on div "Button Button Styles Custom Custom Setup Global Style Custom Setup Global Style…" at bounding box center [89, 424] width 178 height 667
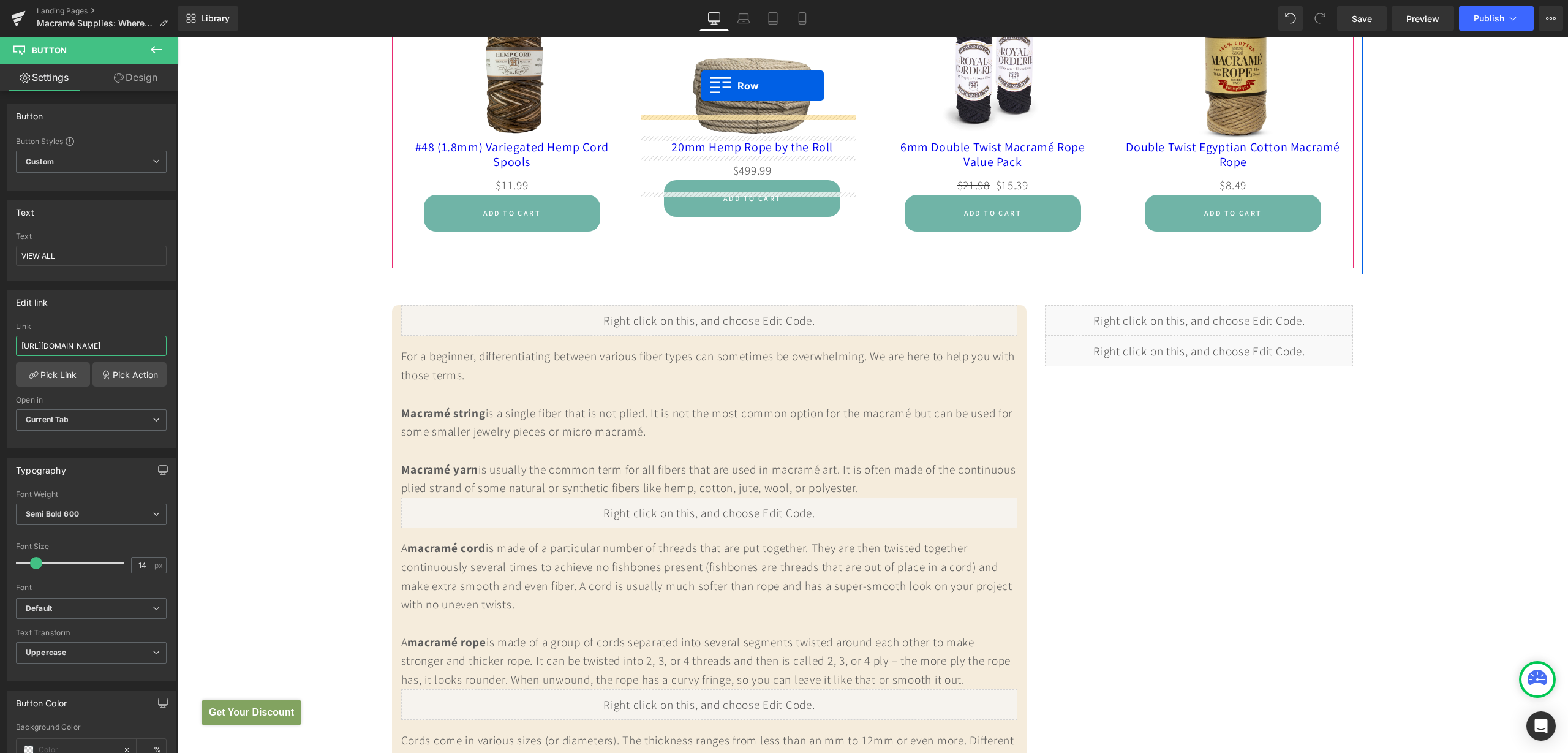
scroll to position [1498, 0]
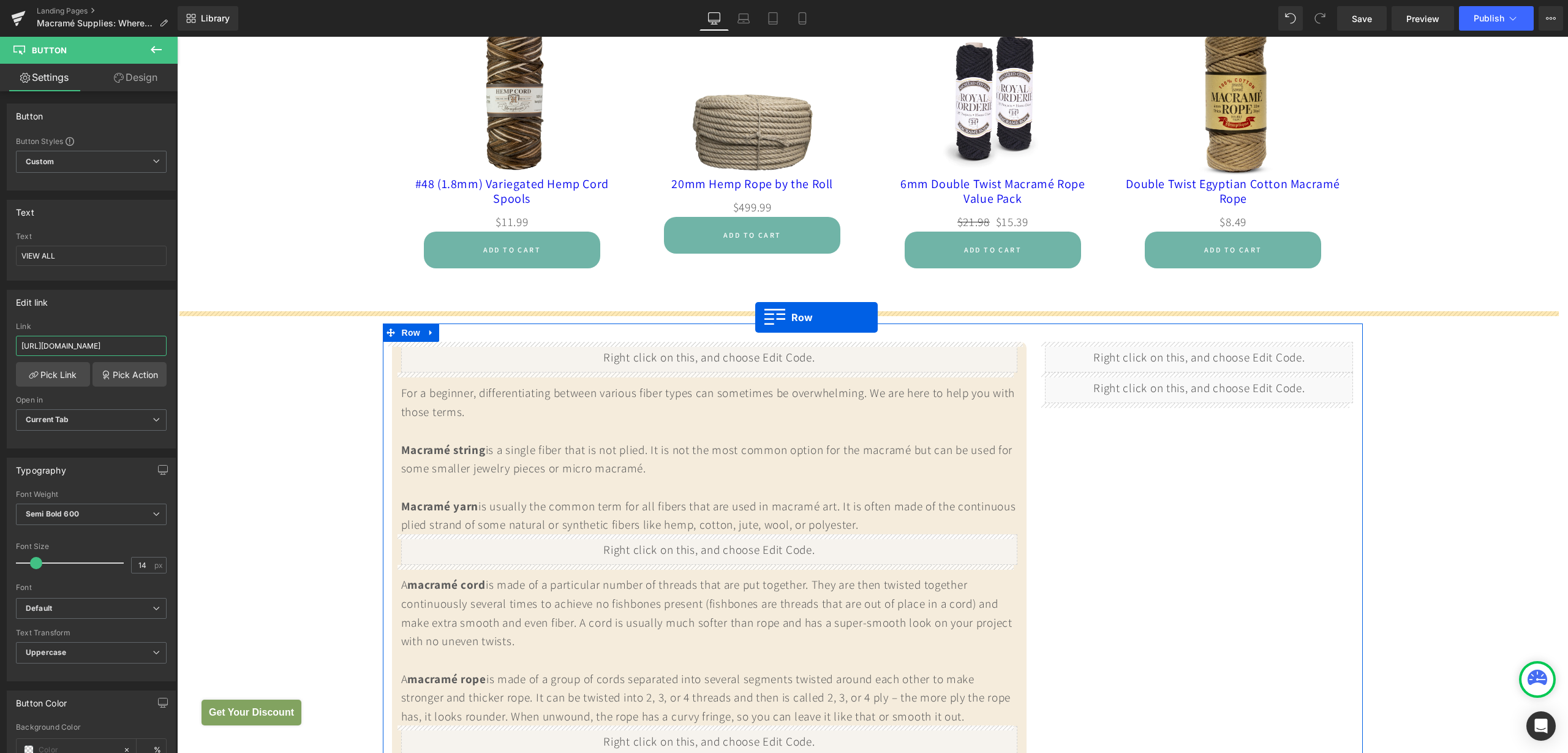
drag, startPoint x: 506, startPoint y: 495, endPoint x: 756, endPoint y: 317, distance: 306.9
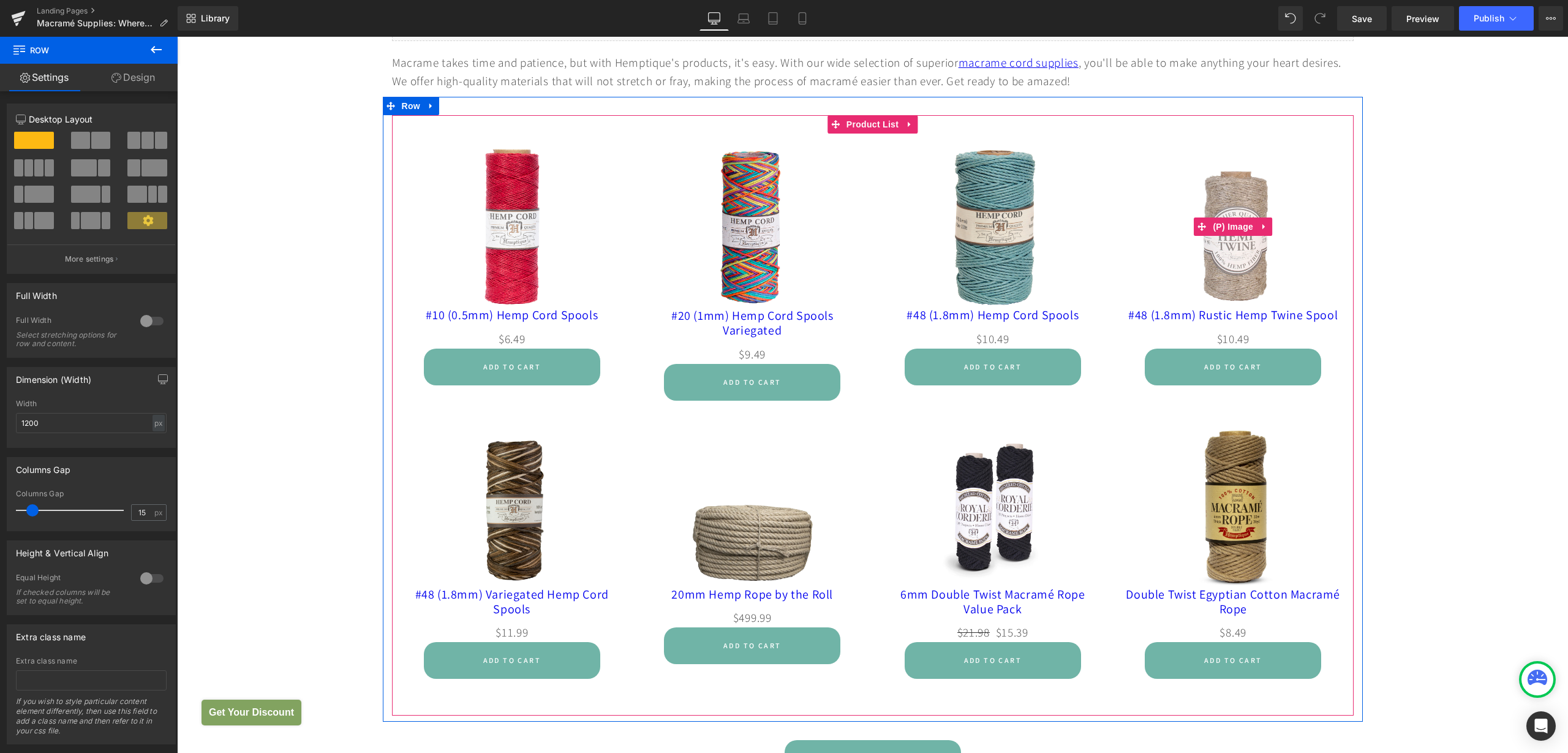
scroll to position [1345, 0]
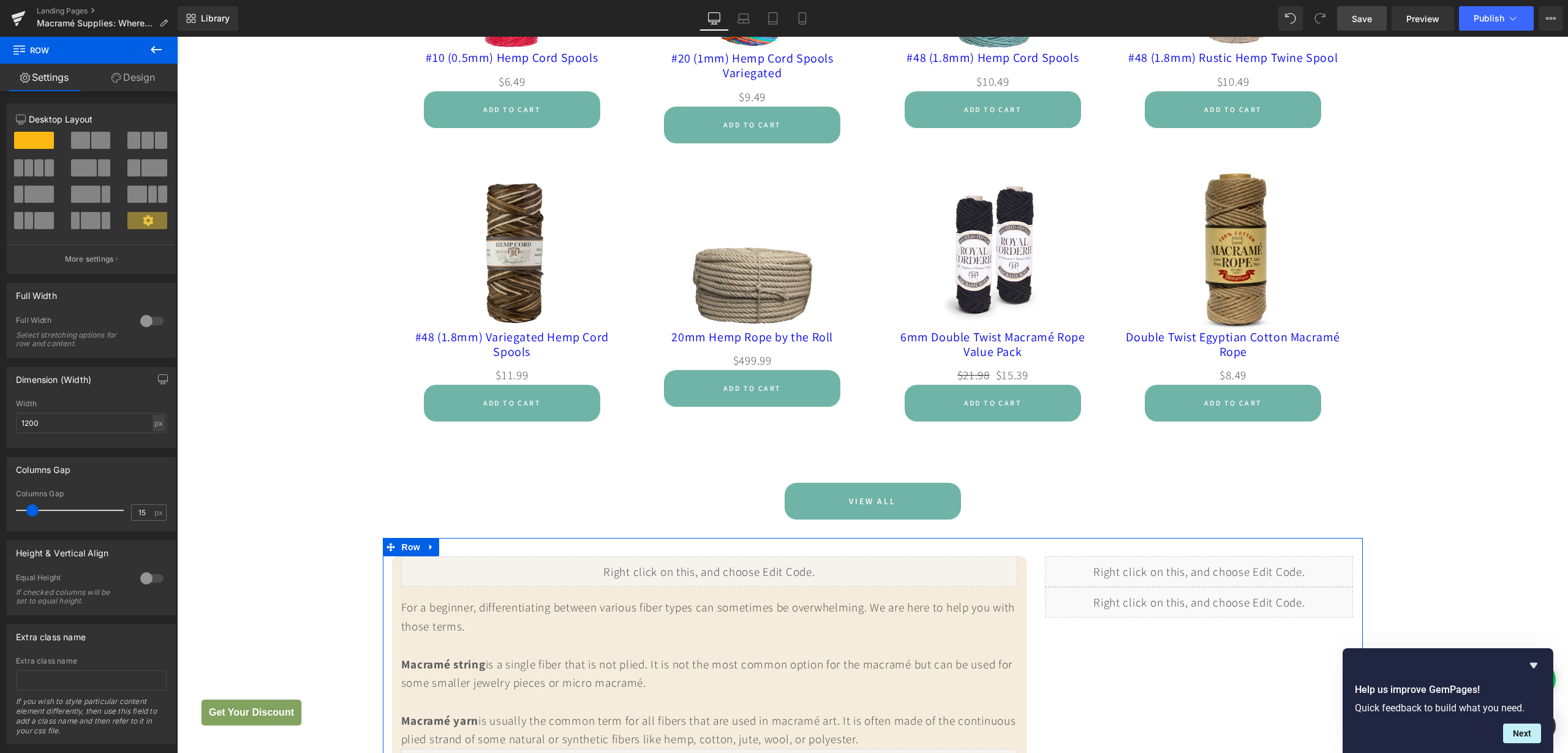
drag, startPoint x: 1366, startPoint y: 14, endPoint x: 1268, endPoint y: 5, distance: 98.4
click at [1366, 14] on span "Save" at bounding box center [1362, 18] width 20 height 13
click at [1503, 20] on span "Publish" at bounding box center [1489, 18] width 30 height 10
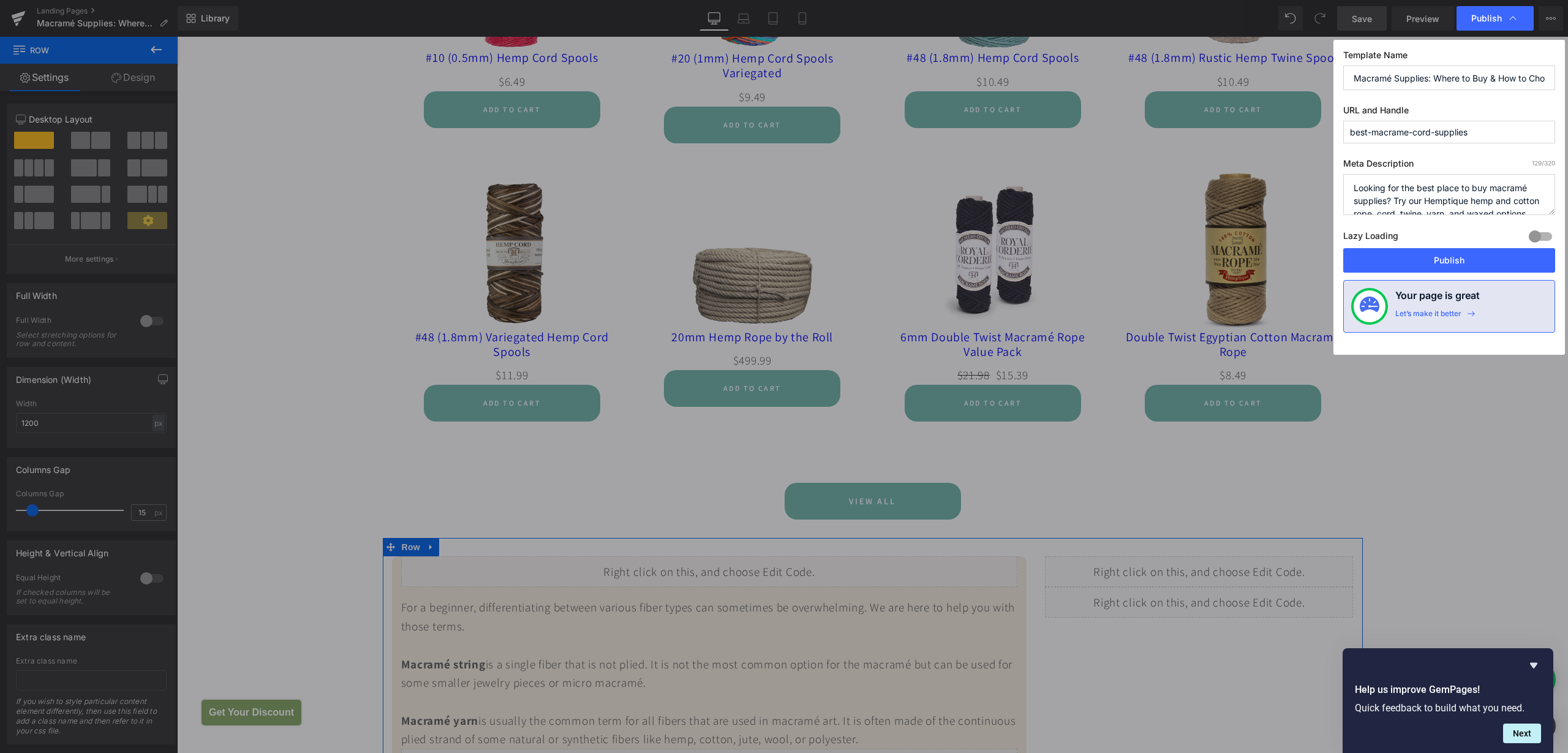
click at [1353, 82] on input "Macramé Supplies: Where to Buy & How to Choose the Right Cord for Your Project" at bounding box center [1449, 77] width 212 height 24
click at [1448, 80] on input "Best Macramé Supplies: Where to Buy & How to Choose the Right Cord for Your Pro…" at bounding box center [1449, 77] width 212 height 24
drag, startPoint x: 1509, startPoint y: 80, endPoint x: 1567, endPoint y: 81, distance: 58.0
click at [1567, 81] on div "Publish Template Name Best Macramé Supplies Online: Where to Buy & How to Choos…" at bounding box center [784, 376] width 1568 height 753
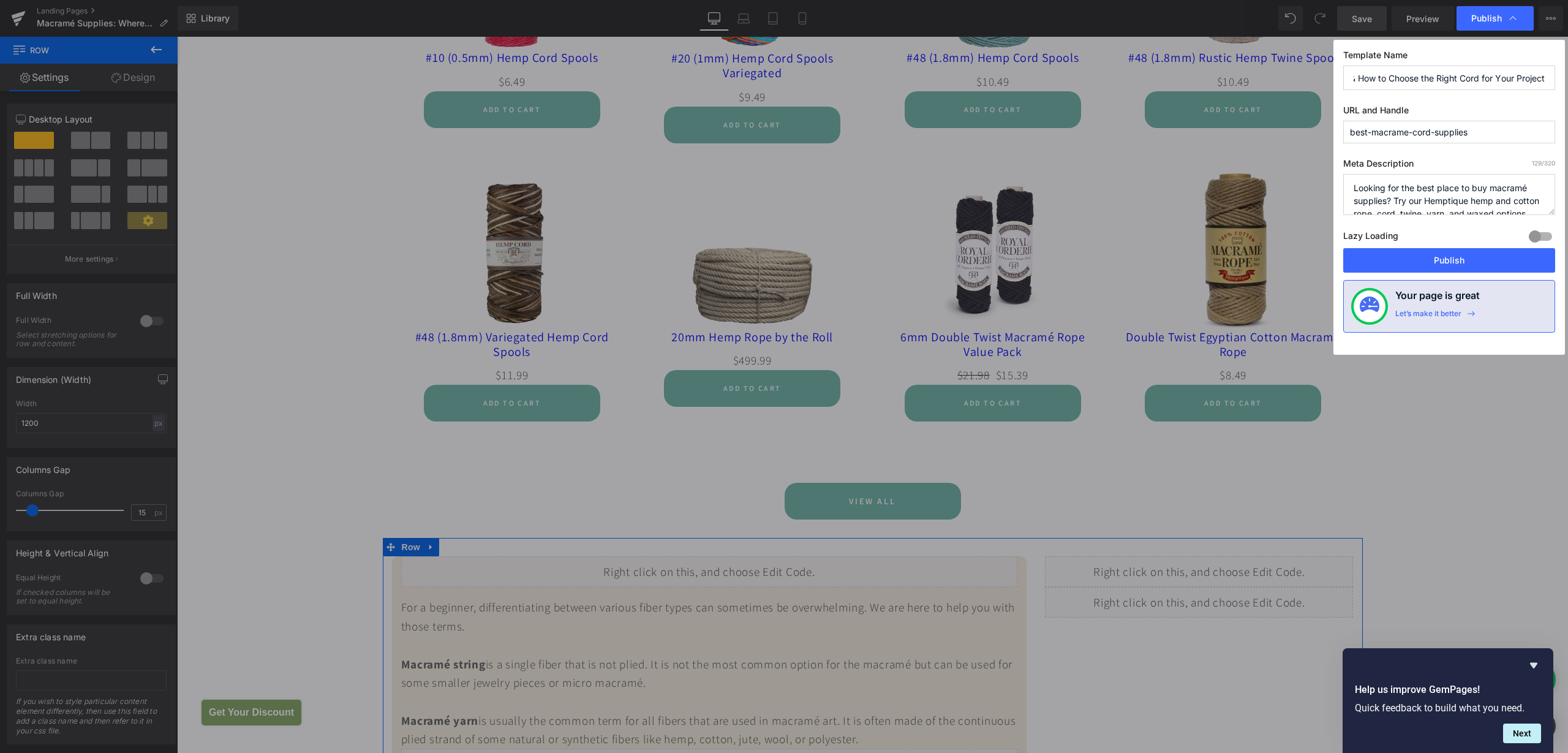
click at [1379, 80] on input "Best Macramé Supplies Online: Where to Buy & How to Choose the Right Cord for Y…" at bounding box center [1449, 77] width 212 height 24
drag, startPoint x: 1480, startPoint y: 75, endPoint x: 1567, endPoint y: 74, distance: 87.0
click at [1567, 74] on div "Publish Template Name Best Macramé Supplies Online: Where to Buy & How to Choos…" at bounding box center [784, 376] width 1568 height 753
type input "Best Macramé Supplies Online: Where to Buy & How to Choose the Right Cord for Y…"
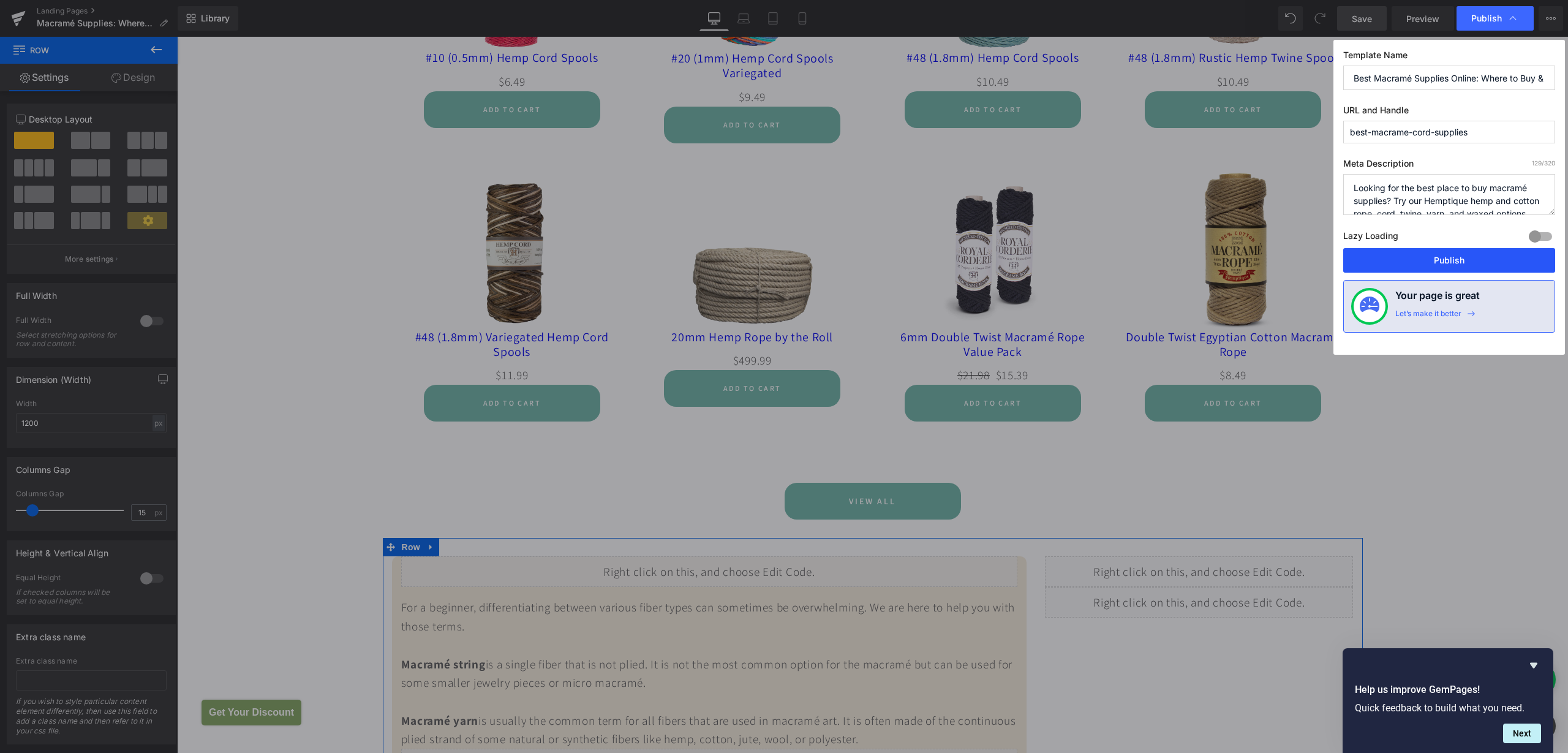
click at [1469, 263] on button "Publish" at bounding box center [1449, 260] width 212 height 24
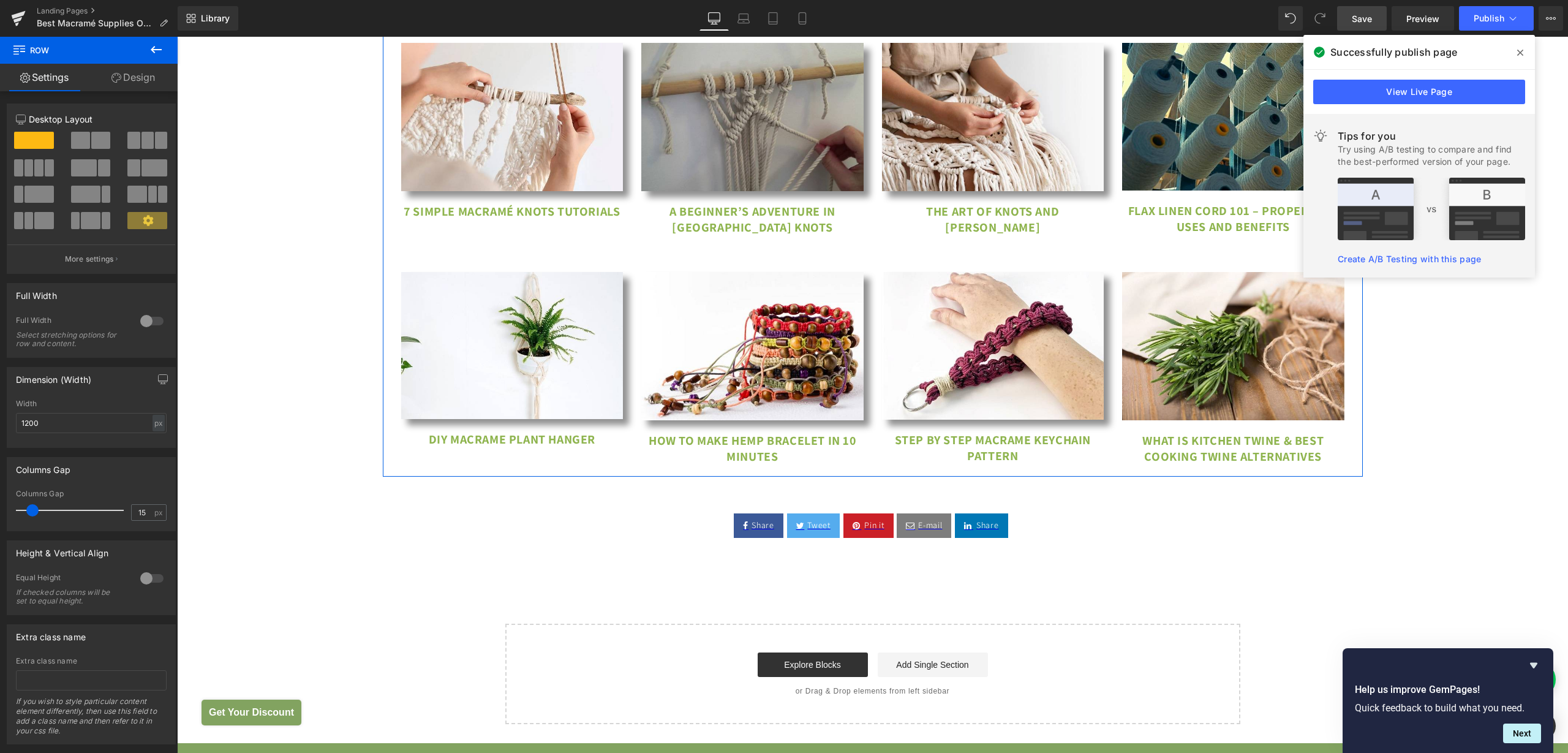
scroll to position [5176, 0]
click at [523, 495] on span "Row" at bounding box center [533, 485] width 24 height 18
click at [740, 514] on span "Social Share" at bounding box center [758, 504] width 60 height 18
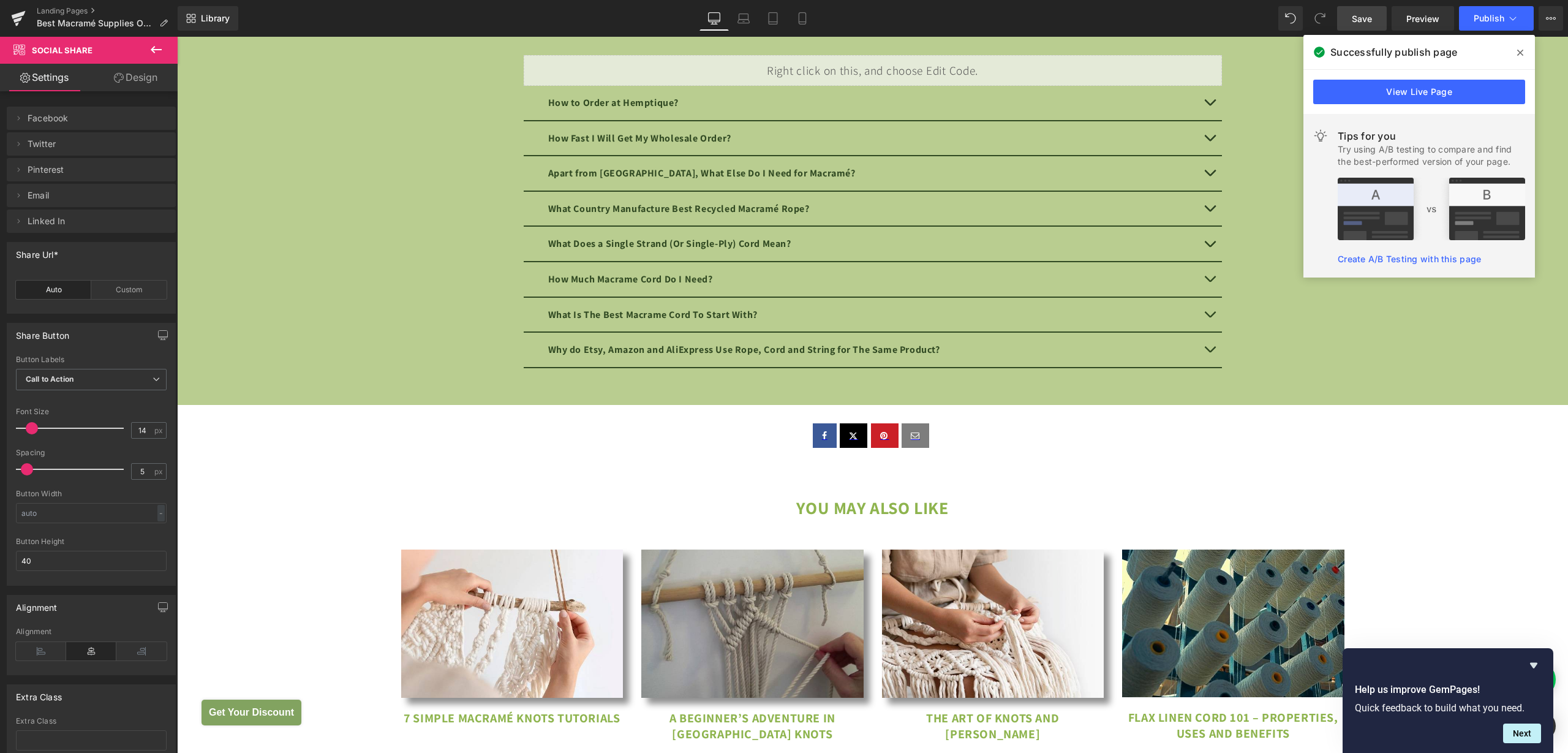
scroll to position [4639, 0]
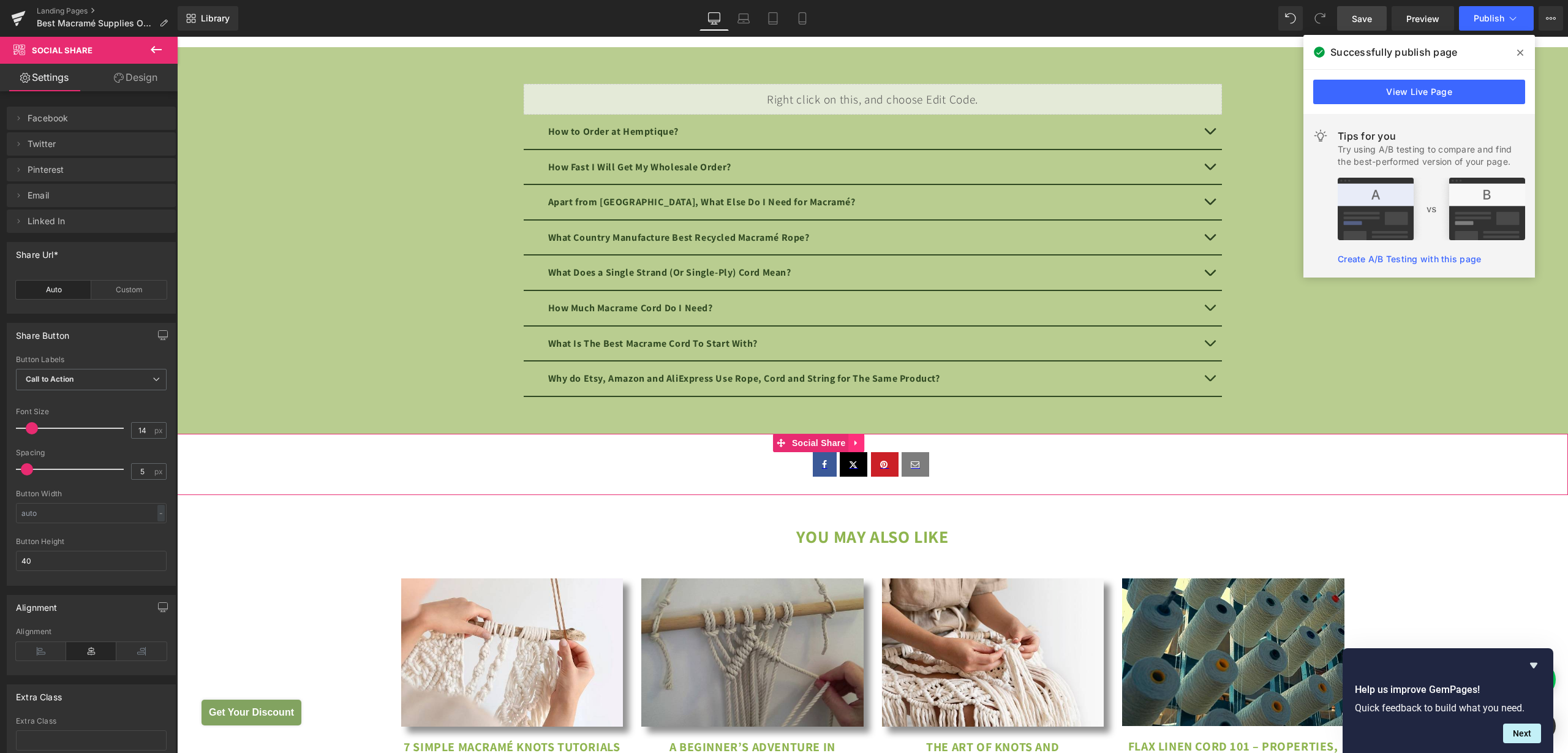
click at [854, 446] on icon at bounding box center [855, 443] width 2 height 5
click at [864, 447] on icon at bounding box center [864, 443] width 8 height 8
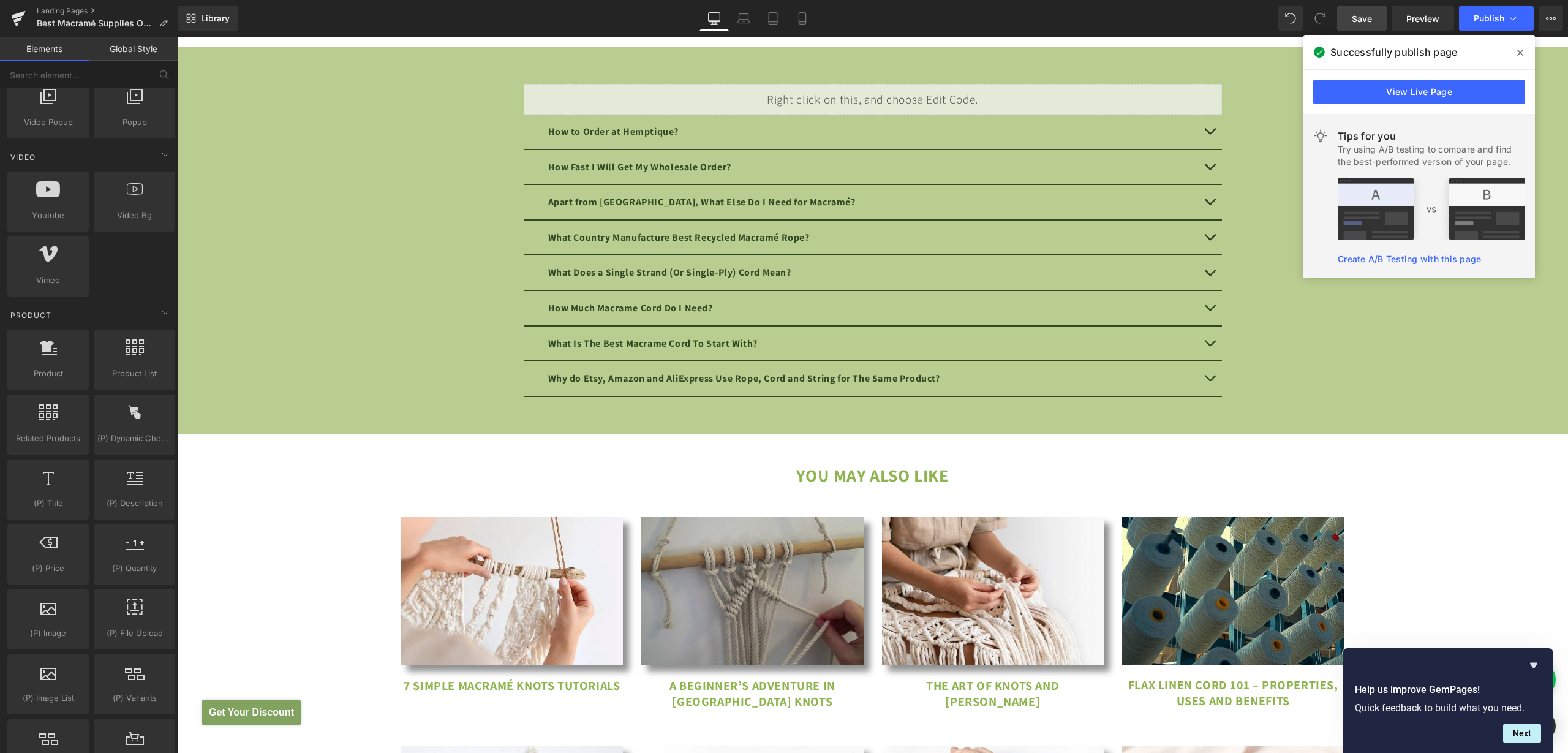
click at [1520, 50] on icon at bounding box center [1520, 52] width 6 height 10
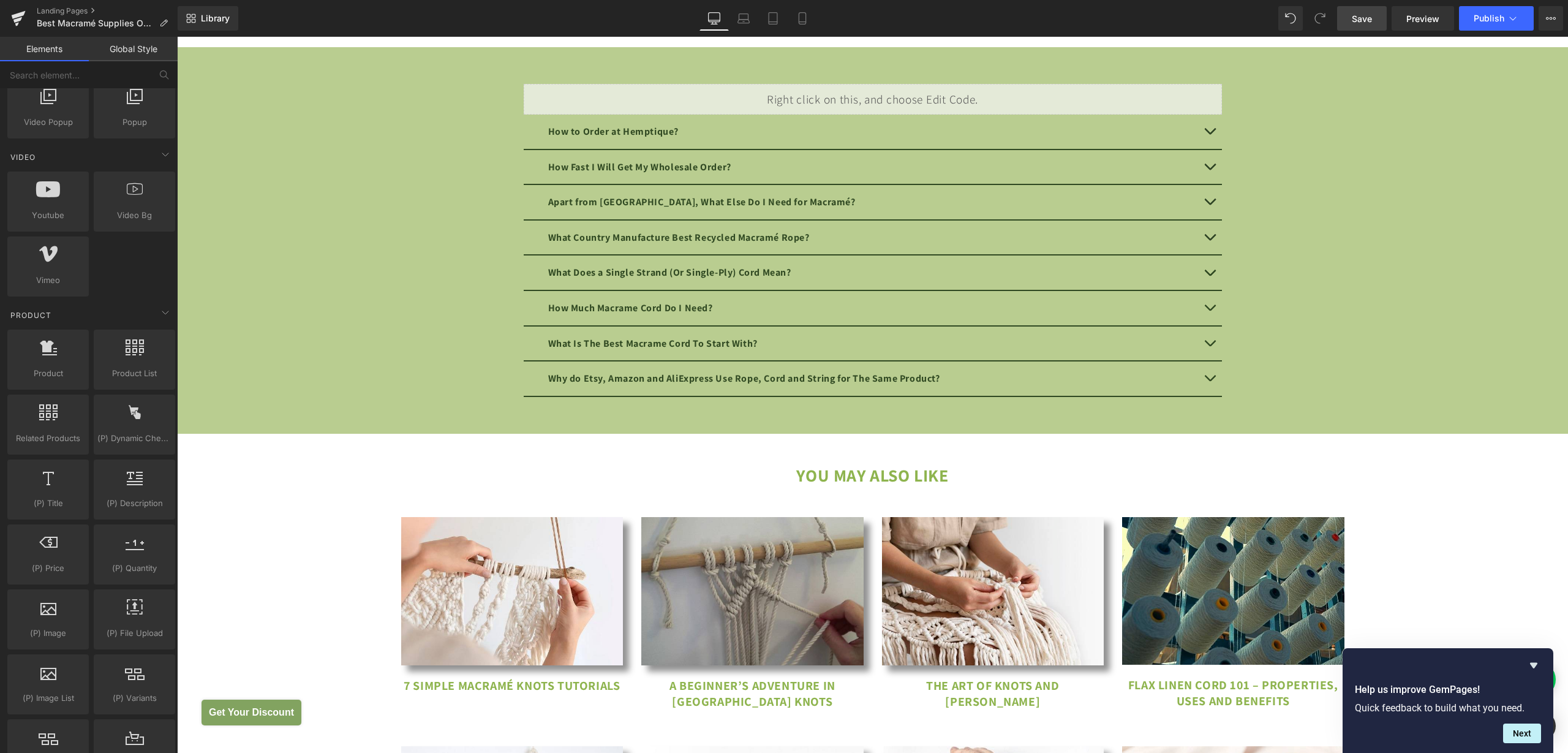
click at [1368, 19] on span "Save" at bounding box center [1362, 18] width 20 height 13
click at [1495, 25] on button "Publish" at bounding box center [1496, 18] width 75 height 24
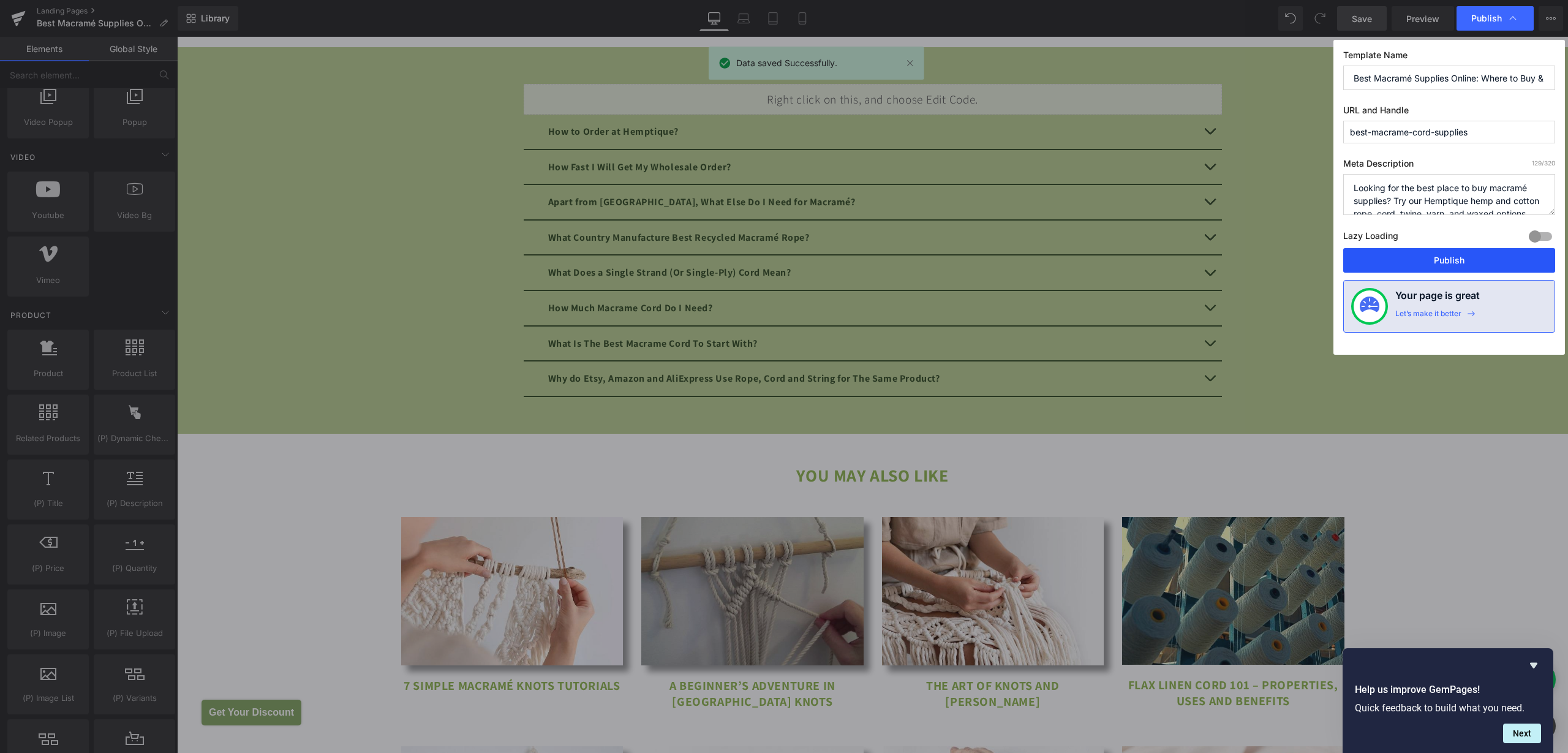
click at [1439, 257] on button "Publish" at bounding box center [1449, 260] width 212 height 24
